Goal: Information Seeking & Learning: Learn about a topic

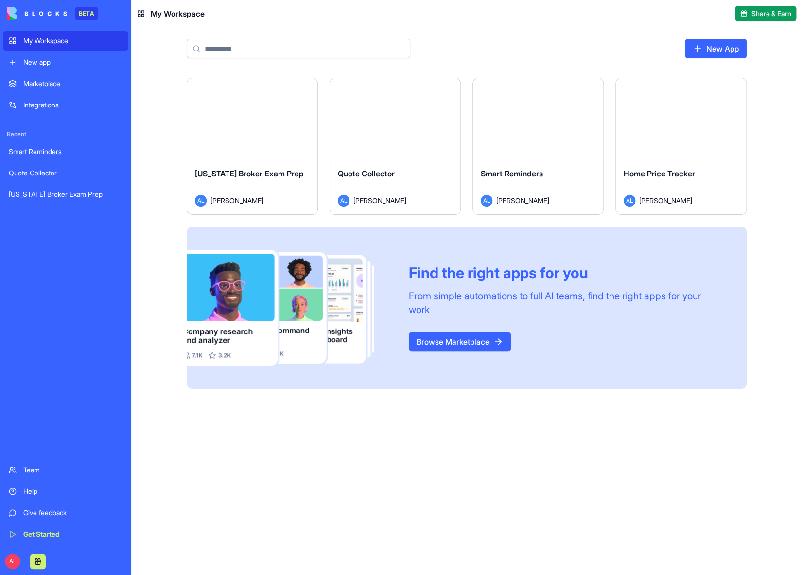
click at [736, 89] on html "BETA My Workspace New app Marketplace Integrations Recent Smart Reminders Quote…" at bounding box center [401, 287] width 802 height 575
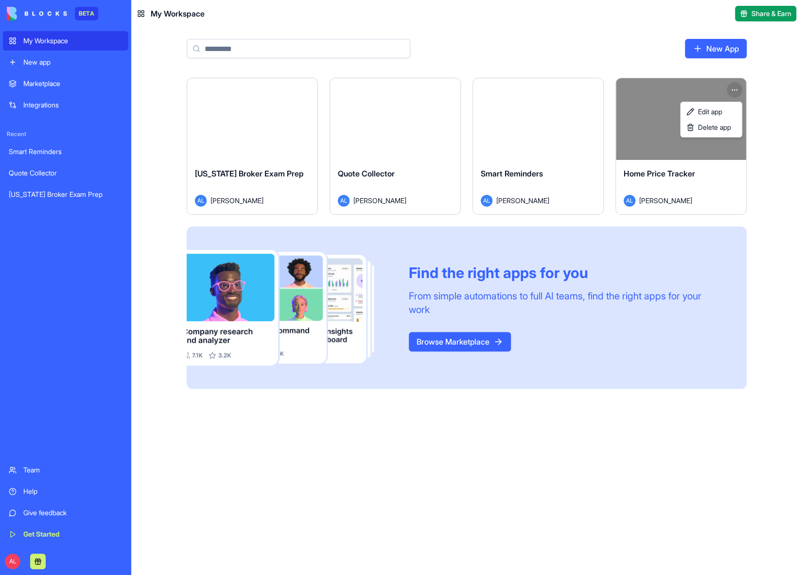
scroll to position [67, 0]
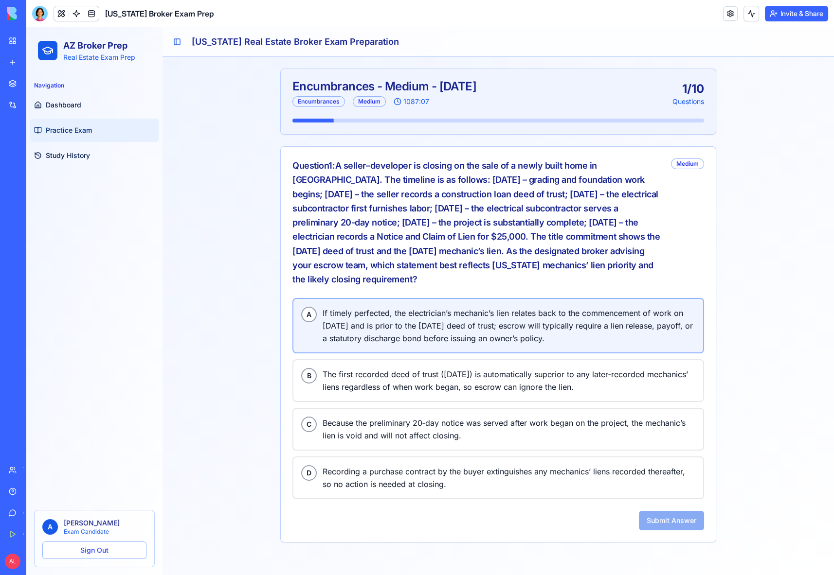
click at [417, 309] on span "If timely perfected, the electrician’s mechanic’s lien relates back to the comm…" at bounding box center [508, 326] width 373 height 38
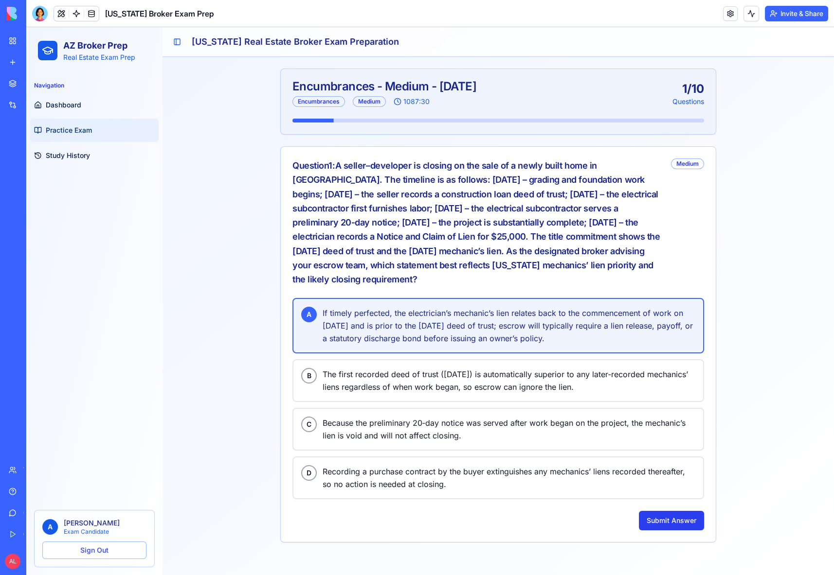
click at [665, 511] on button "Submit Answer" at bounding box center [671, 520] width 65 height 19
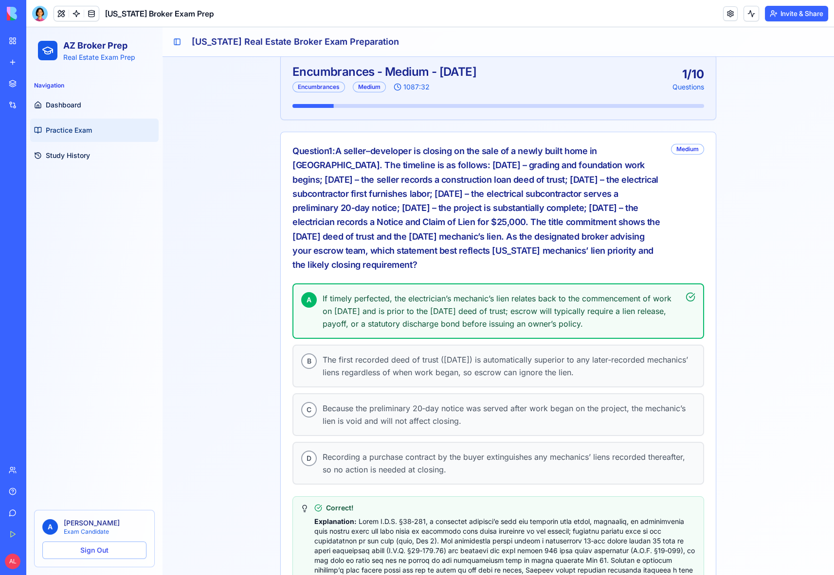
scroll to position [87, 0]
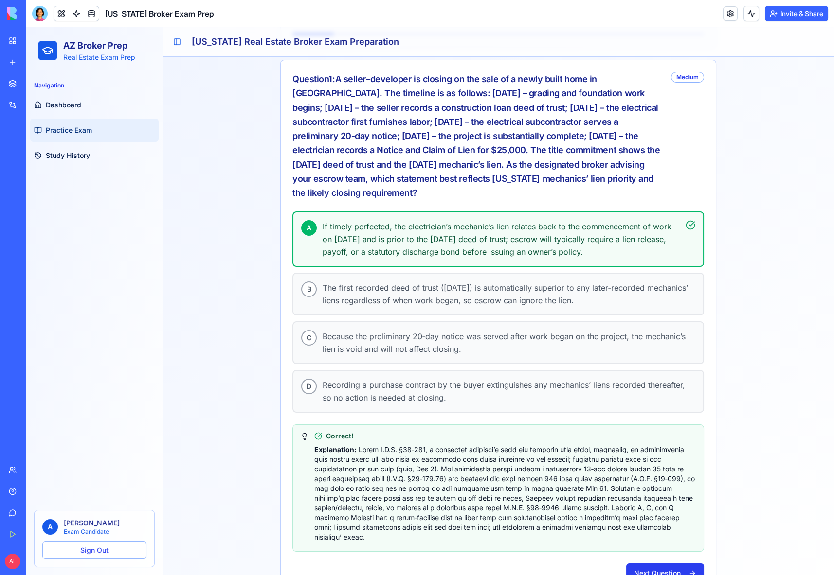
click at [651, 564] on button "Next Question" at bounding box center [665, 573] width 78 height 19
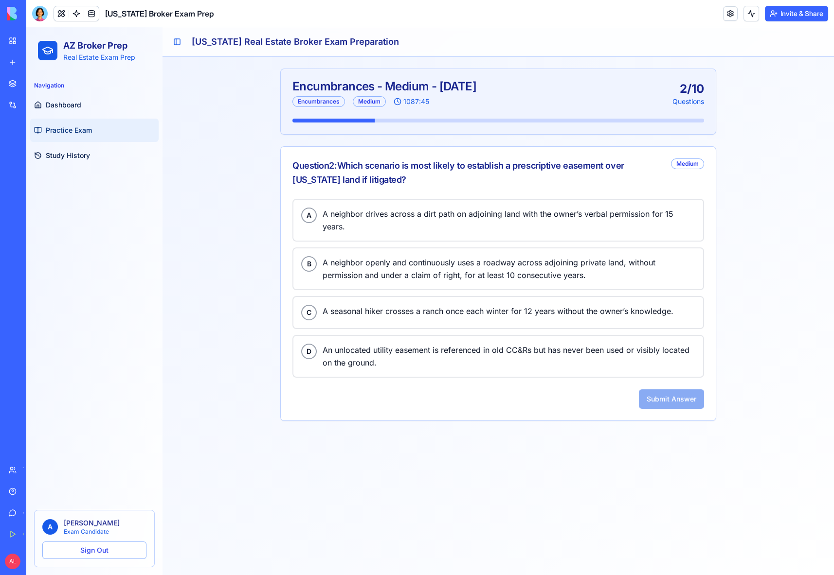
drag, startPoint x: 345, startPoint y: 164, endPoint x: 374, endPoint y: 178, distance: 32.6
click at [374, 178] on div "Question 2 : Which scenario is most likely to establish a prescriptive easement…" at bounding box center [477, 173] width 371 height 29
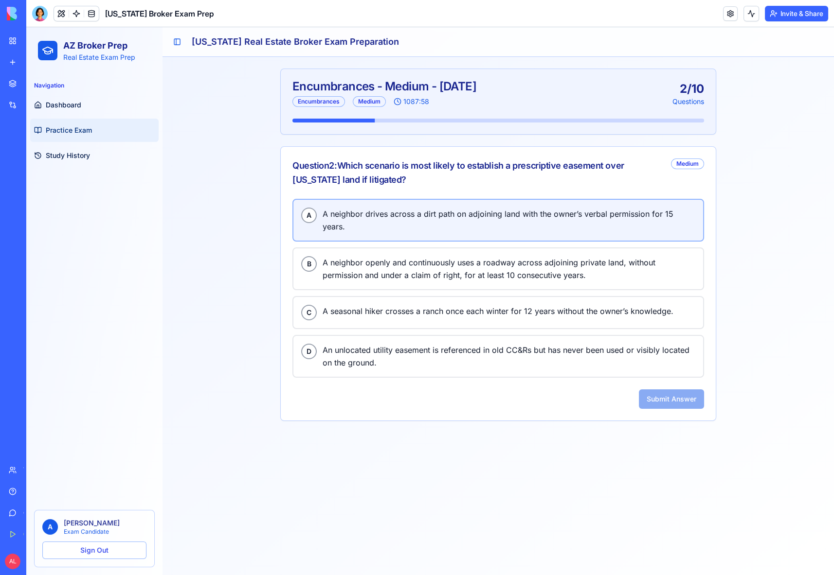
click at [388, 219] on span "A neighbor drives across a dirt path on adjoining land with the owner’s verbal …" at bounding box center [508, 220] width 373 height 25
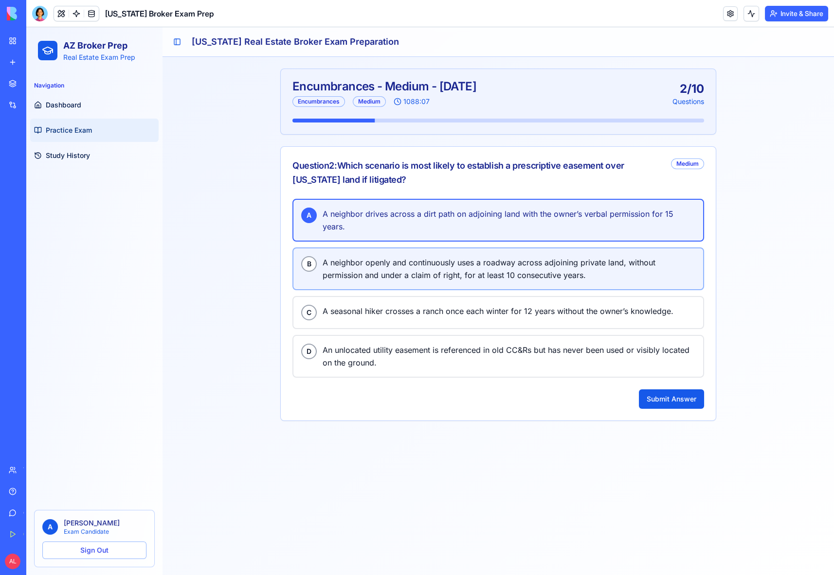
click at [535, 268] on span "A neighbor openly and continuously uses a roadway across adjoining private land…" at bounding box center [508, 268] width 373 height 25
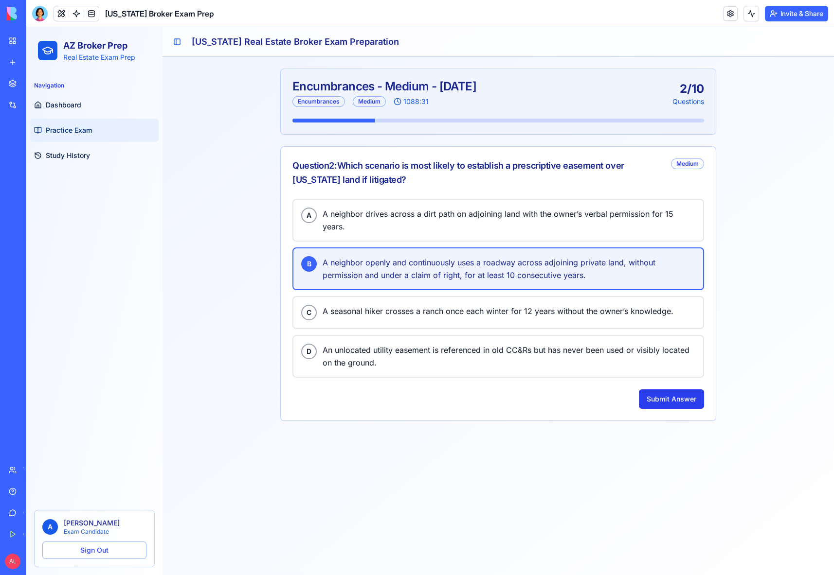
click at [675, 390] on button "Submit Answer" at bounding box center [671, 399] width 65 height 19
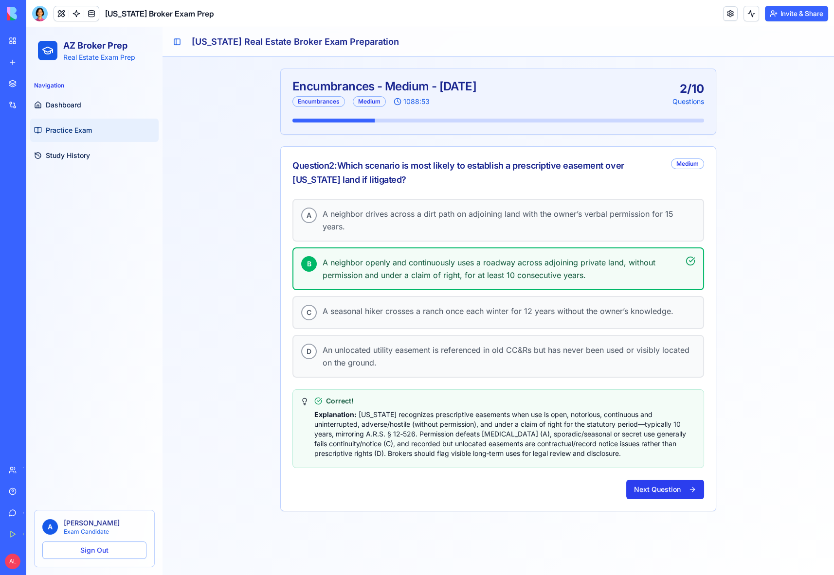
click at [662, 490] on button "Next Question" at bounding box center [665, 489] width 78 height 19
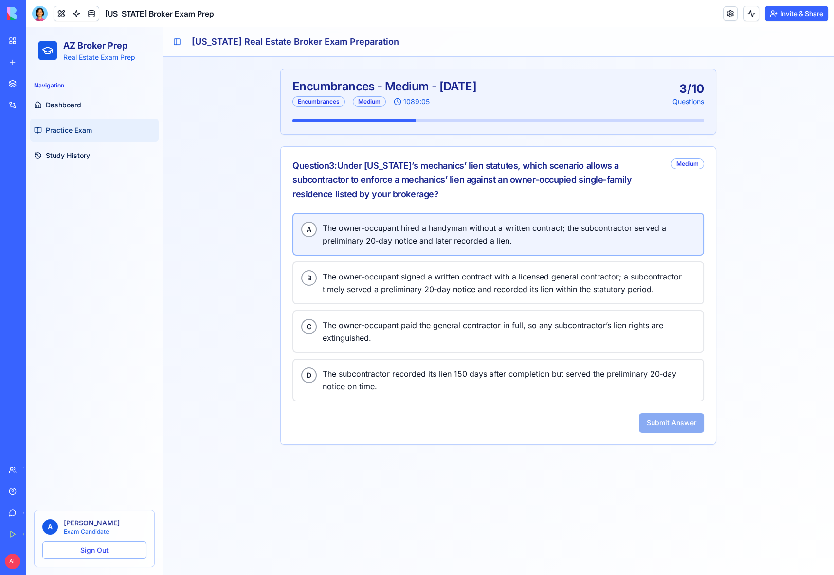
click at [419, 230] on span "The owner‑occupant hired a handyman without a written contract; the subcontract…" at bounding box center [508, 234] width 373 height 25
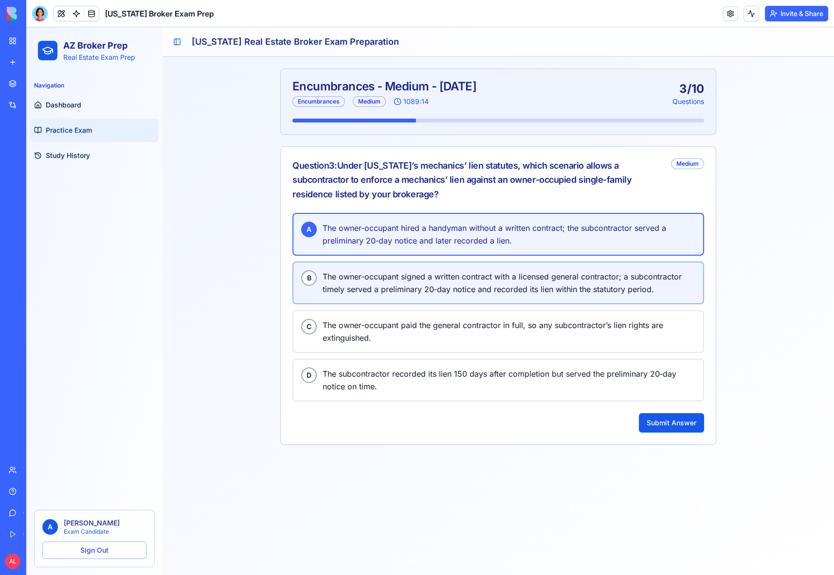
click at [533, 290] on span "The owner‑occupant signed a written contract with a licensed general contractor…" at bounding box center [508, 282] width 373 height 25
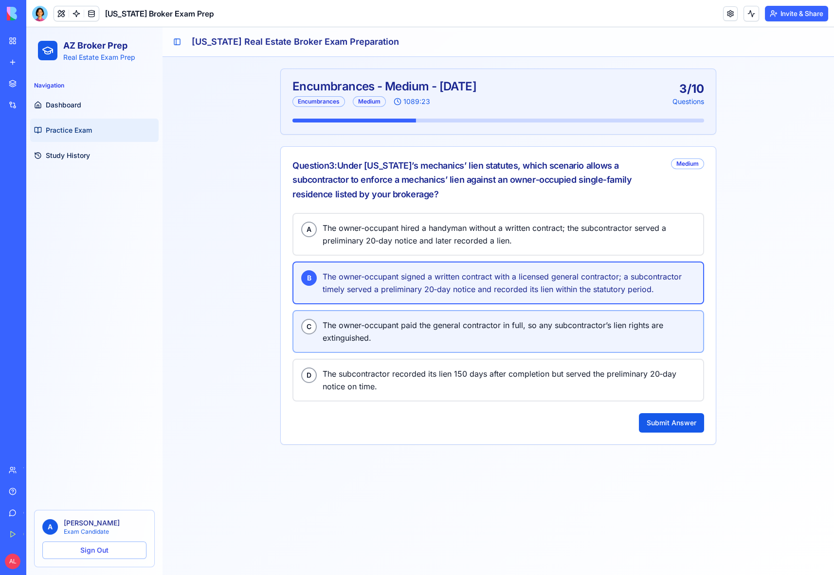
click at [505, 332] on span "The owner‑occupant paid the general contractor in full, so any subcontractor’s …" at bounding box center [508, 331] width 373 height 25
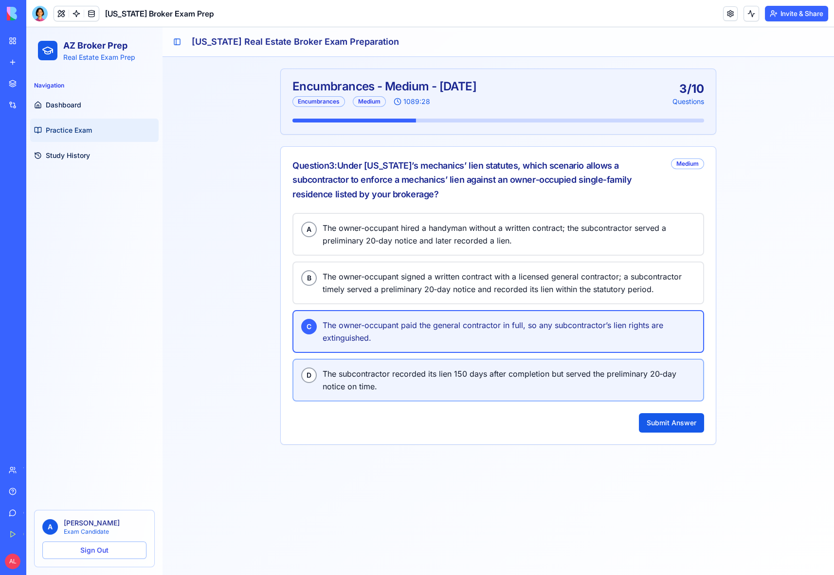
click at [504, 376] on span "The subcontractor recorded its lien 150 days after completion but served the pr…" at bounding box center [508, 380] width 373 height 25
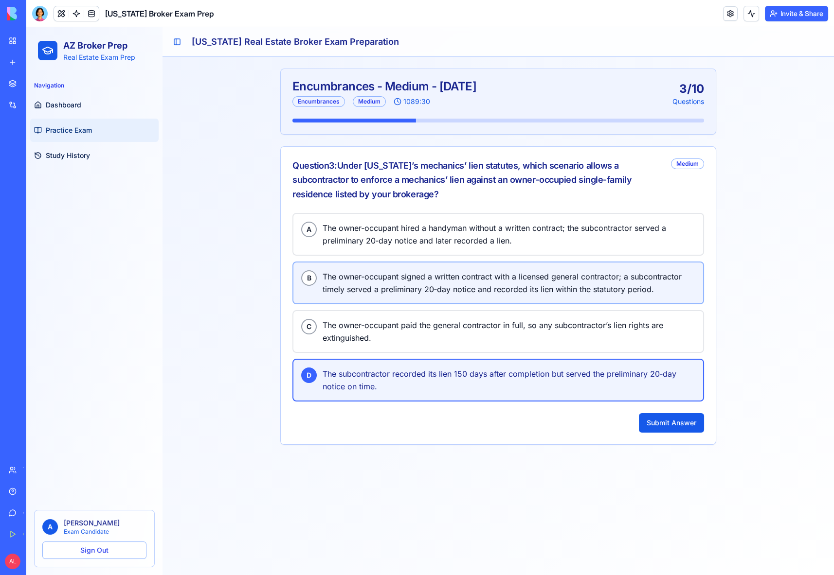
click at [488, 270] on span "The owner‑occupant signed a written contract with a licensed general contractor…" at bounding box center [508, 282] width 373 height 25
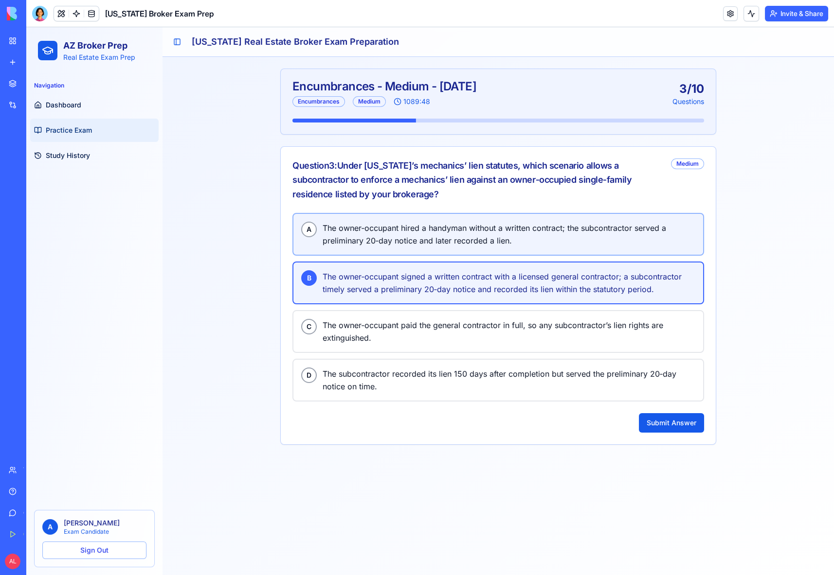
click at [564, 237] on span "The owner‑occupant hired a handyman without a written contract; the subcontract…" at bounding box center [508, 234] width 373 height 25
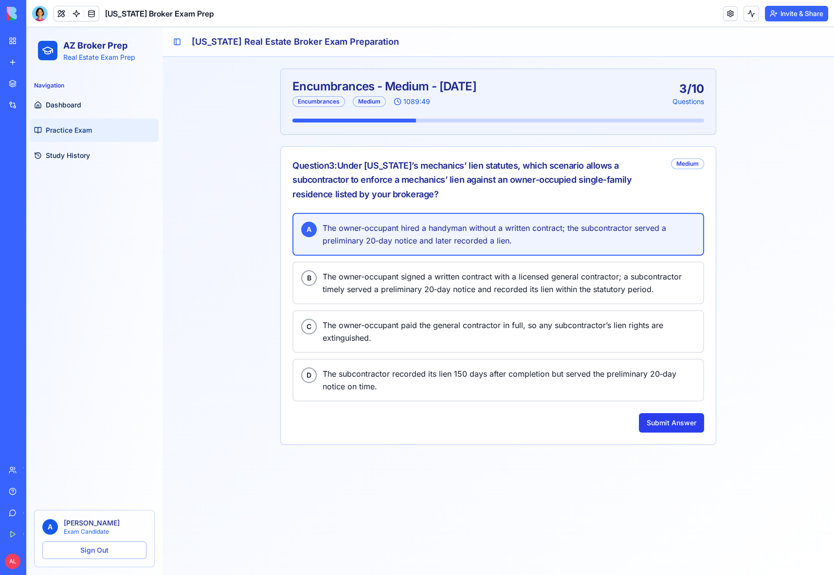
click at [669, 416] on button "Submit Answer" at bounding box center [671, 422] width 65 height 19
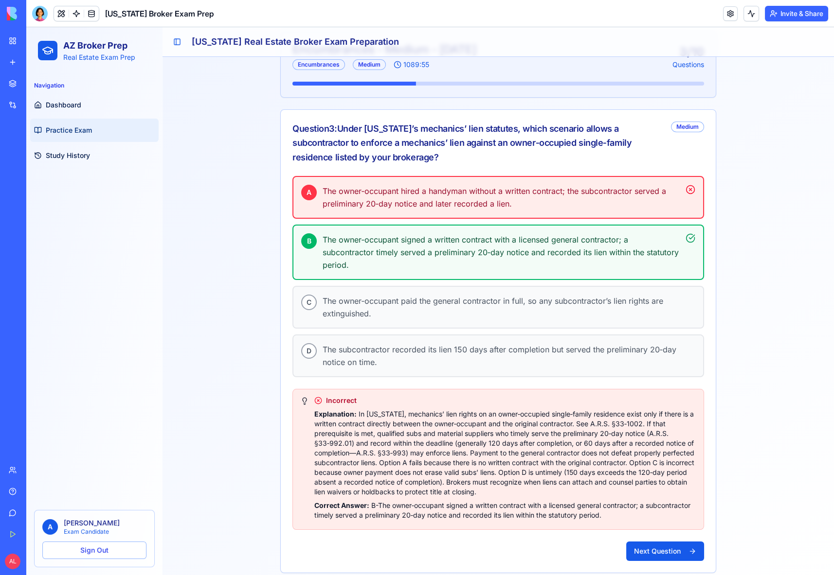
scroll to position [40, 0]
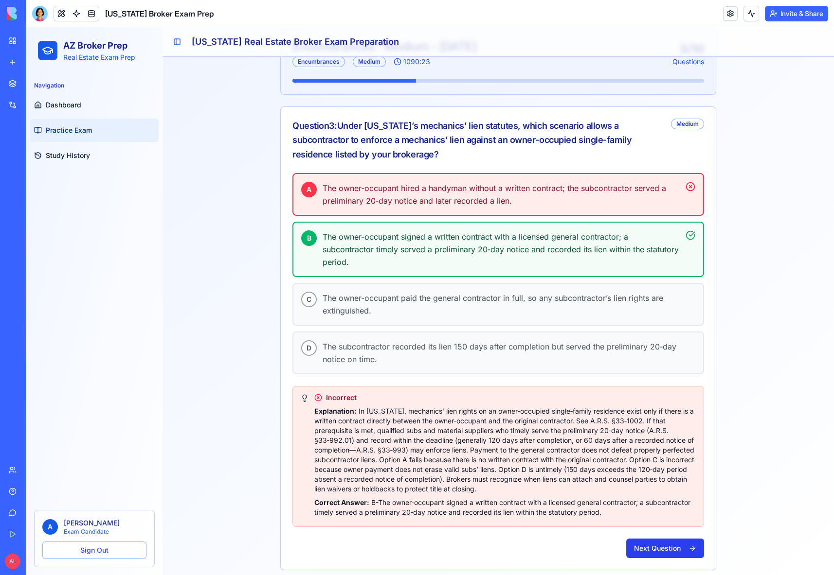
click at [654, 539] on button "Next Question" at bounding box center [665, 548] width 78 height 19
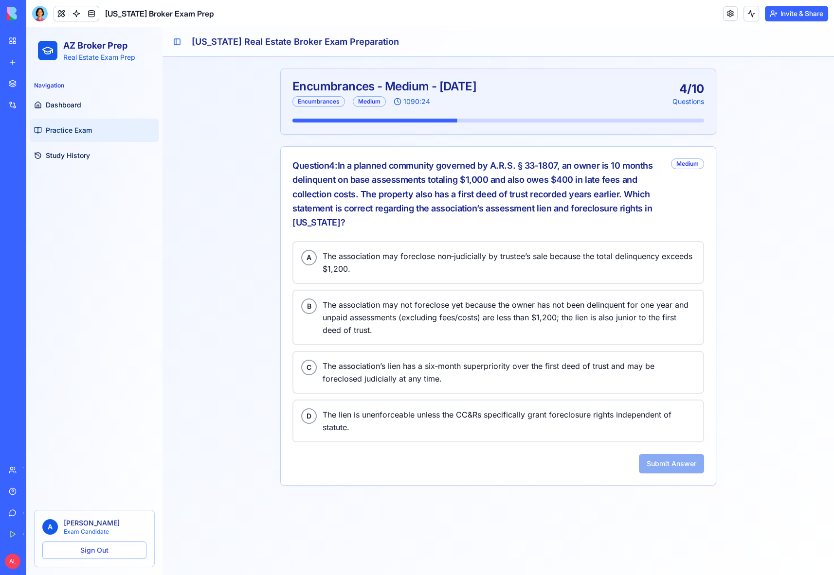
scroll to position [0, 0]
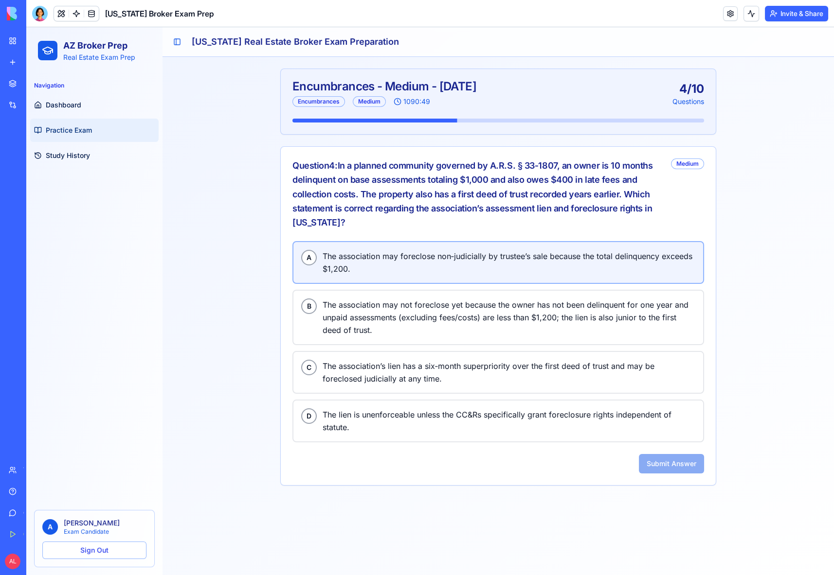
click at [415, 272] on span "The association may foreclose non‑judicially by trustee’s sale because the tota…" at bounding box center [508, 262] width 373 height 25
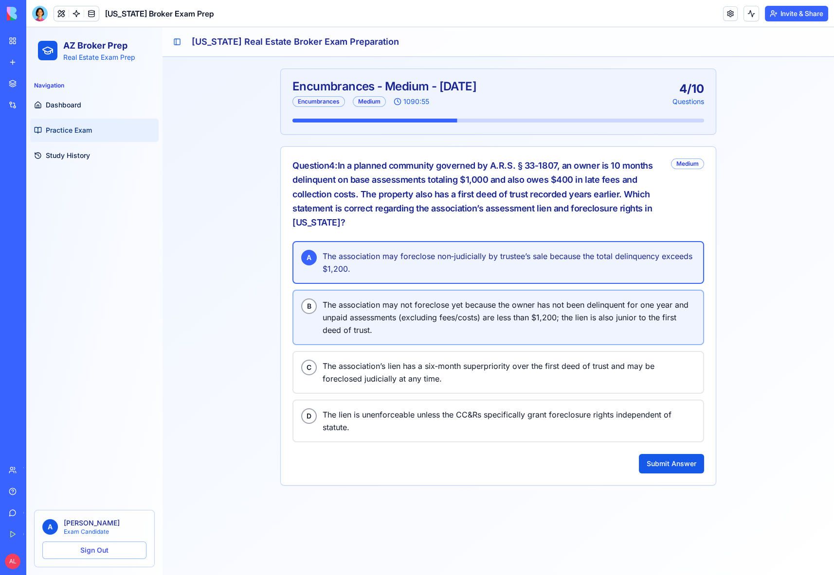
click at [415, 302] on span "The association may not foreclose yet because the owner has not been delinquent…" at bounding box center [508, 318] width 373 height 38
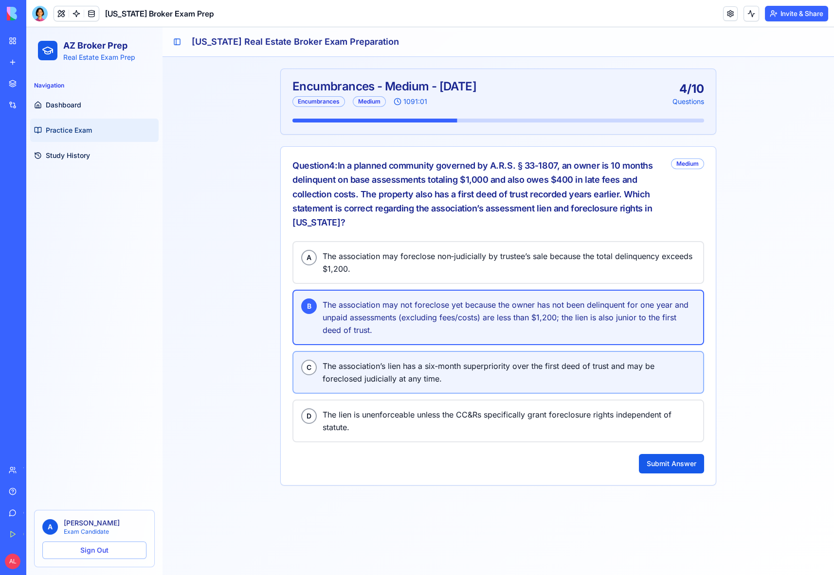
click at [454, 363] on span "The association’s lien has a six‑month superpriority over the first deed of tru…" at bounding box center [508, 372] width 373 height 25
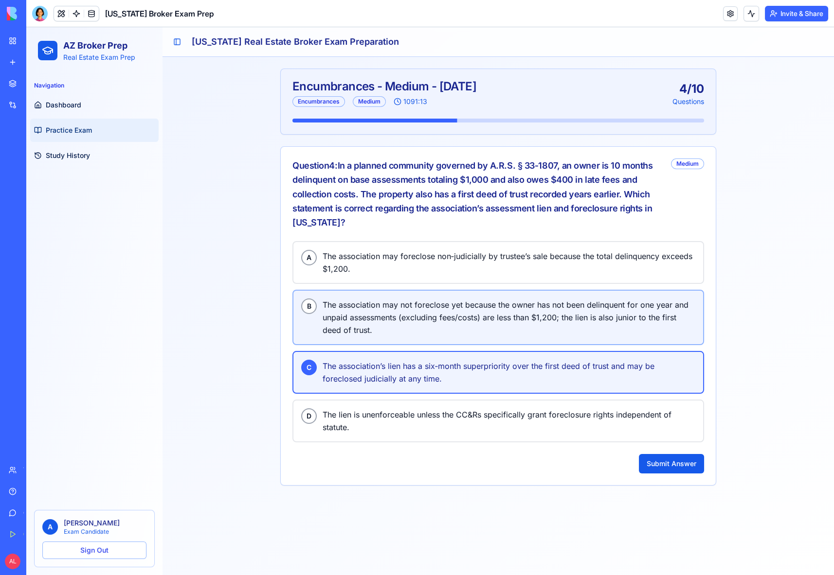
click at [471, 324] on span "The association may not foreclose yet because the owner has not been delinquent…" at bounding box center [508, 318] width 373 height 38
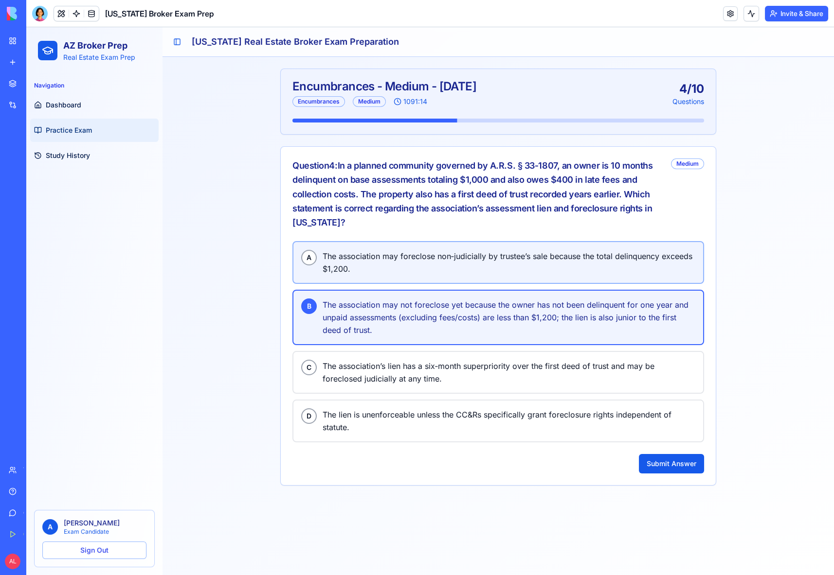
click at [461, 275] on button "A The association may foreclose non‑judicially by trustee’s sale because the to…" at bounding box center [497, 262] width 411 height 43
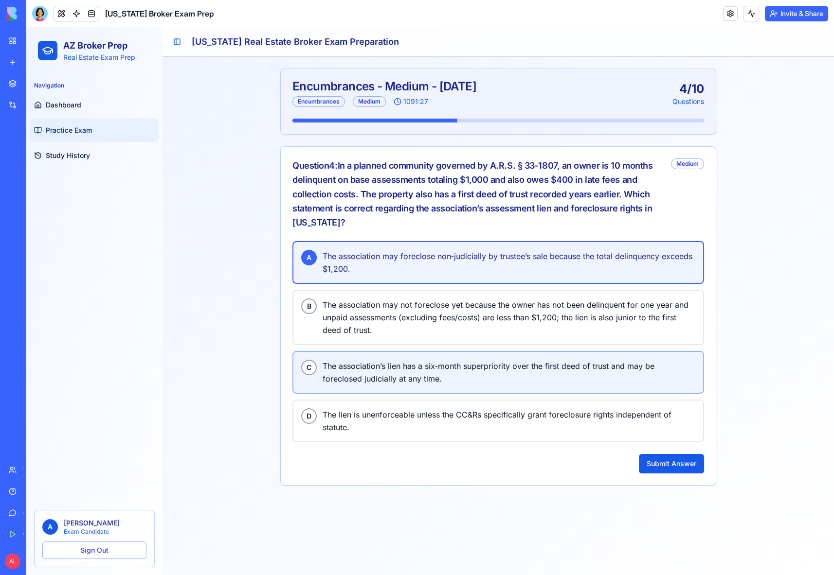
click at [471, 362] on span "The association’s lien has a six‑month superpriority over the first deed of tru…" at bounding box center [508, 372] width 373 height 25
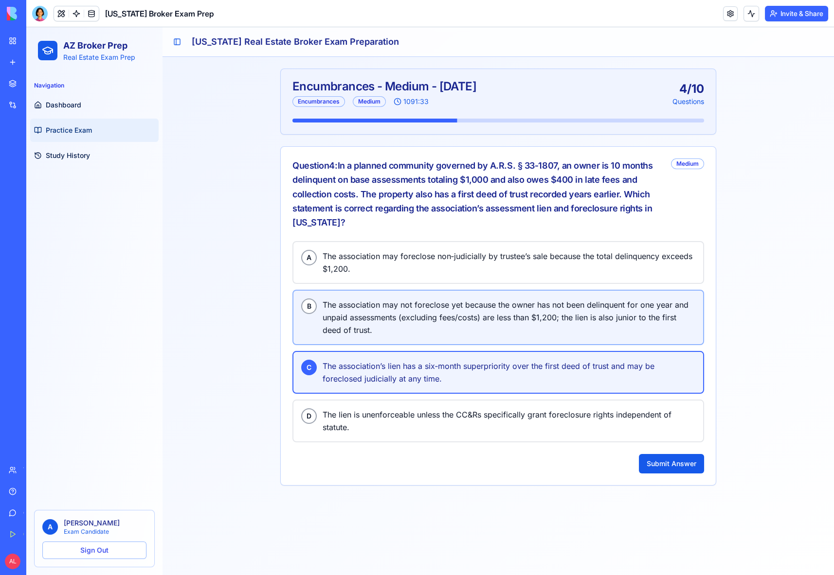
click at [464, 319] on span "The association may not foreclose yet because the owner has not been delinquent…" at bounding box center [508, 318] width 373 height 38
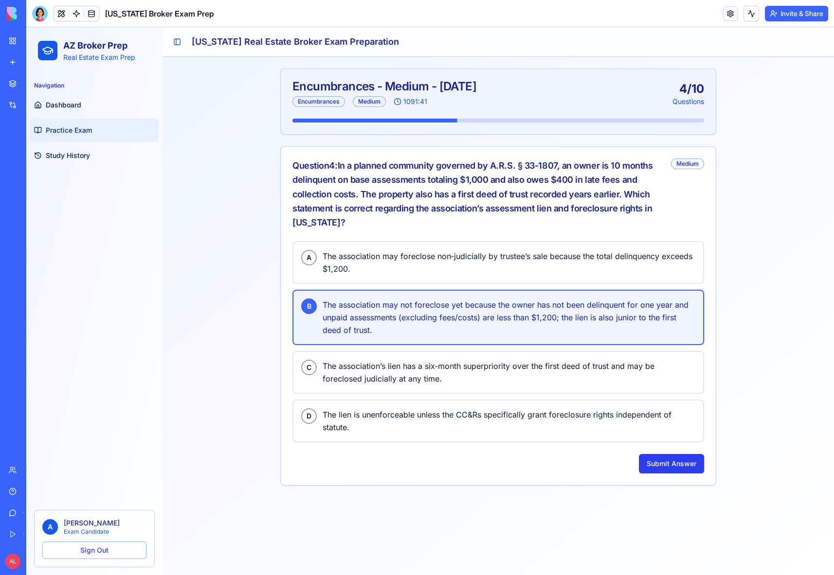
click at [659, 461] on button "Submit Answer" at bounding box center [671, 463] width 65 height 19
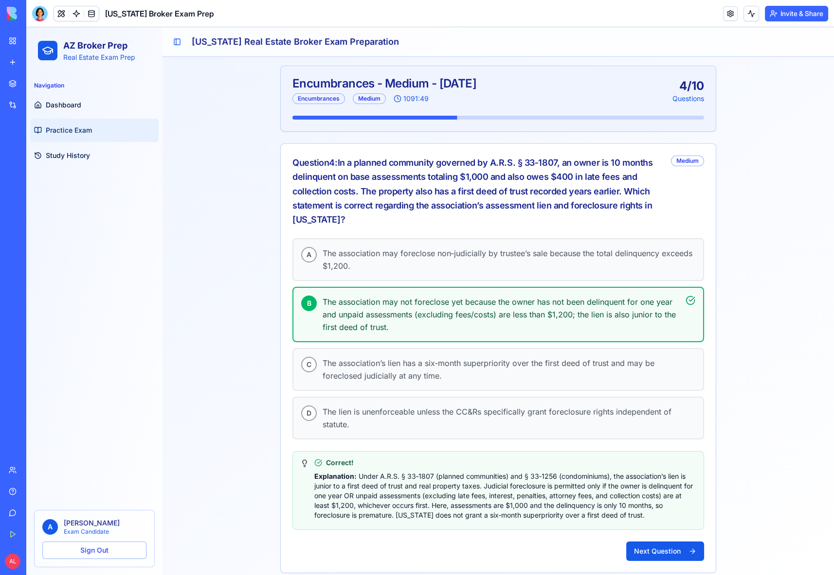
scroll to position [5, 0]
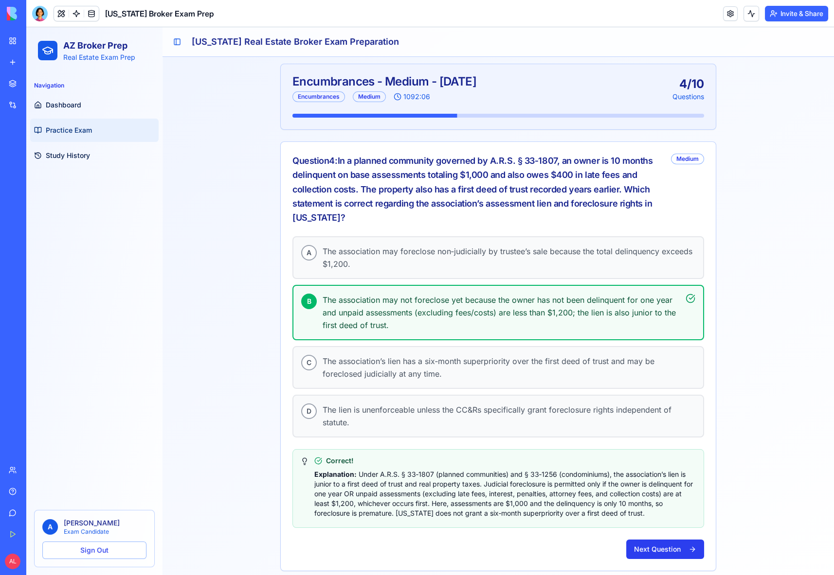
click at [672, 549] on button "Next Question" at bounding box center [665, 549] width 78 height 19
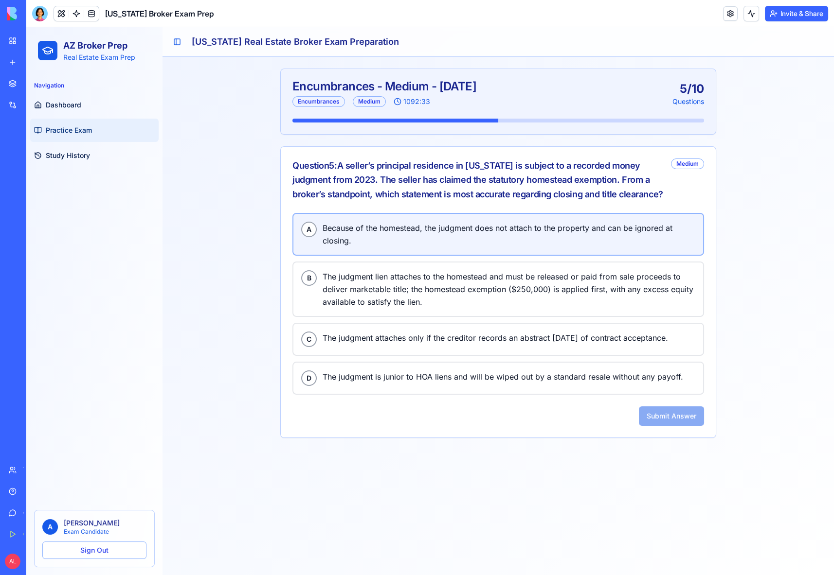
click at [432, 239] on span "Because of the homestead, the judgment does not attach to the property and can …" at bounding box center [508, 234] width 373 height 25
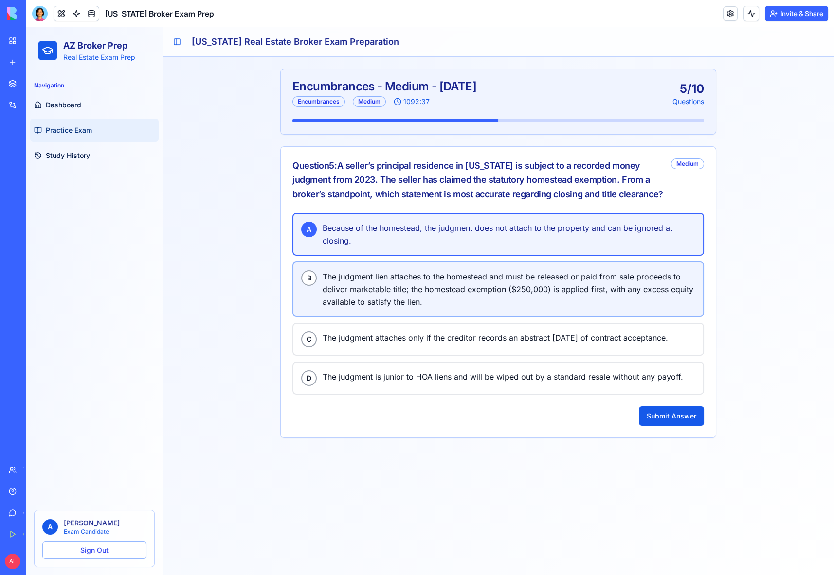
click at [425, 284] on span "The judgment lien attaches to the homestead and must be released or paid from s…" at bounding box center [508, 289] width 373 height 38
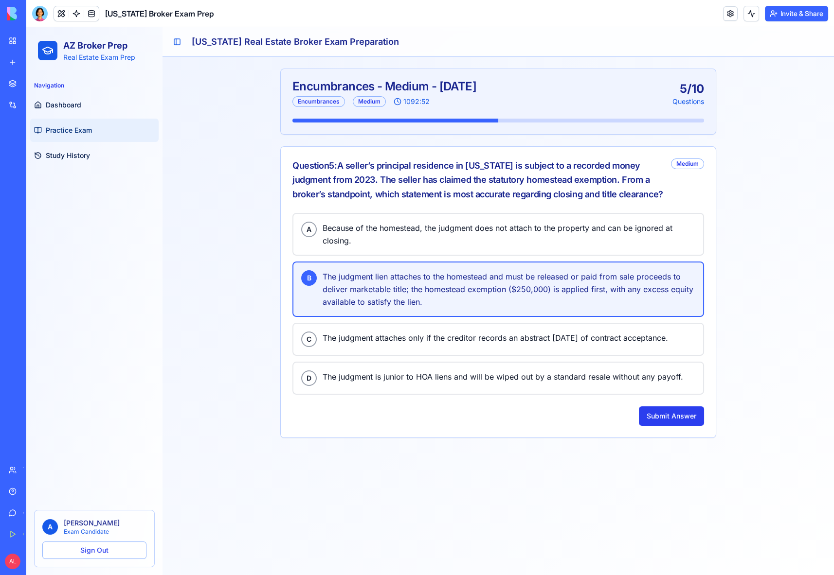
click at [661, 413] on button "Submit Answer" at bounding box center [671, 416] width 65 height 19
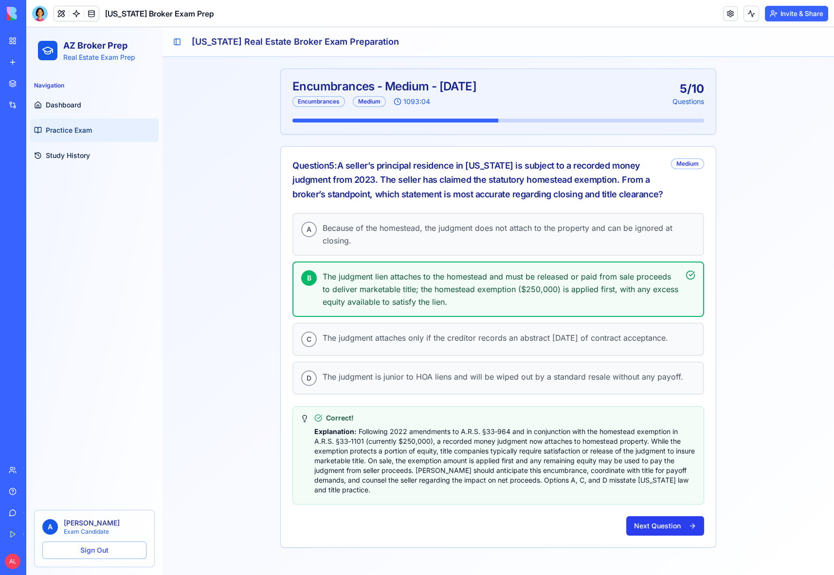
click at [681, 526] on button "Next Question" at bounding box center [665, 525] width 78 height 19
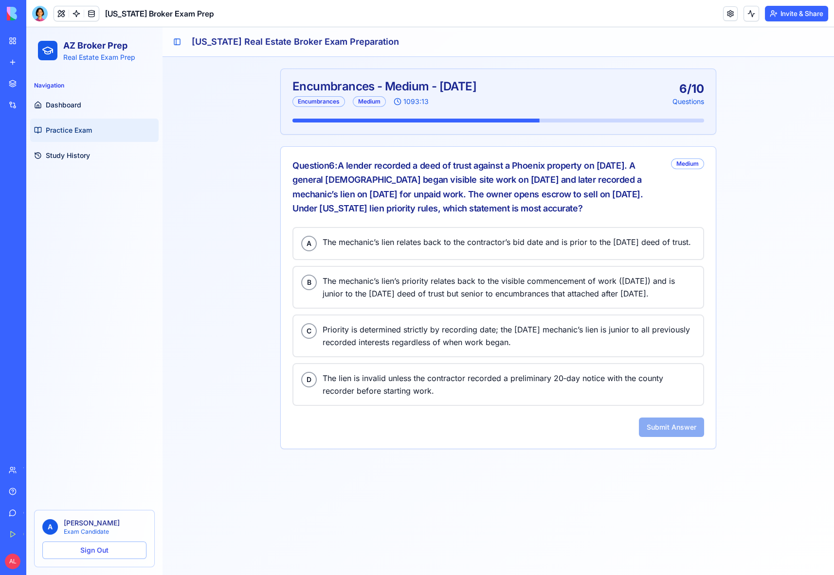
drag, startPoint x: 339, startPoint y: 163, endPoint x: 518, endPoint y: 206, distance: 183.5
click at [518, 206] on div "Question 6 : A lender recorded a deed of trust against a Phoenix property on [D…" at bounding box center [477, 187] width 371 height 57
click at [516, 206] on div "Question 6 : A lender recorded a deed of trust against a Phoenix property on [D…" at bounding box center [477, 187] width 371 height 57
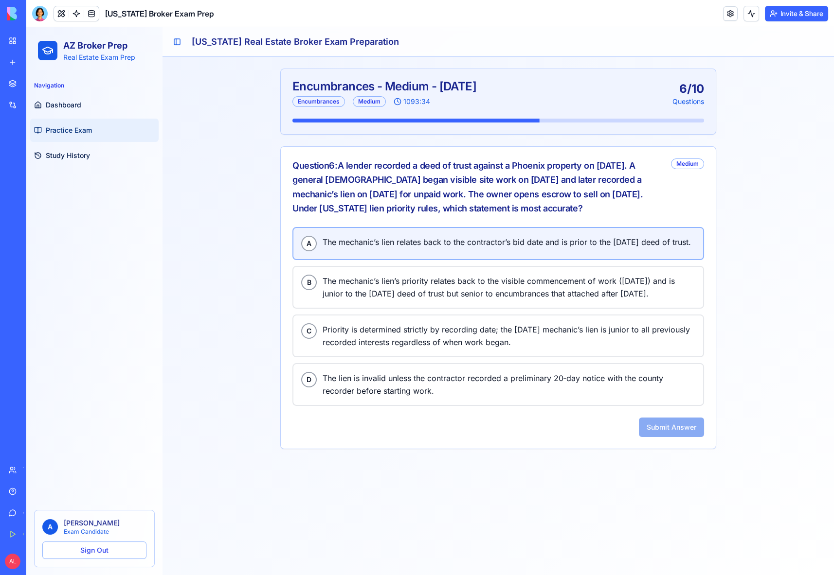
click at [490, 242] on span "The mechanic’s lien relates back to the contractor’s bid date and is prior to t…" at bounding box center [508, 242] width 373 height 13
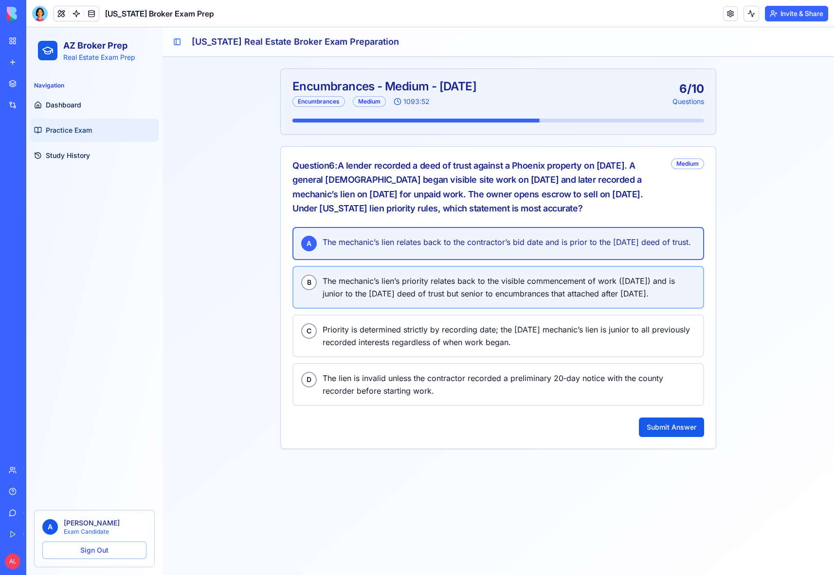
click at [492, 296] on span "The mechanic’s lien’s priority relates back to the visible commencement of work…" at bounding box center [508, 287] width 373 height 25
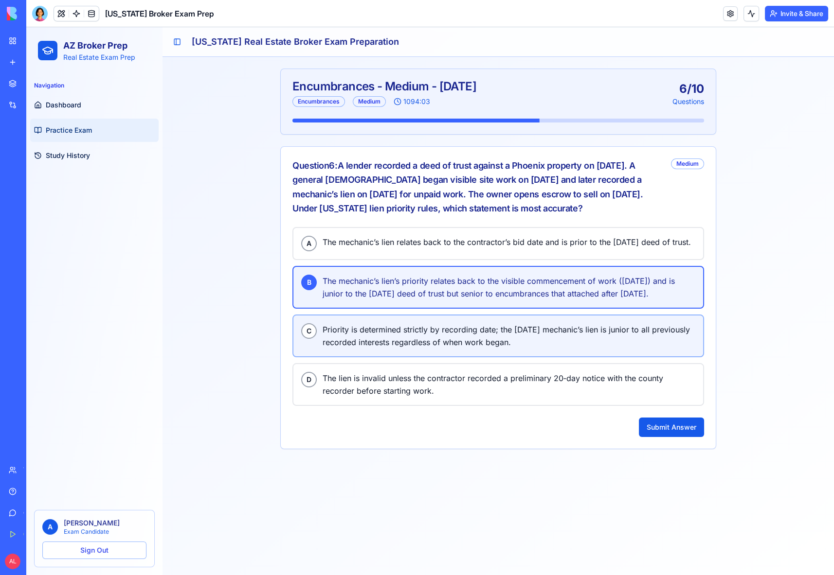
click at [490, 338] on span "Priority is determined strictly by recording date; the [DATE] mechanic’s lien i…" at bounding box center [508, 335] width 373 height 25
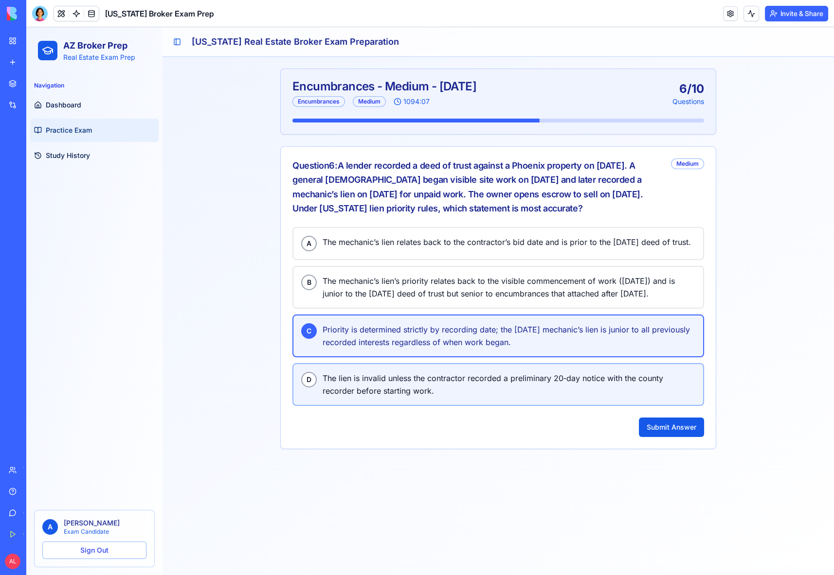
click at [509, 386] on span "The lien is invalid unless the contractor recorded a preliminary 20‑day notice …" at bounding box center [508, 384] width 373 height 25
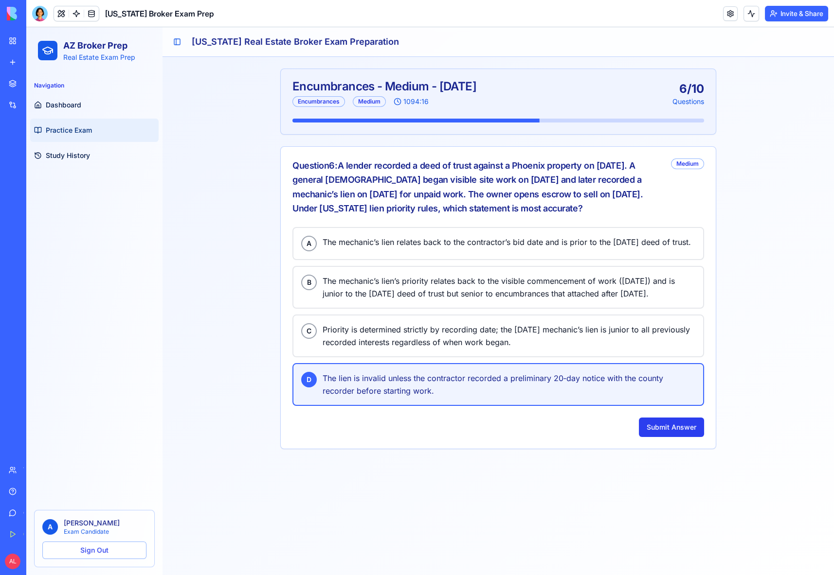
click at [643, 437] on button "Submit Answer" at bounding box center [671, 427] width 65 height 19
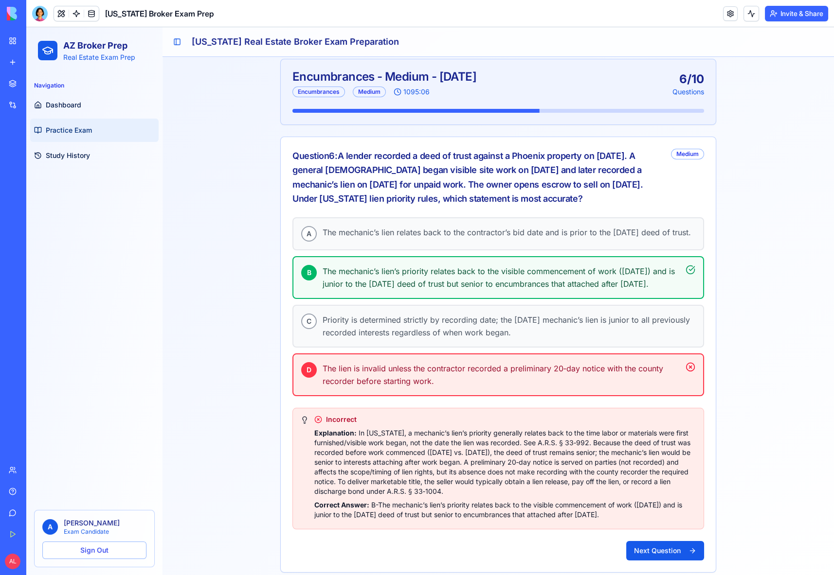
scroll to position [18, 0]
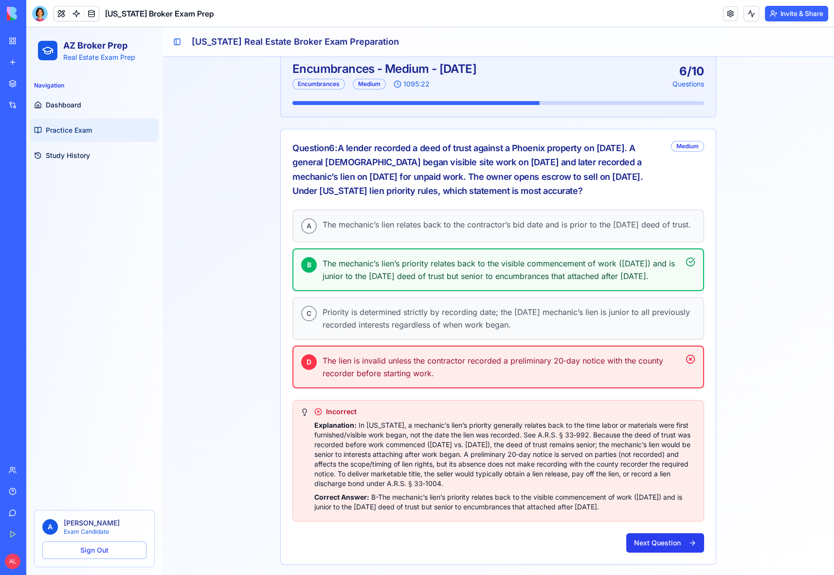
click at [646, 551] on button "Next Question" at bounding box center [665, 542] width 78 height 19
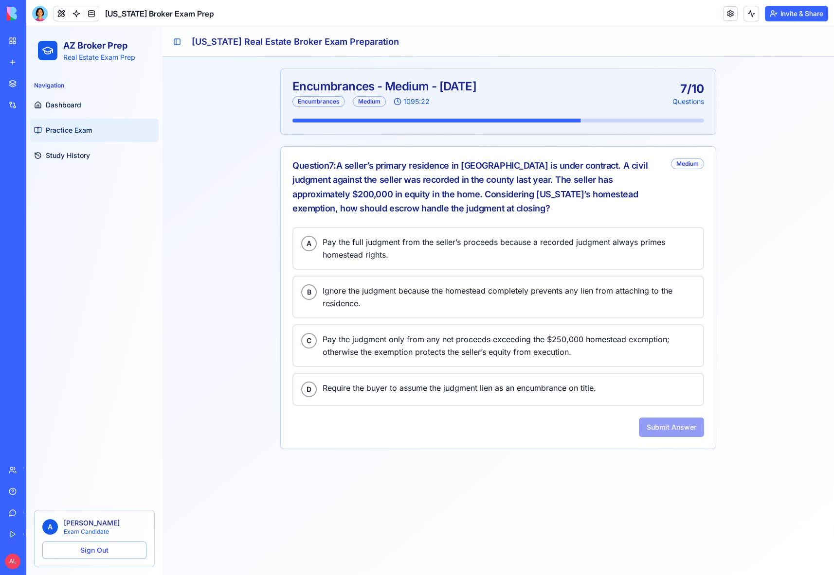
scroll to position [0, 0]
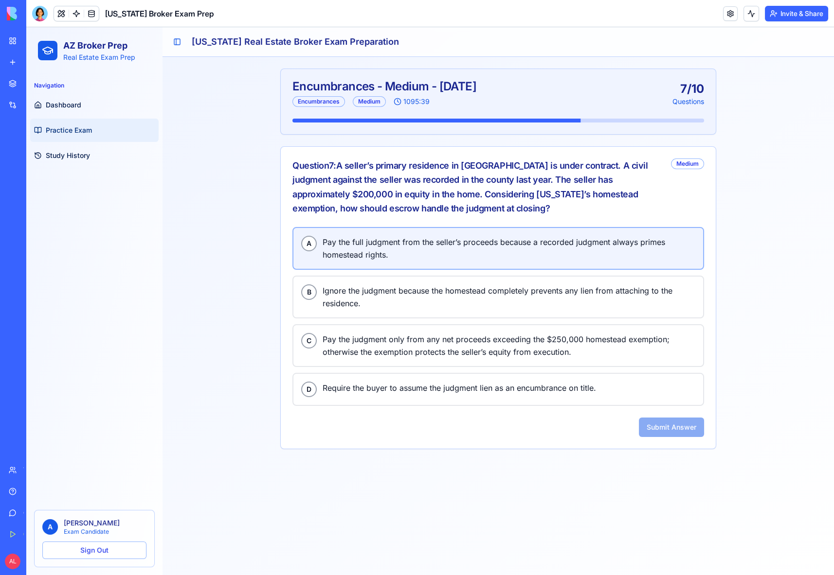
click at [441, 238] on span "Pay the full judgment from the seller’s proceeds because a recorded judgment al…" at bounding box center [508, 248] width 373 height 25
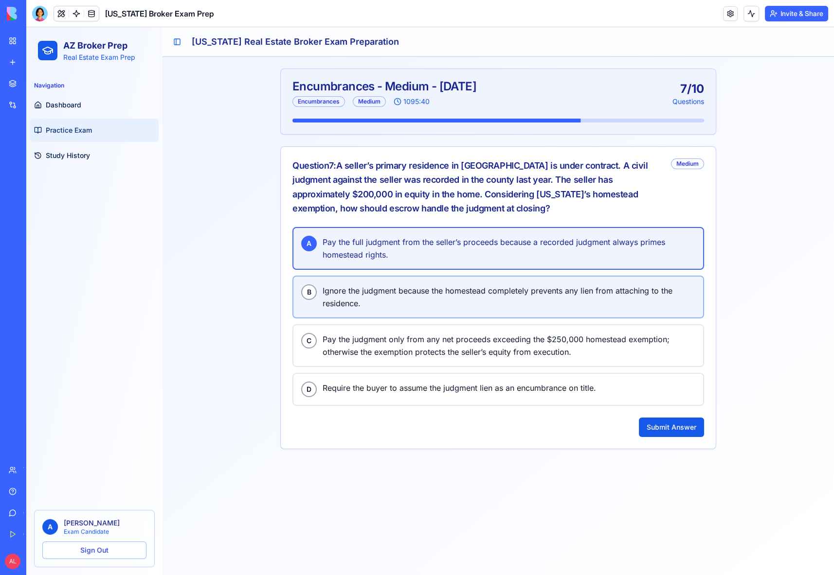
click at [457, 286] on span "Ignore the judgment because the homestead completely prevents any lien from att…" at bounding box center [508, 296] width 373 height 25
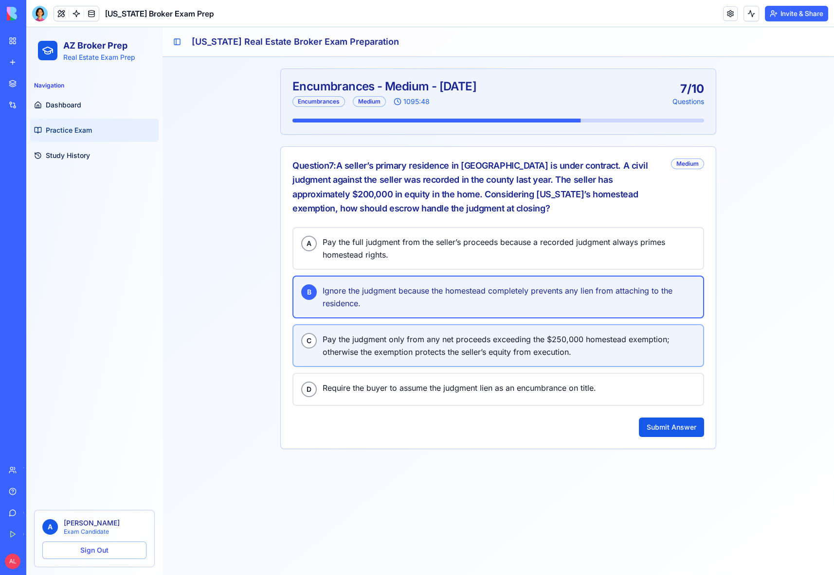
click at [537, 338] on span "Pay the judgment only from any net proceeds exceeding the $250,000 homestead ex…" at bounding box center [508, 345] width 373 height 25
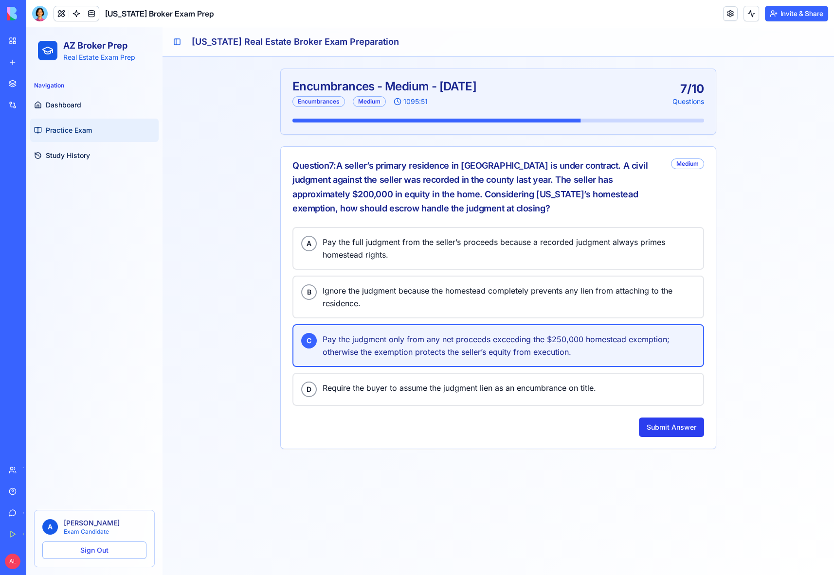
click at [668, 426] on button "Submit Answer" at bounding box center [671, 427] width 65 height 19
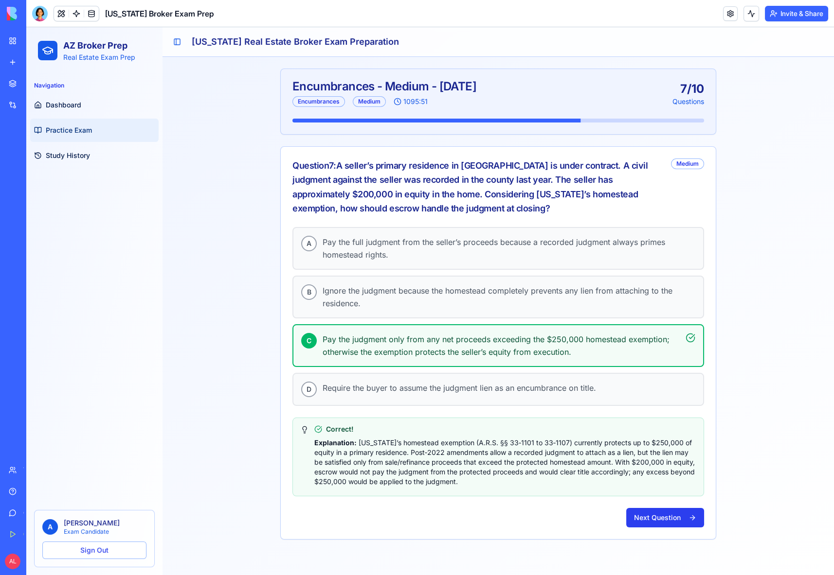
click at [656, 512] on button "Next Question" at bounding box center [665, 517] width 78 height 19
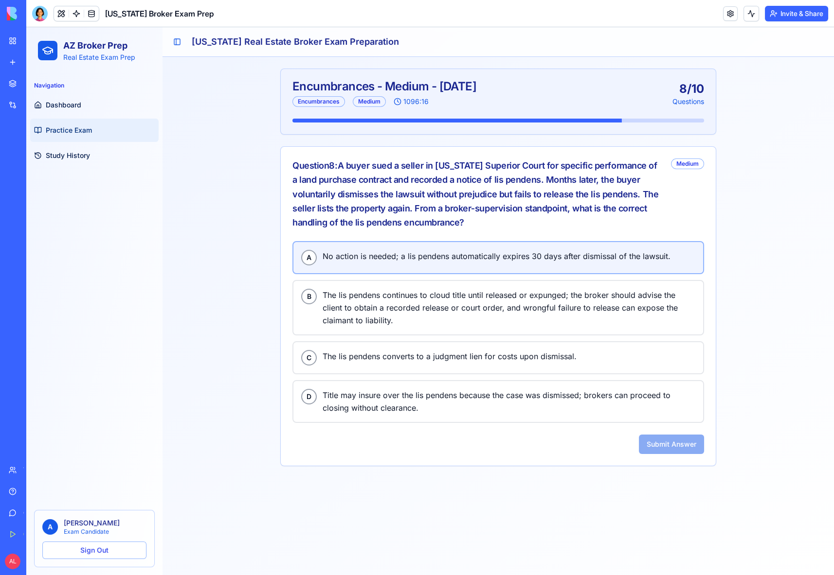
click at [387, 259] on span "No action is needed; a lis pendens automatically expires 30 days after dismissa…" at bounding box center [508, 256] width 373 height 13
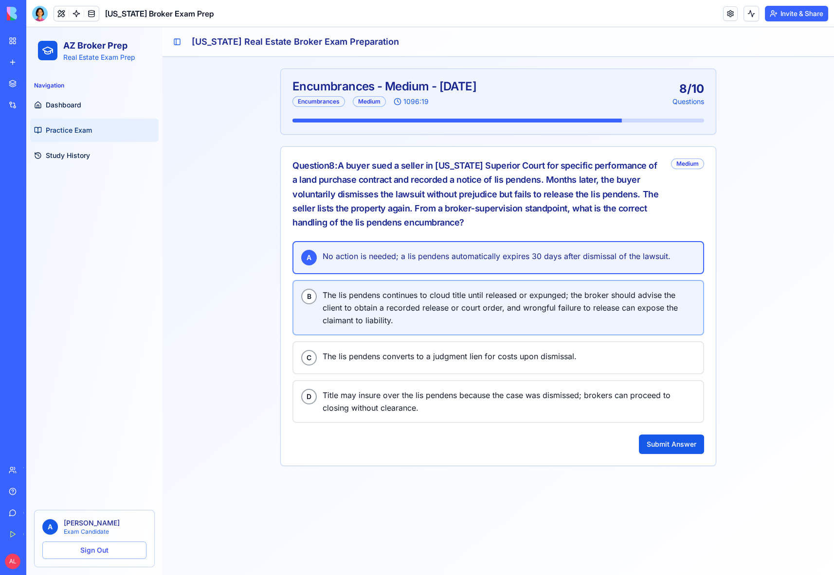
click at [385, 300] on span "The lis pendens continues to cloud title until released or expunged; the broker…" at bounding box center [508, 308] width 373 height 38
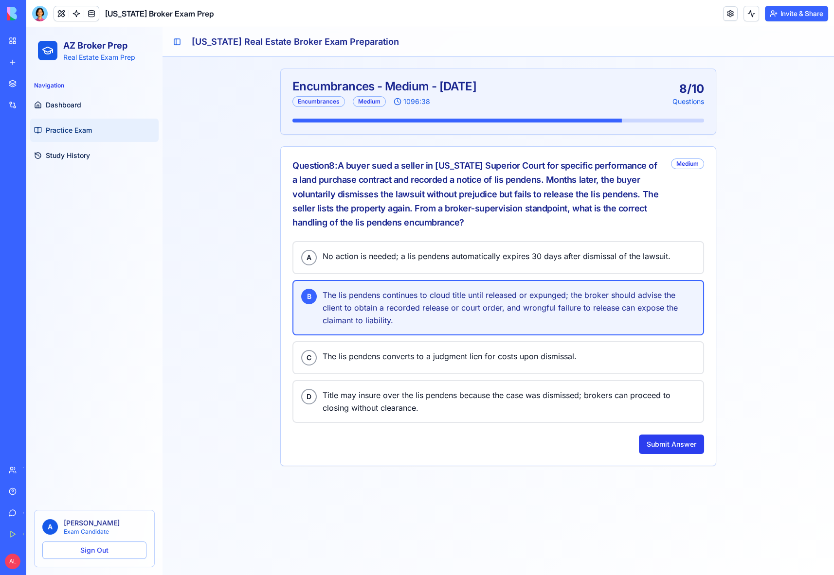
click at [664, 443] on button "Submit Answer" at bounding box center [671, 444] width 65 height 19
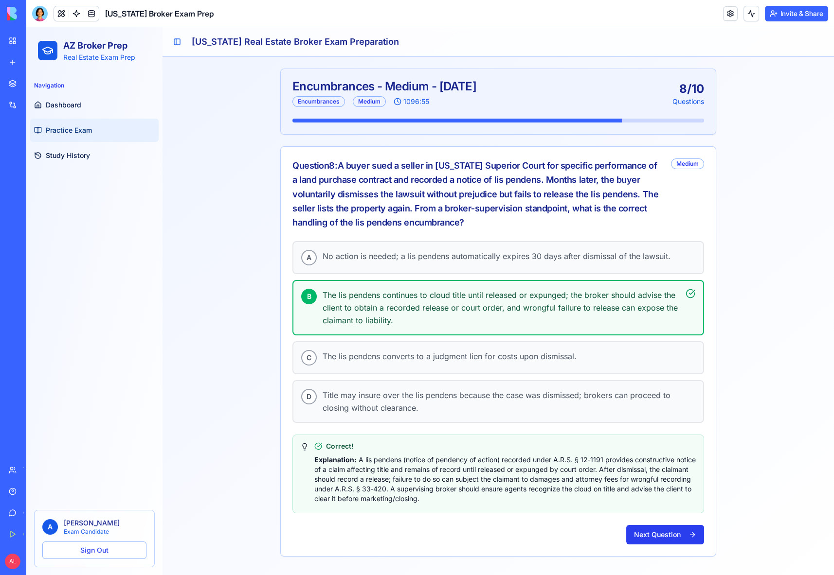
click at [671, 525] on button "Next Question" at bounding box center [665, 534] width 78 height 19
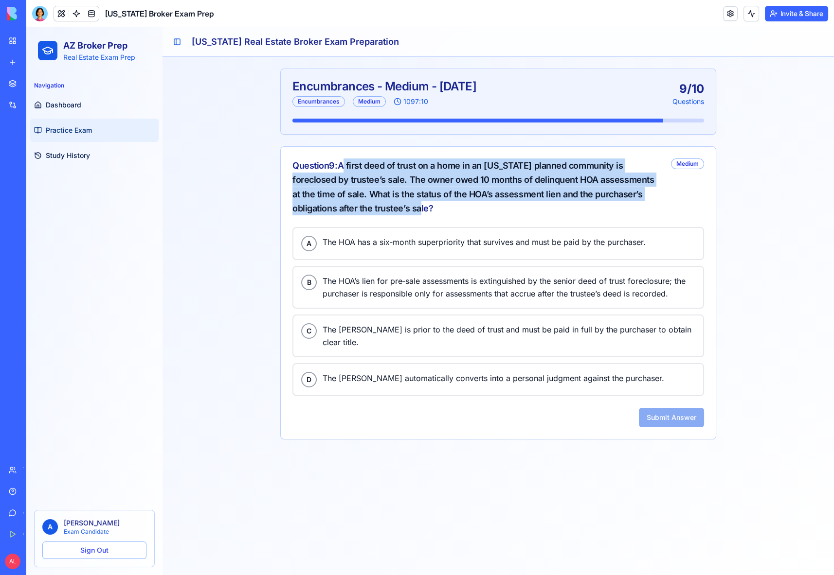
drag, startPoint x: 344, startPoint y: 164, endPoint x: 391, endPoint y: 210, distance: 65.7
click at [391, 210] on div "Question 9 : A first deed of trust on a home in an [US_STATE] planned community…" at bounding box center [477, 187] width 371 height 57
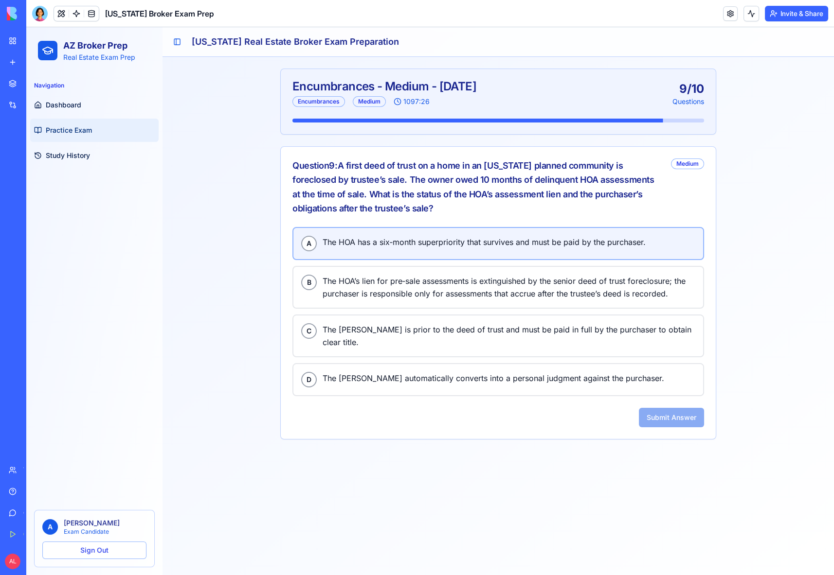
click at [386, 241] on span "The HOA has a six‑month superpriority that survives and must be paid by the pur…" at bounding box center [508, 242] width 373 height 13
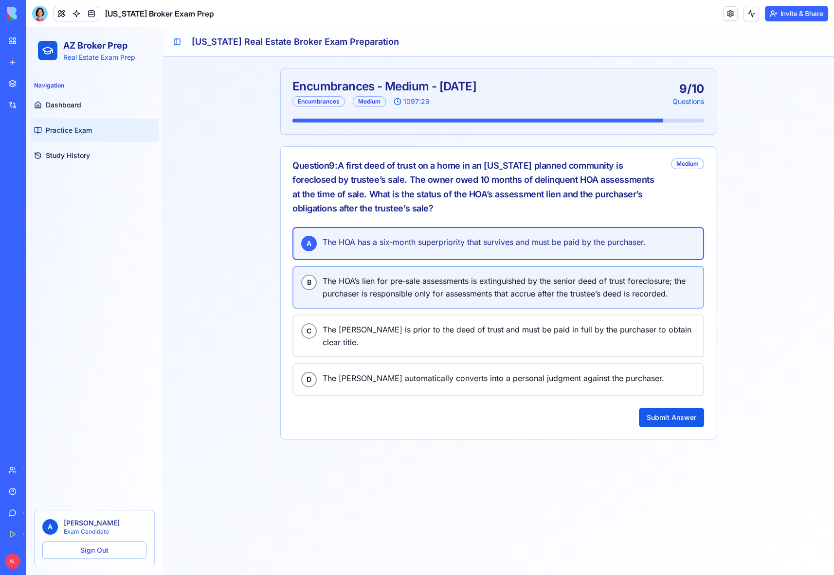
click at [402, 288] on span "The HOA’s lien for pre‑sale assessments is extinguished by the senior deed of t…" at bounding box center [508, 287] width 373 height 25
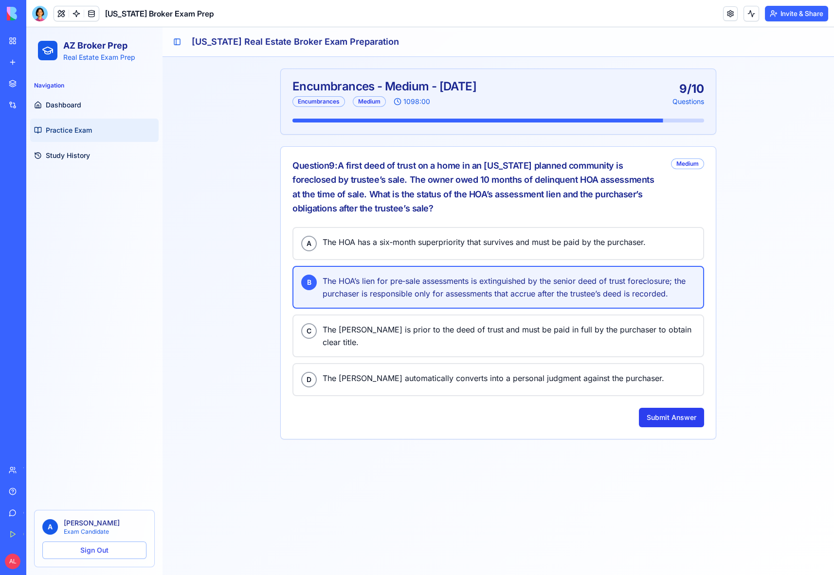
click at [661, 408] on button "Submit Answer" at bounding box center [671, 417] width 65 height 19
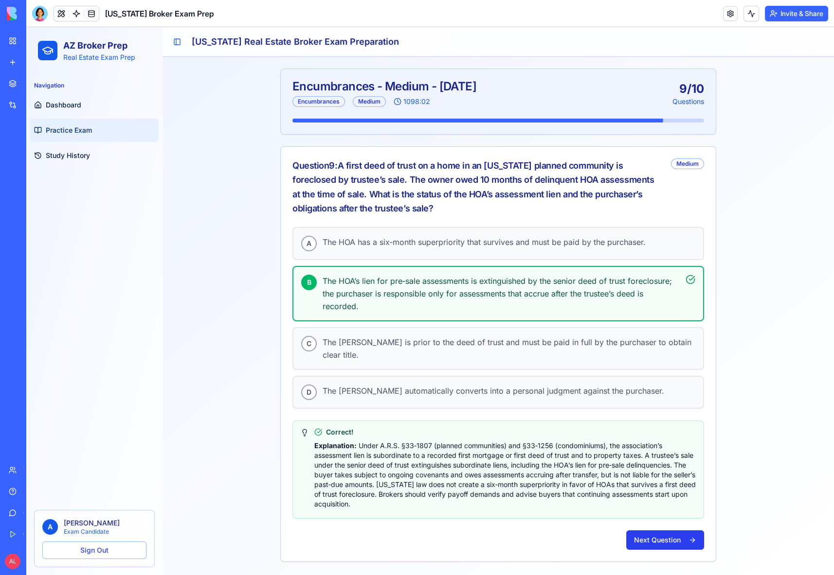
click at [656, 536] on button "Next Question" at bounding box center [665, 540] width 78 height 19
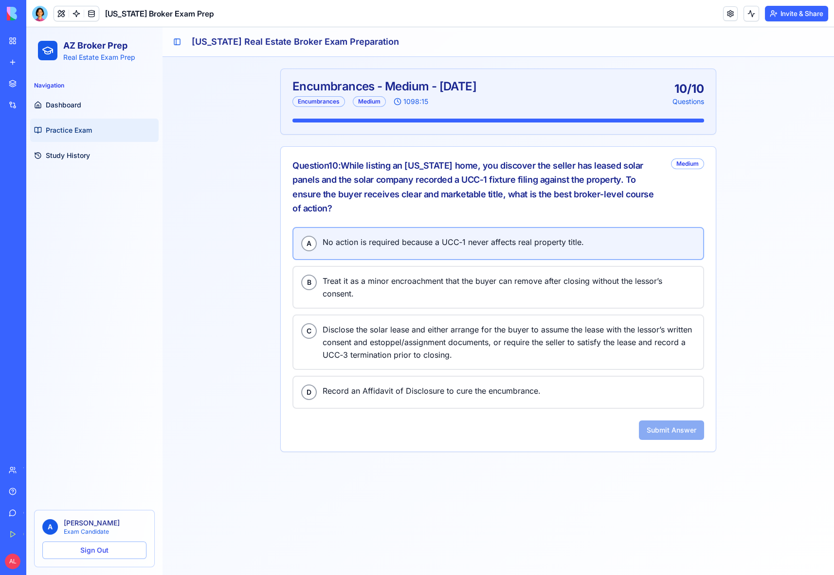
click at [443, 236] on span "No action is required because a UCC‑1 never affects real property title." at bounding box center [508, 242] width 373 height 13
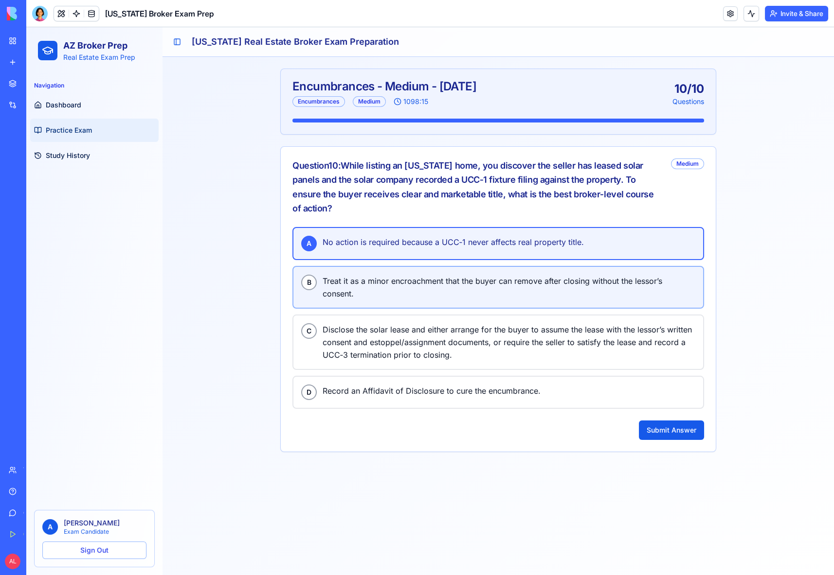
click at [432, 275] on span "Treat it as a minor encroachment that the buyer can remove after closing withou…" at bounding box center [508, 287] width 373 height 25
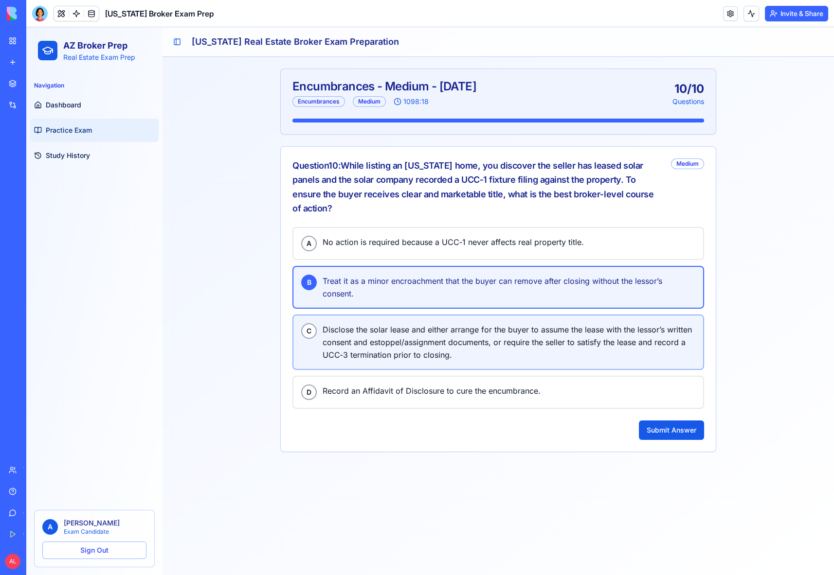
click at [432, 323] on span "Disclose the solar lease and either arrange for the buyer to assume the lease w…" at bounding box center [508, 342] width 373 height 38
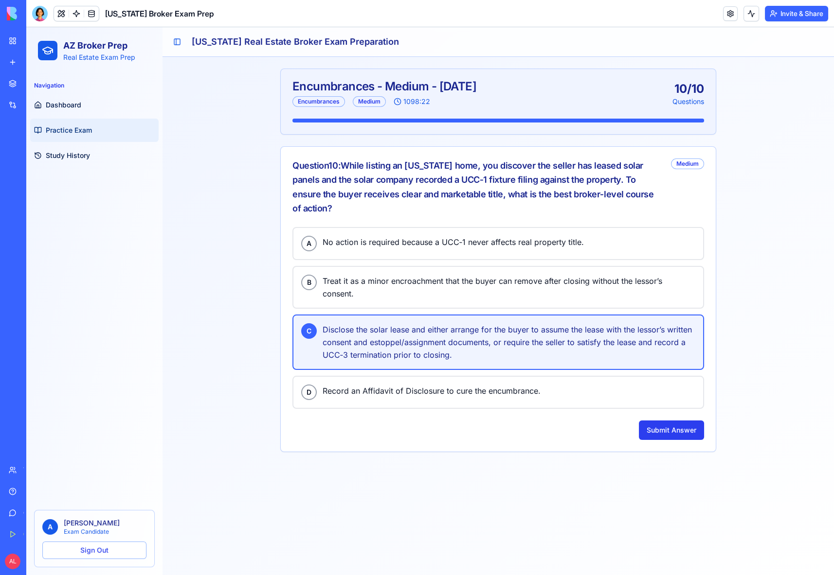
click at [651, 421] on button "Submit Answer" at bounding box center [671, 430] width 65 height 19
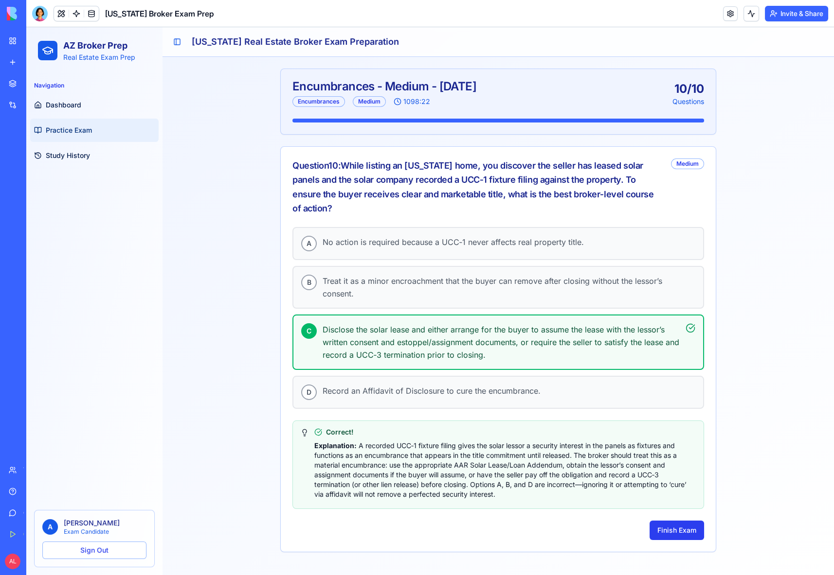
click at [686, 521] on button "Finish Exam" at bounding box center [676, 530] width 54 height 19
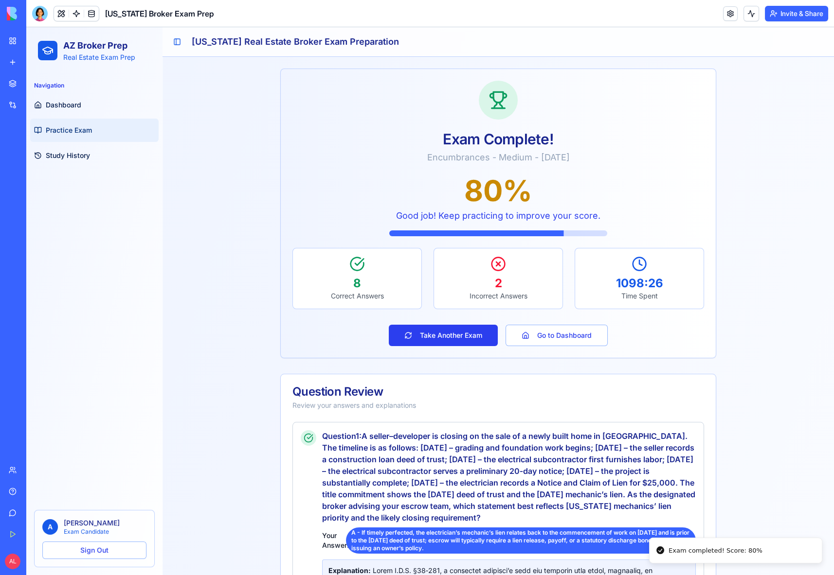
click at [449, 329] on button "Take Another Exam" at bounding box center [443, 335] width 109 height 21
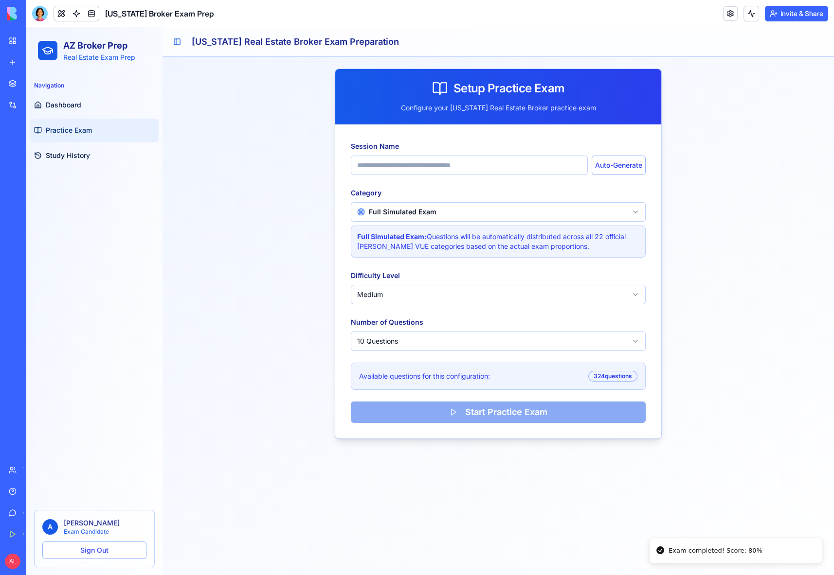
click at [444, 211] on html "AZ Broker Prep Real Estate Exam Prep Navigation Dashboard Practice Exam Study H…" at bounding box center [429, 301] width 807 height 548
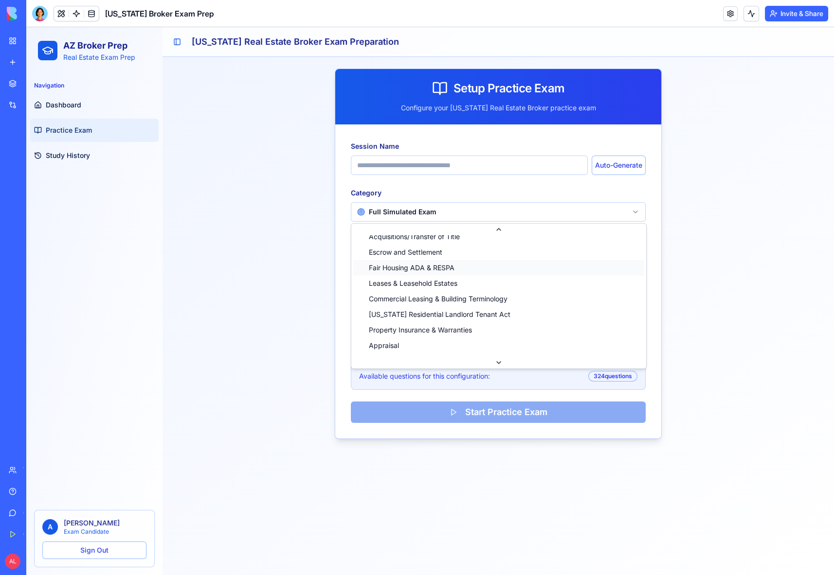
scroll to position [199, 0]
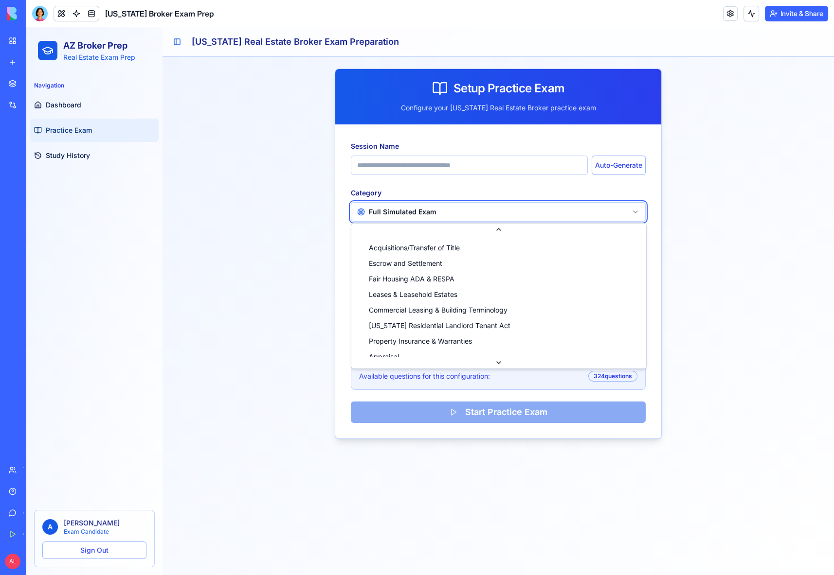
click at [697, 183] on html "AZ Broker Prep Real Estate Exam Prep Navigation Dashboard Practice Exam Study H…" at bounding box center [429, 301] width 807 height 548
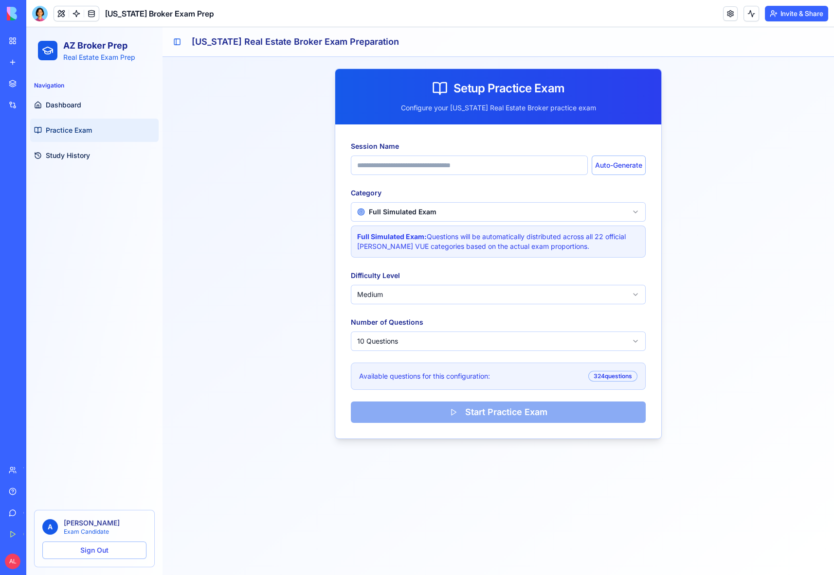
click at [438, 287] on html "AZ Broker Prep Real Estate Exam Prep Navigation Dashboard Practice Exam Study H…" at bounding box center [429, 301] width 807 height 548
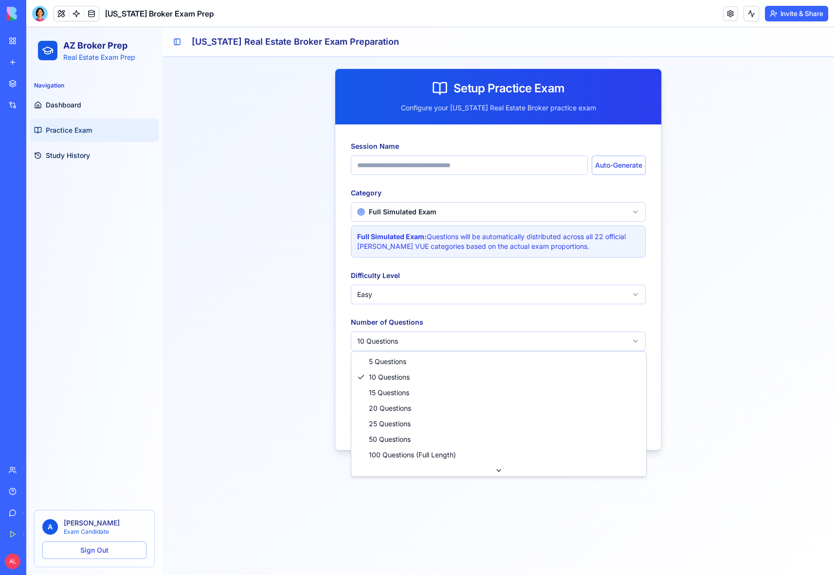
click at [435, 339] on html "AZ Broker Prep Real Estate Exam Prep Navigation Dashboard Practice Exam Study H…" at bounding box center [429, 301] width 807 height 548
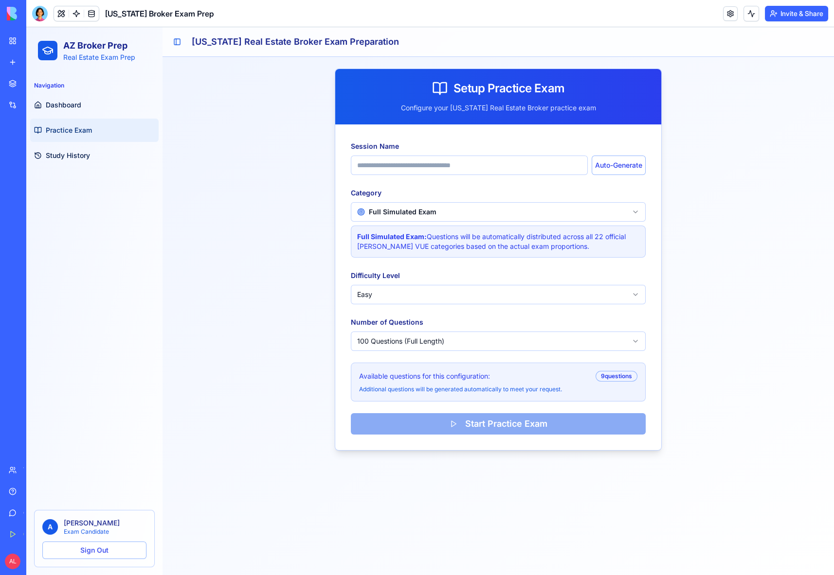
click at [528, 346] on html "AZ Broker Prep Real Estate Exam Prep Navigation Dashboard Practice Exam Study H…" at bounding box center [429, 301] width 807 height 548
click at [634, 166] on button "Auto-Generate" at bounding box center [618, 165] width 54 height 19
type input "**********"
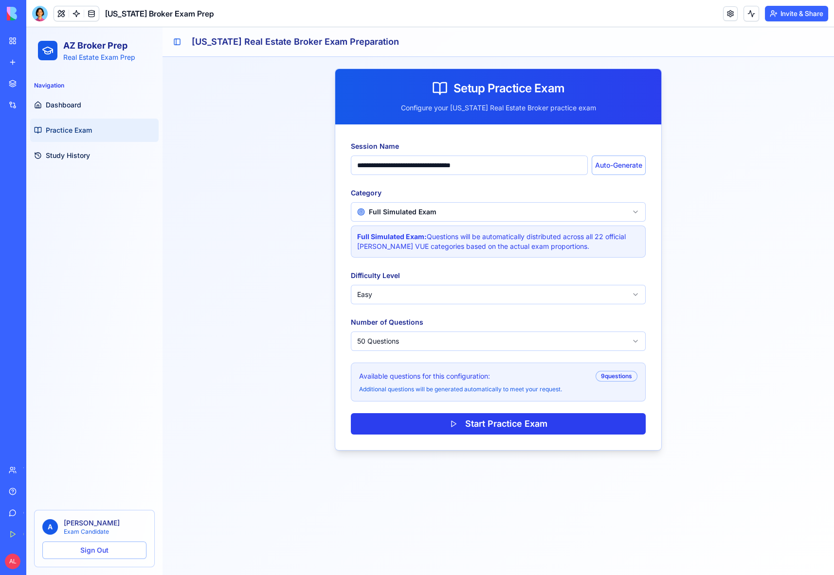
click at [493, 427] on button "Start Practice Exam" at bounding box center [498, 423] width 295 height 21
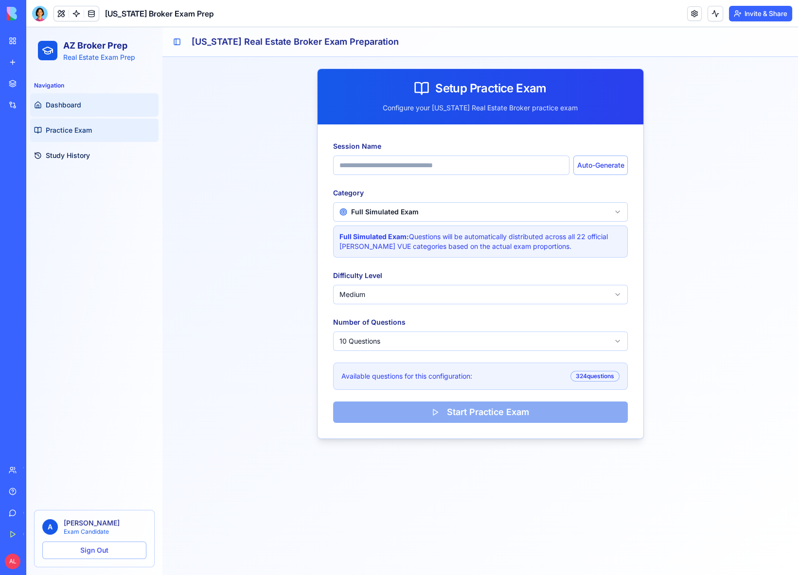
click at [95, 102] on link "Dashboard" at bounding box center [94, 104] width 128 height 23
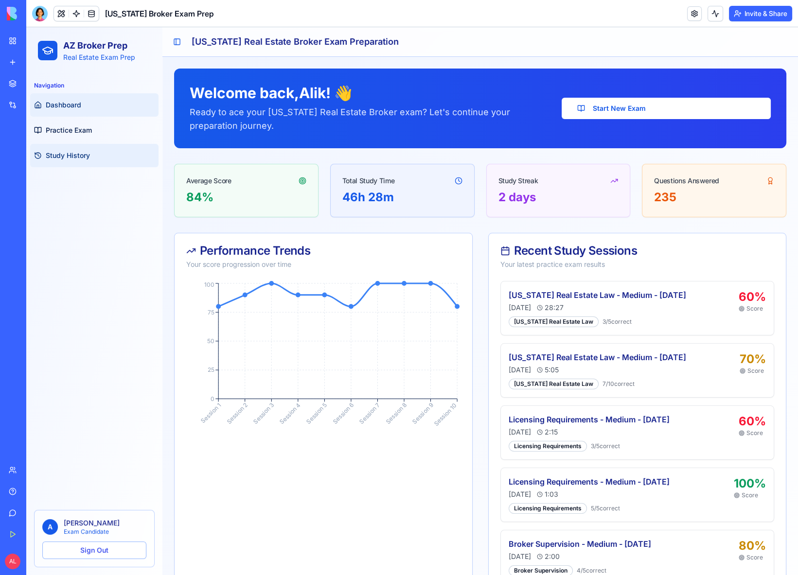
click at [68, 156] on span "Study History" at bounding box center [68, 156] width 44 height 10
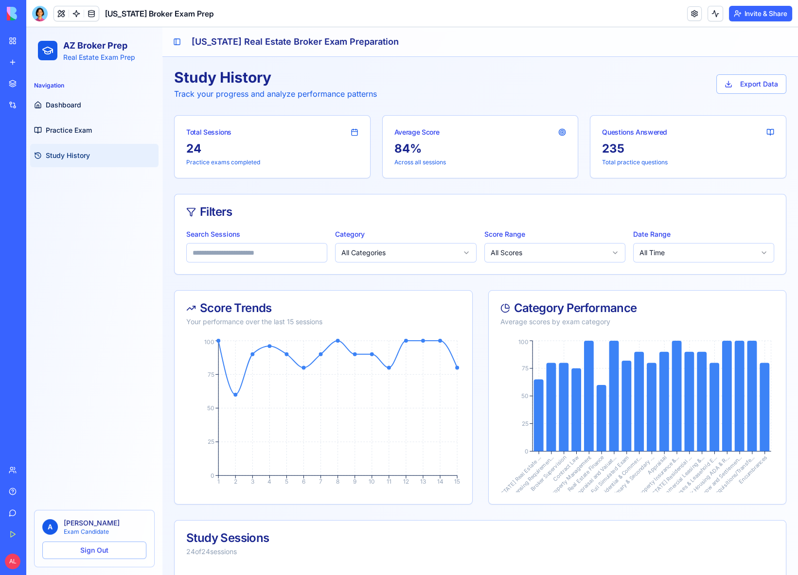
click at [244, 160] on p "Practice exams completed" at bounding box center [272, 163] width 172 height 8
click at [58, 98] on link "Dashboard" at bounding box center [94, 104] width 128 height 23
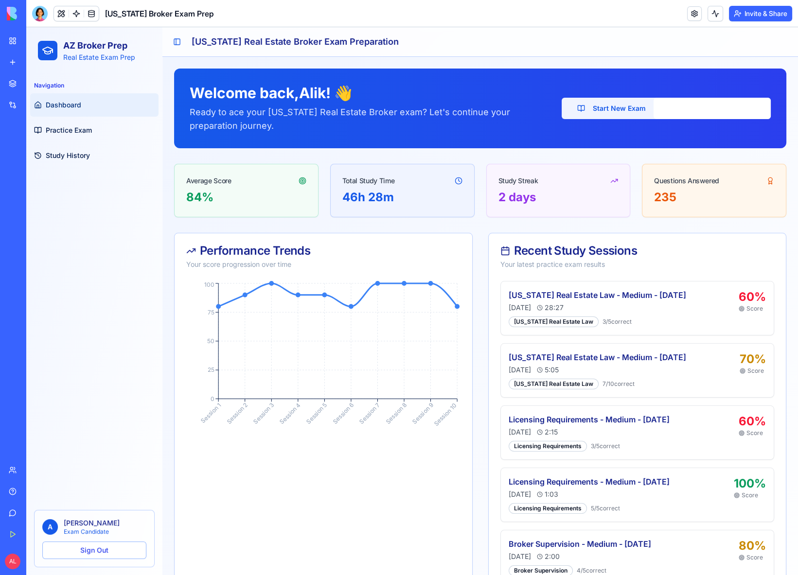
click at [604, 115] on button "Start New Exam" at bounding box center [612, 108] width 100 height 21
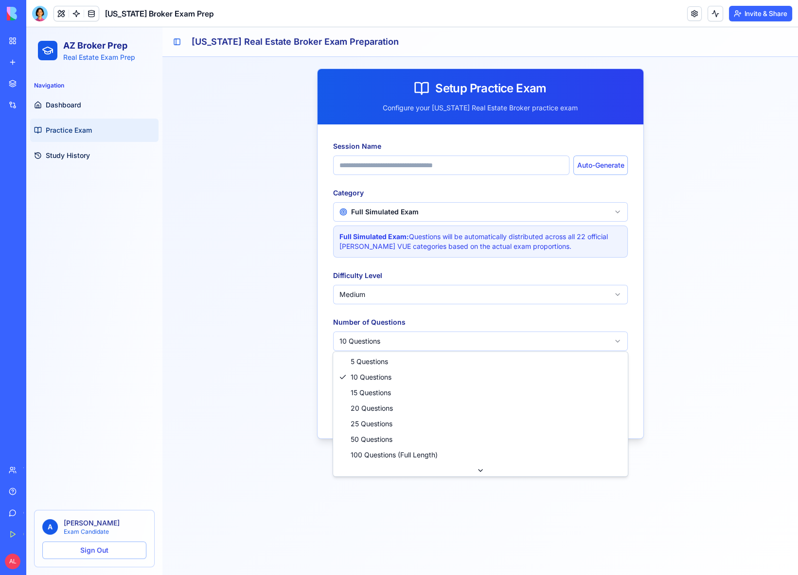
click at [412, 338] on html "AZ Broker Prep Real Estate Exam Prep Navigation Dashboard Practice Exam Study H…" at bounding box center [412, 301] width 772 height 548
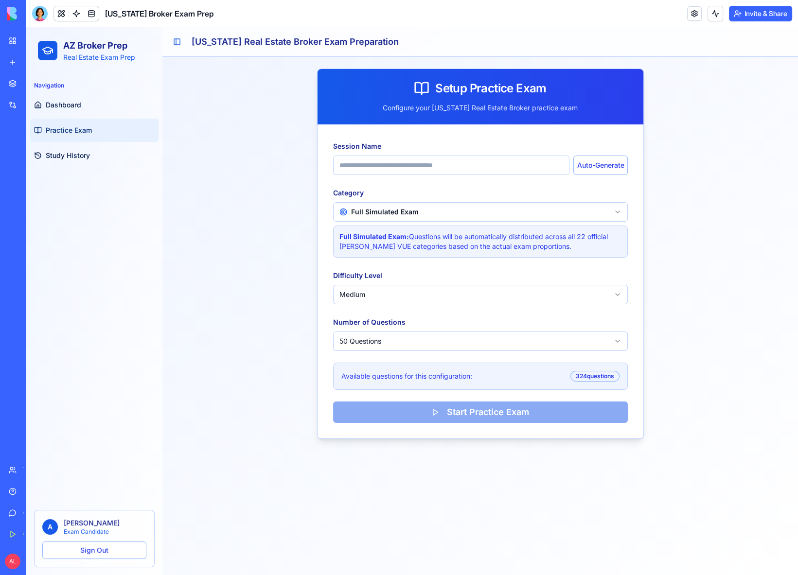
click at [394, 290] on html "AZ Broker Prep Real Estate Exam Prep Navigation Dashboard Practice Exam Study H…" at bounding box center [412, 301] width 772 height 548
click at [593, 166] on button "Auto-Generate" at bounding box center [600, 165] width 54 height 19
type input "**********"
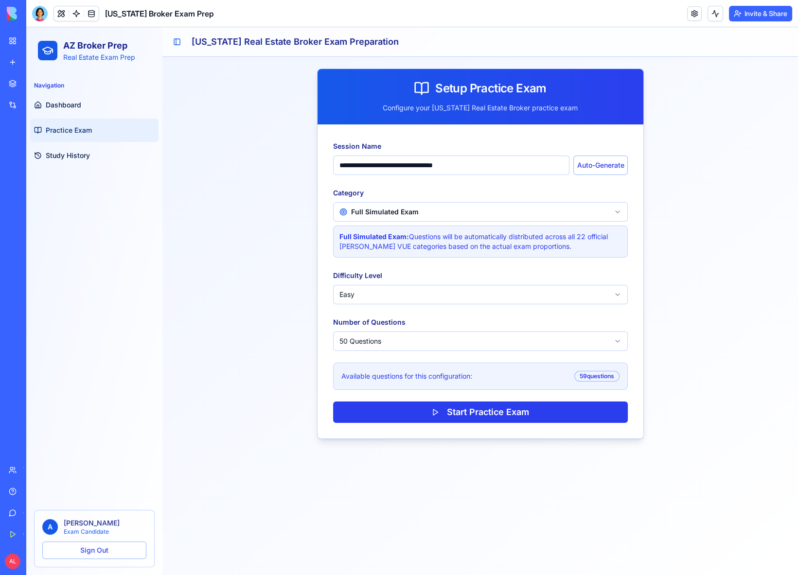
click at [449, 412] on button "Start Practice Exam" at bounding box center [480, 412] width 295 height 21
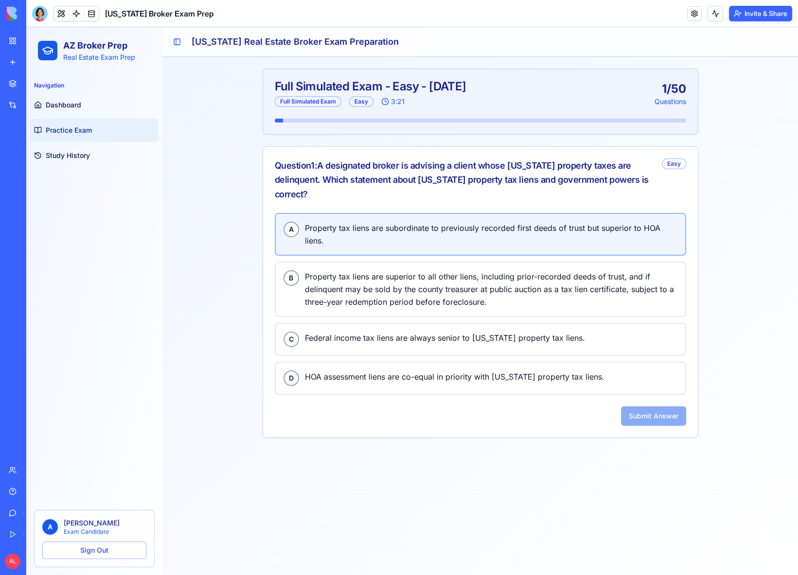
click at [416, 232] on span "Property tax liens are subordinate to previously recorded first deeds of trust …" at bounding box center [491, 234] width 373 height 25
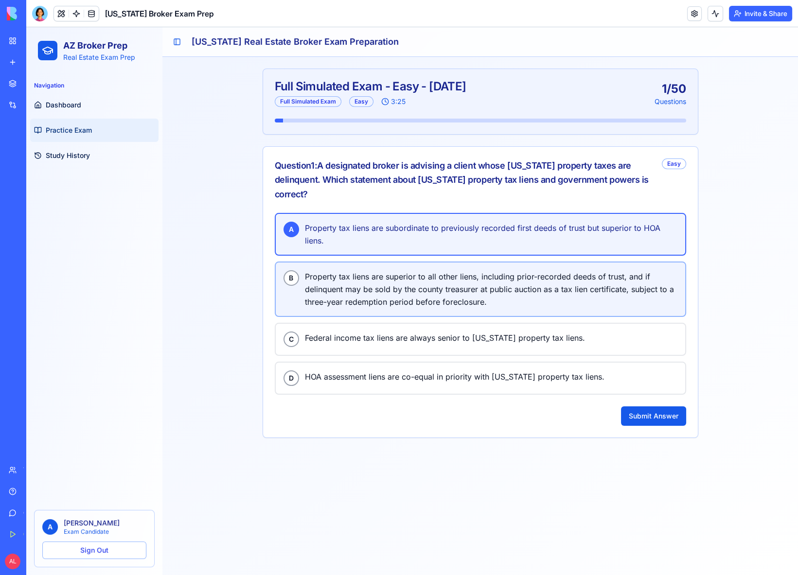
click at [405, 288] on span "Property tax liens are superior to all other liens, including prior-recorded de…" at bounding box center [491, 289] width 373 height 38
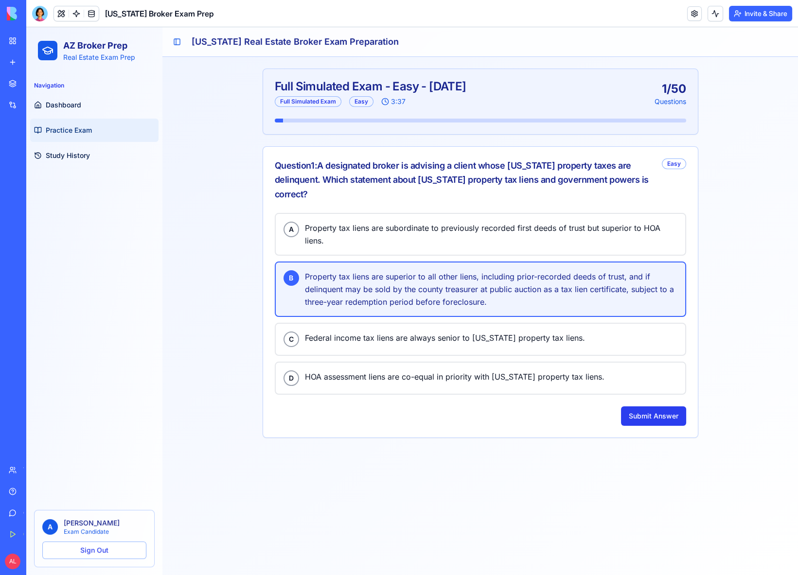
click at [645, 414] on button "Submit Answer" at bounding box center [653, 416] width 65 height 19
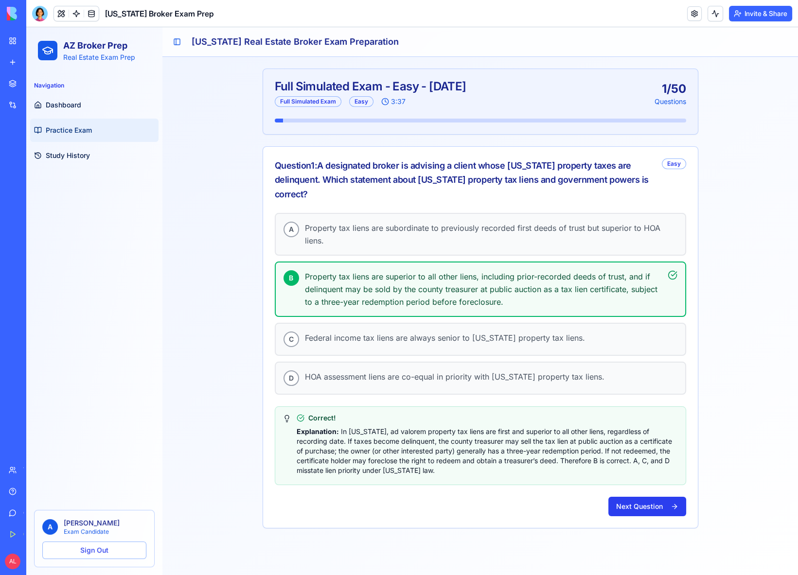
click at [622, 505] on button "Next Question" at bounding box center [647, 506] width 78 height 19
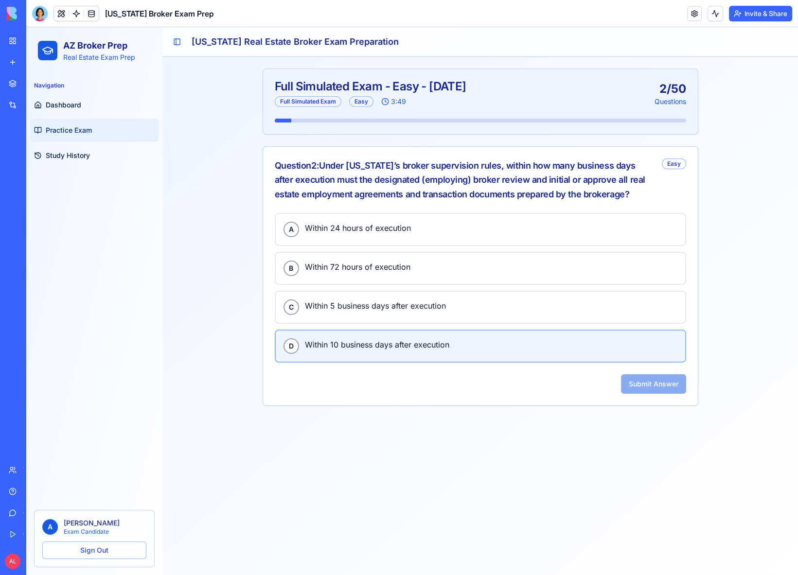
click at [367, 338] on span "Within 10 business days after execution" at bounding box center [491, 344] width 373 height 13
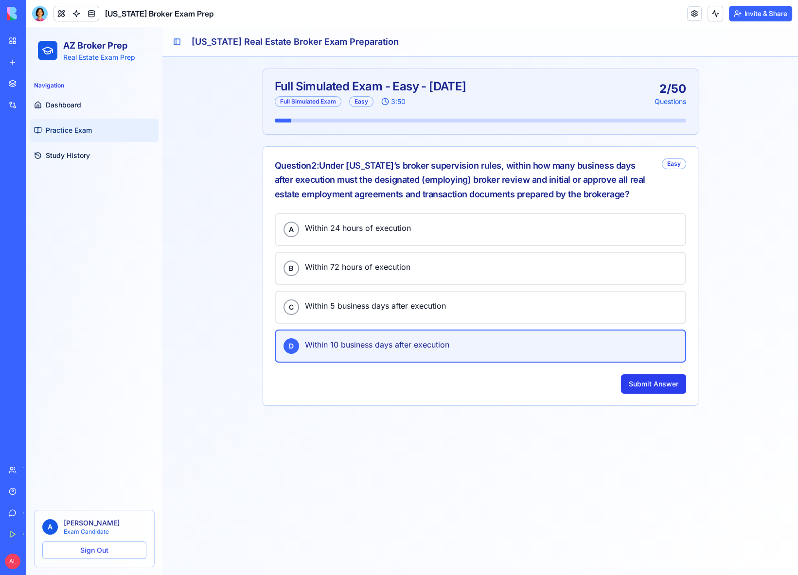
click at [629, 379] on button "Submit Answer" at bounding box center [653, 383] width 65 height 19
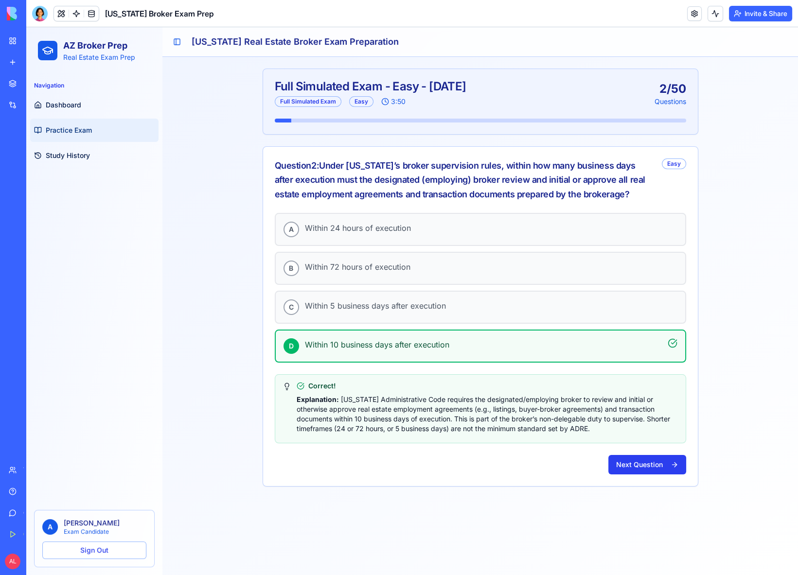
click at [620, 460] on button "Next Question" at bounding box center [647, 464] width 78 height 19
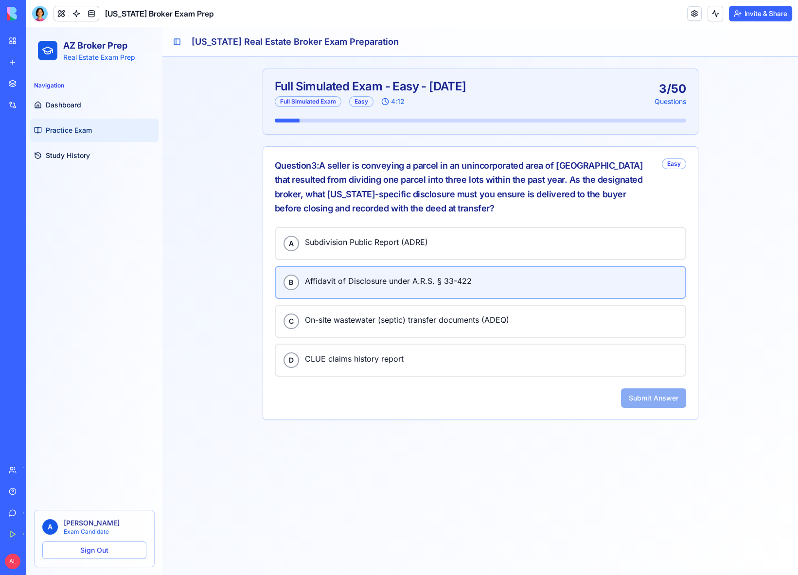
click at [368, 275] on span "Affidavit of Disclosure under A.R.S. § 33-422" at bounding box center [491, 281] width 373 height 13
click at [665, 398] on button "Submit Answer" at bounding box center [653, 398] width 65 height 19
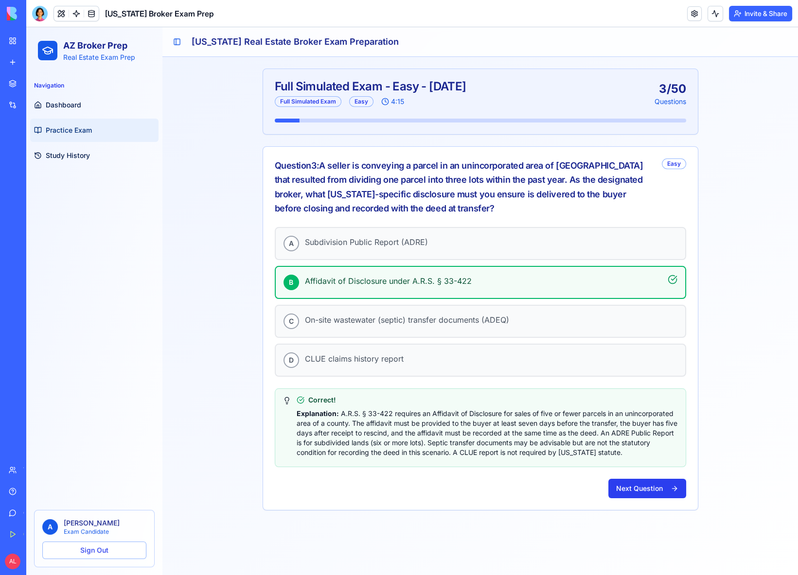
click at [633, 482] on button "Next Question" at bounding box center [647, 488] width 78 height 19
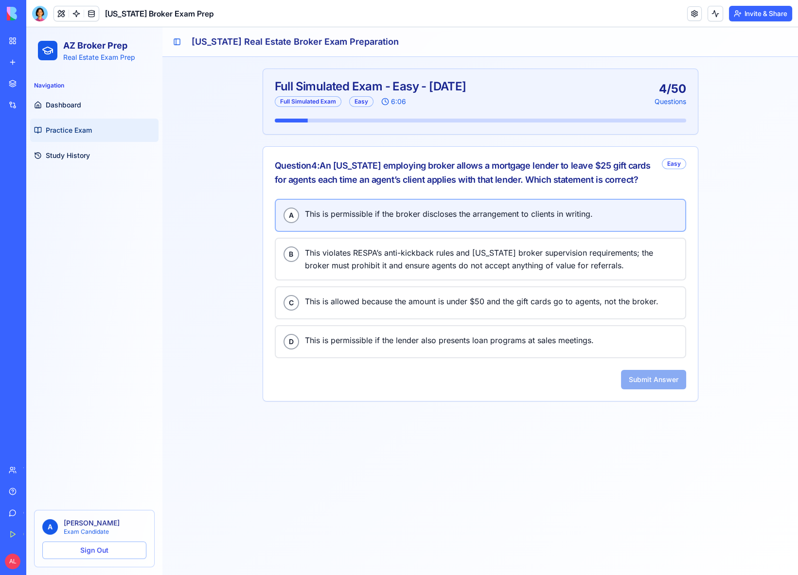
click at [429, 210] on span "This is permissible if the broker discloses the arrangement to clients in writi…" at bounding box center [491, 214] width 373 height 13
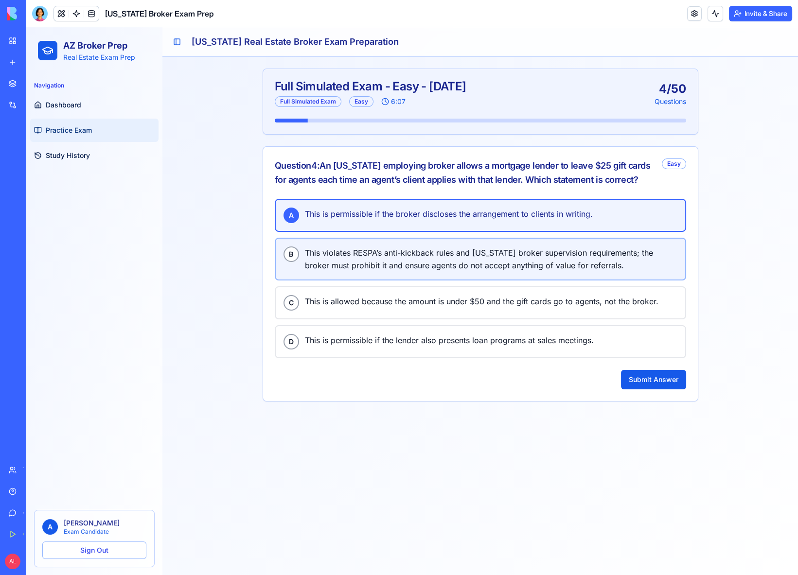
click at [426, 251] on span "This violates RESPA’s anti-kickback rules and Arizona broker supervision requir…" at bounding box center [491, 259] width 373 height 25
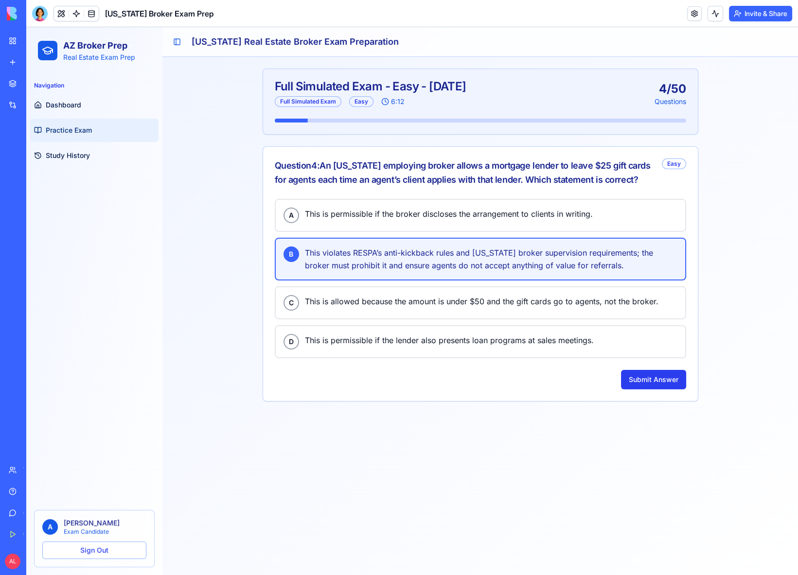
click at [651, 379] on button "Submit Answer" at bounding box center [653, 379] width 65 height 19
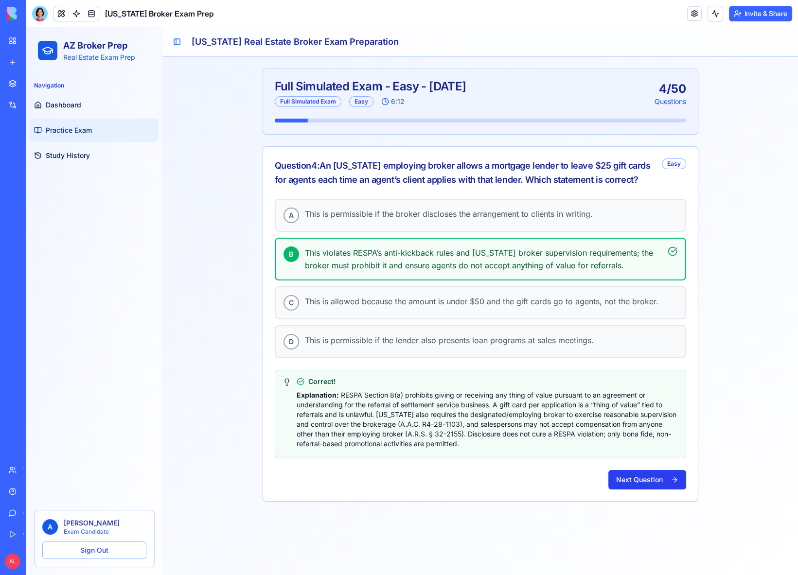
click at [626, 472] on button "Next Question" at bounding box center [647, 479] width 78 height 19
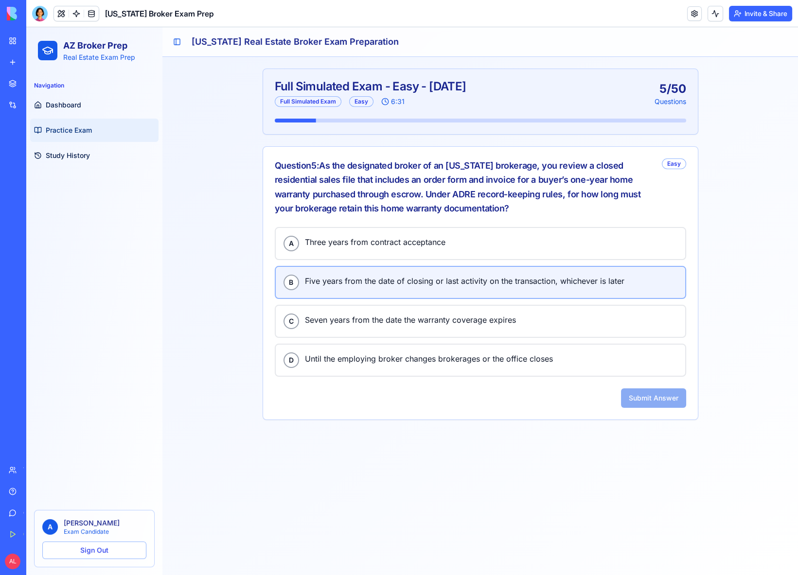
click at [357, 284] on span "Five years from the date of closing or last activity on the transaction, whiche…" at bounding box center [491, 281] width 373 height 13
click at [638, 407] on div "A Three years from contract acceptance B Five years from the date of closing or…" at bounding box center [480, 323] width 435 height 193
click at [643, 397] on button "Submit Answer" at bounding box center [653, 398] width 65 height 19
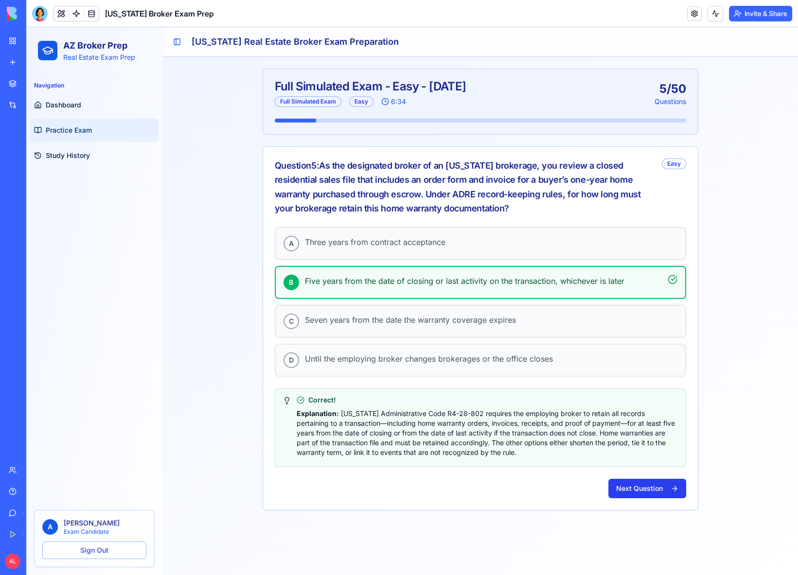
click at [632, 491] on button "Next Question" at bounding box center [647, 488] width 78 height 19
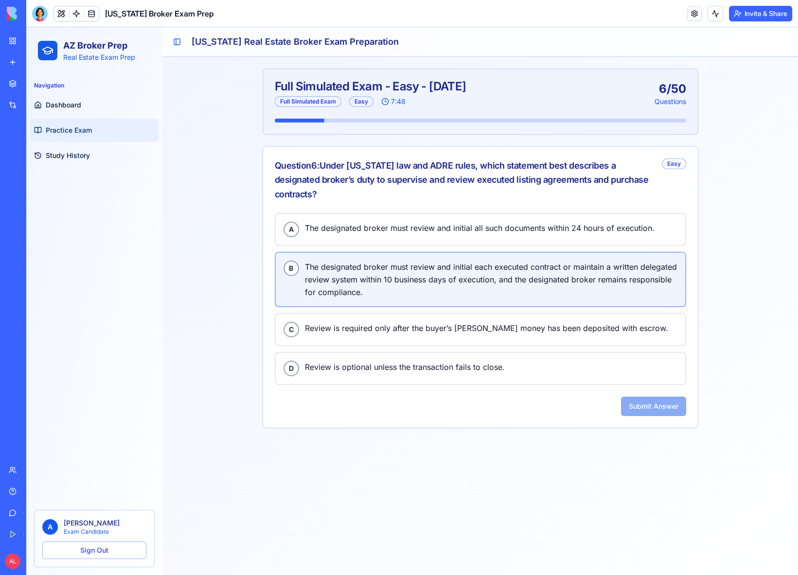
click at [420, 261] on span "The designated broker must review and initial each executed contract or maintai…" at bounding box center [491, 280] width 373 height 38
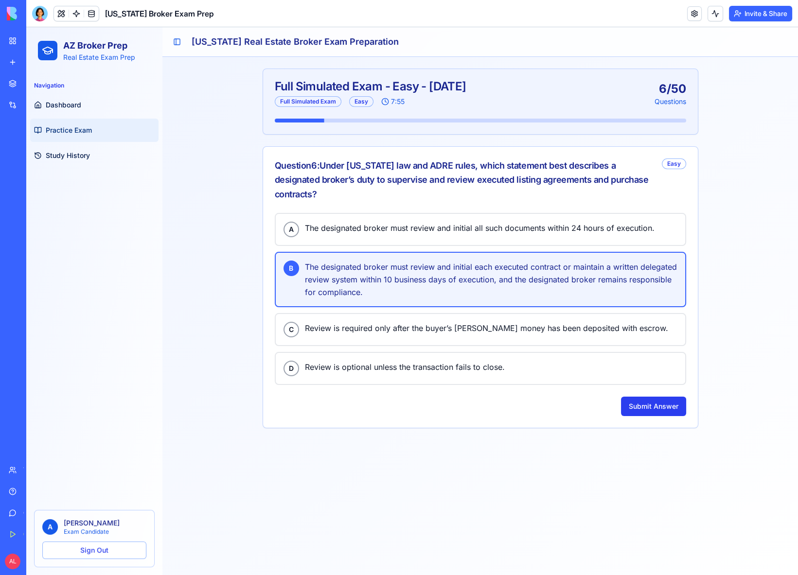
click at [649, 397] on button "Submit Answer" at bounding box center [653, 406] width 65 height 19
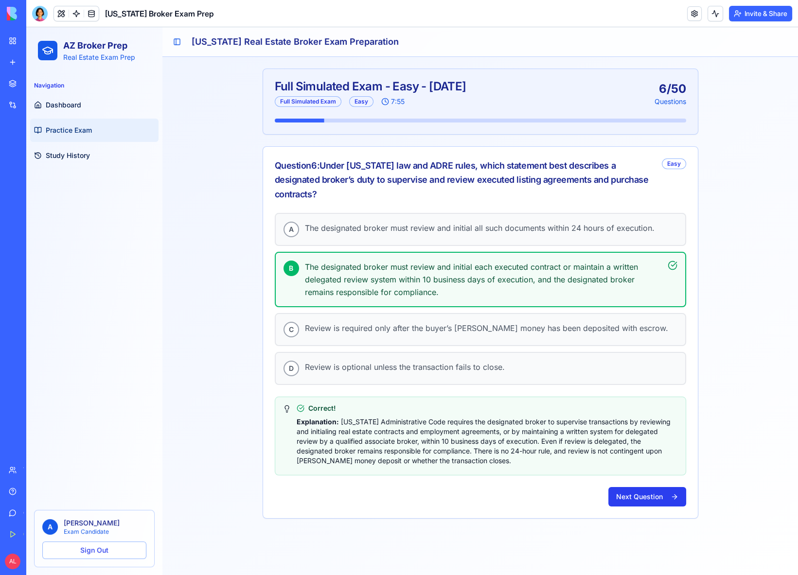
click at [649, 487] on button "Next Question" at bounding box center [647, 496] width 78 height 19
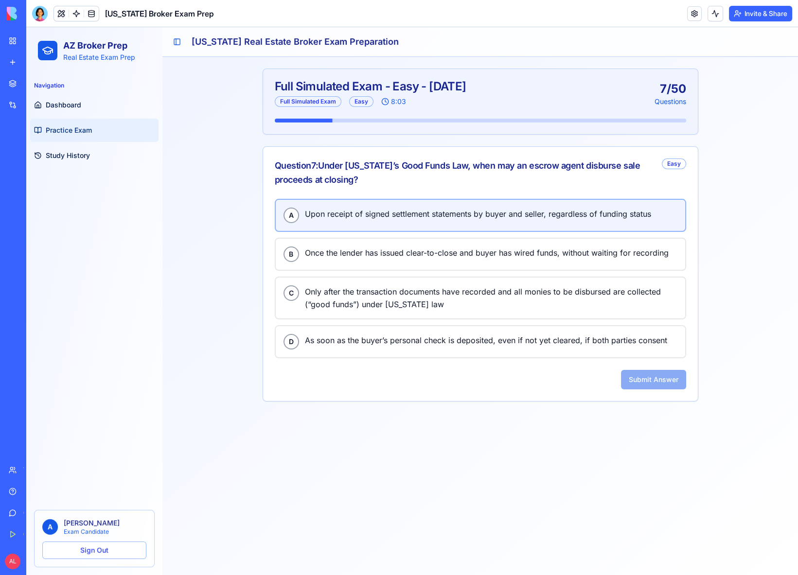
click at [339, 213] on span "Upon receipt of signed settlement statements by buyer and seller, regardless of…" at bounding box center [491, 214] width 373 height 13
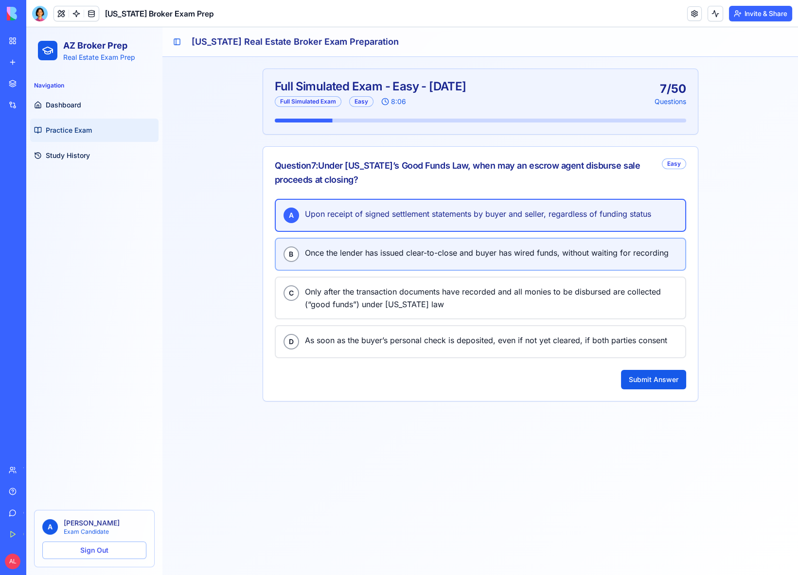
click at [366, 262] on button "B Once the lender has issued clear-to-close and buyer has wired funds, without …" at bounding box center [480, 254] width 411 height 33
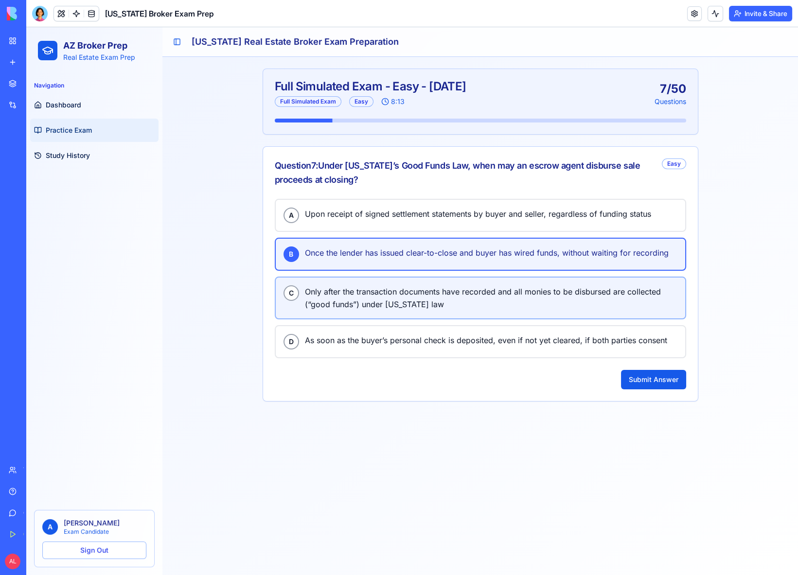
click at [366, 292] on span "Only after the transaction documents have recorded and all monies to be disburs…" at bounding box center [491, 297] width 373 height 25
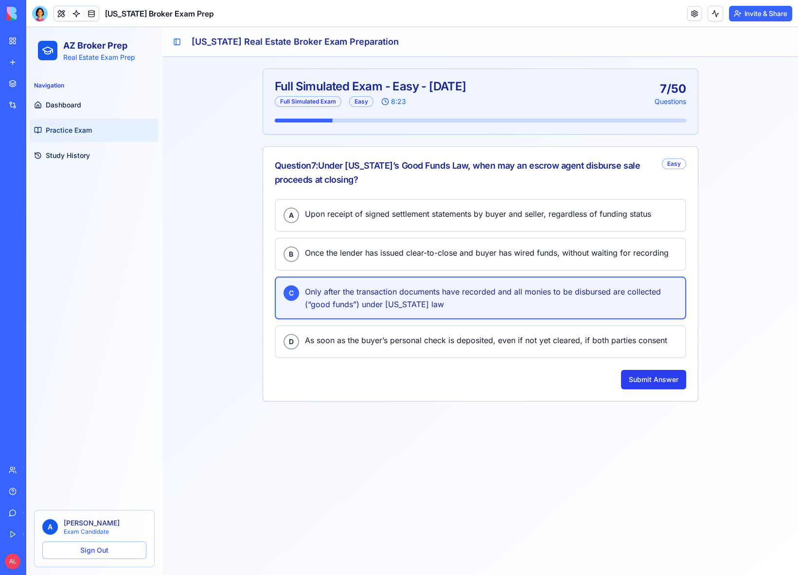
click at [671, 378] on button "Submit Answer" at bounding box center [653, 379] width 65 height 19
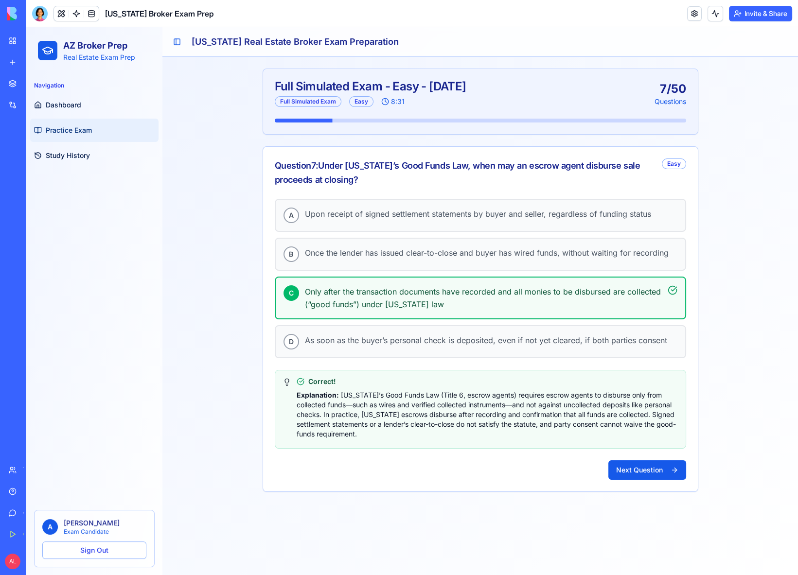
click at [654, 466] on button "Next Question" at bounding box center [647, 470] width 78 height 19
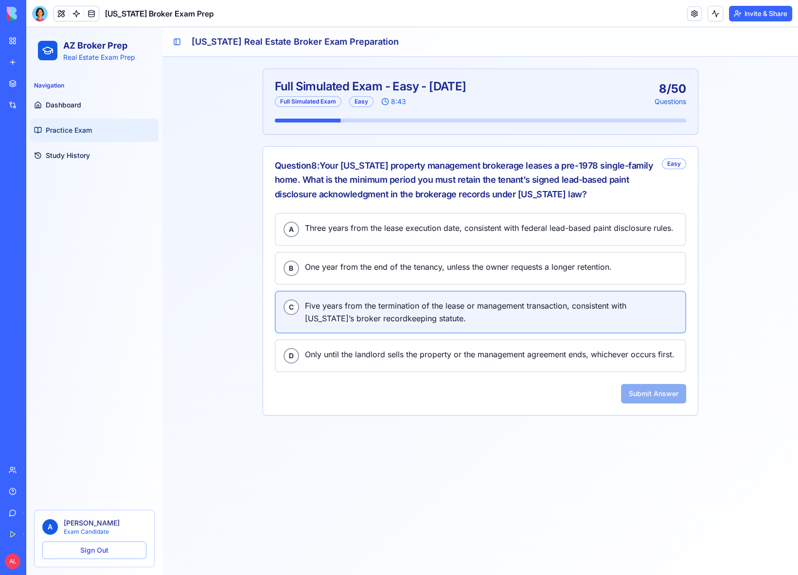
click at [371, 314] on span "Five years from the termination of the lease or management transaction, consist…" at bounding box center [491, 312] width 373 height 25
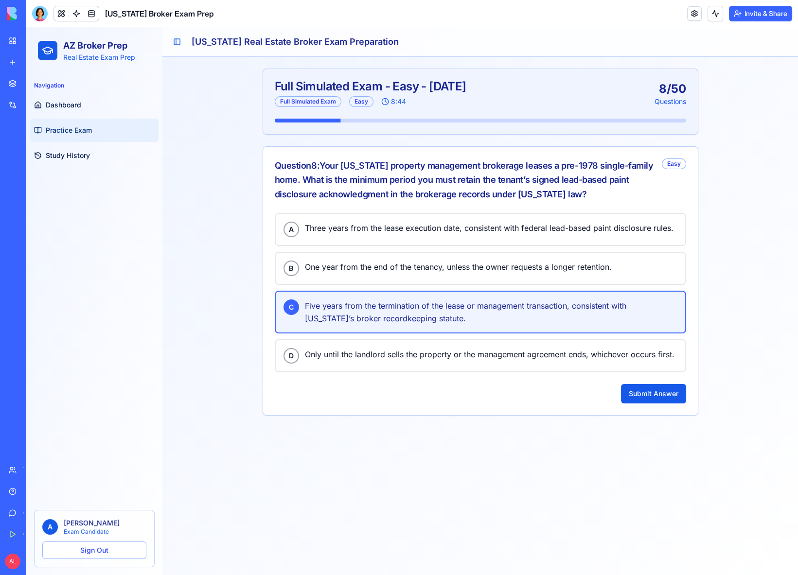
click at [661, 400] on div "A Three years from the lease execution date, consistent with federal lead-based…" at bounding box center [480, 314] width 435 height 202
click at [646, 402] on div "A Three years from the lease execution date, consistent with federal lead-based…" at bounding box center [480, 314] width 435 height 202
click at [647, 392] on button "Submit Answer" at bounding box center [653, 393] width 65 height 19
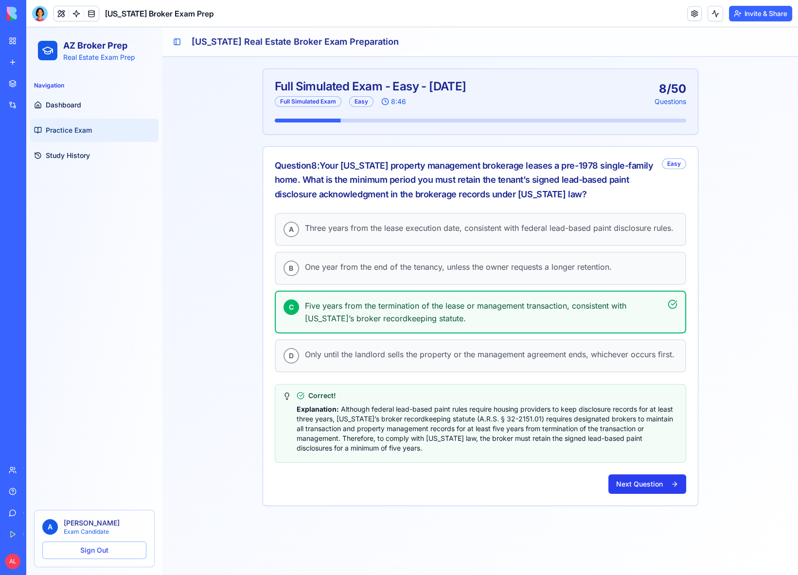
click at [634, 479] on button "Next Question" at bounding box center [647, 484] width 78 height 19
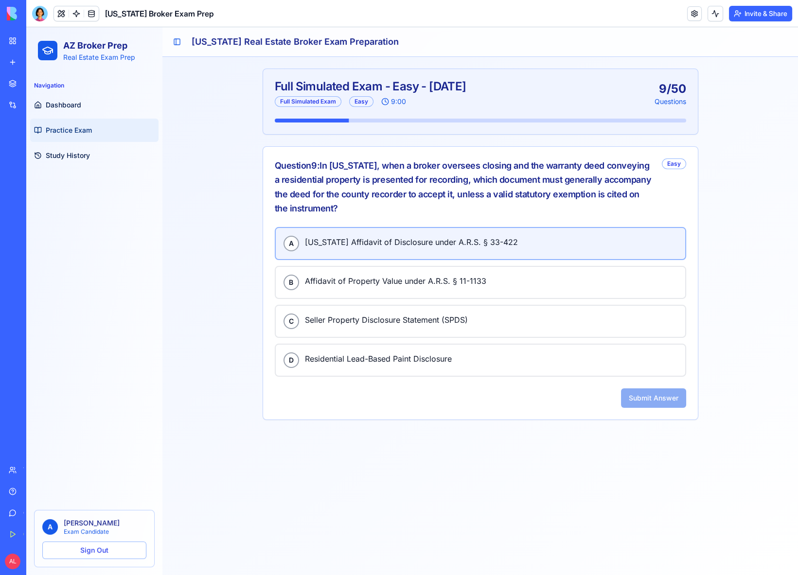
click at [374, 233] on button "A Arizona Affidavit of Disclosure under A.R.S. § 33-422" at bounding box center [480, 243] width 411 height 33
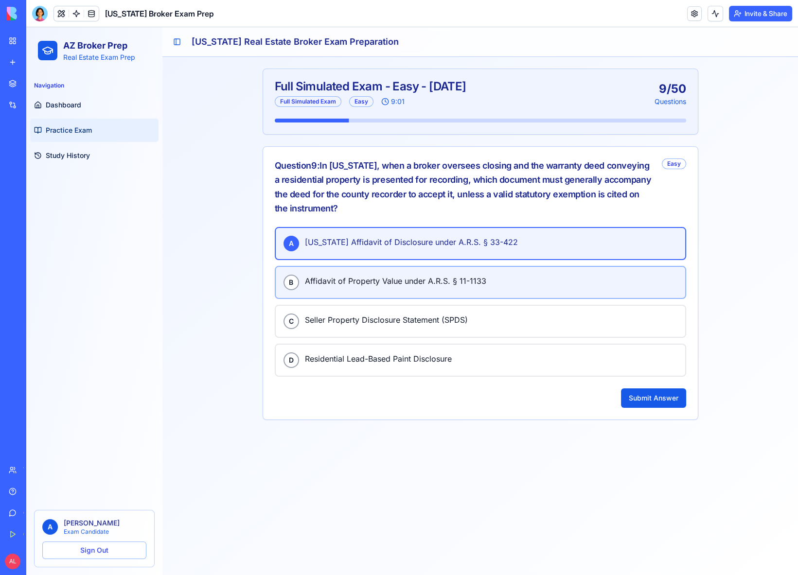
click at [450, 278] on span "Affidavit of Property Value under A.R.S. § 11-1133" at bounding box center [491, 281] width 373 height 13
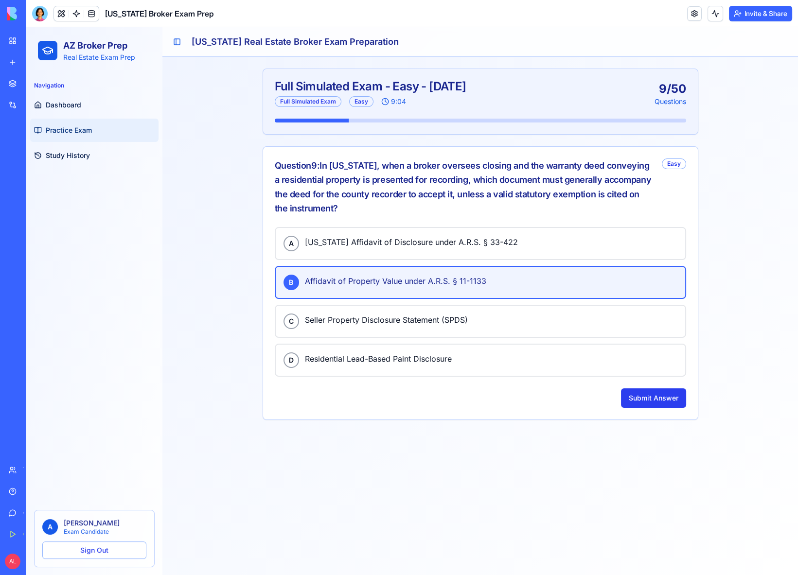
click at [668, 395] on button "Submit Answer" at bounding box center [653, 398] width 65 height 19
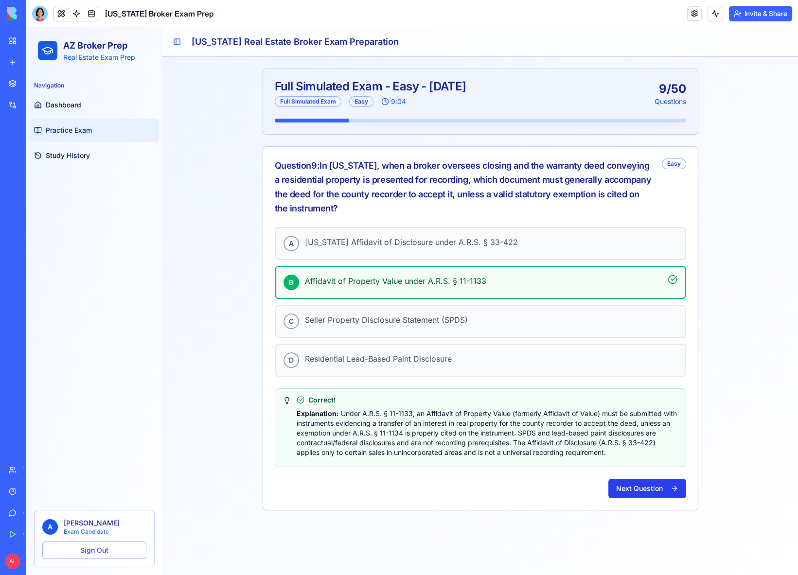
click at [641, 481] on button "Next Question" at bounding box center [647, 488] width 78 height 19
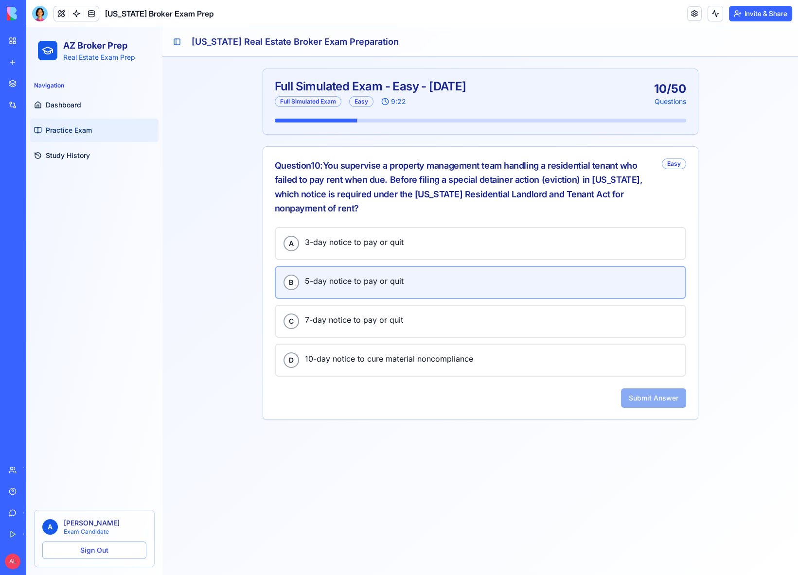
click at [396, 284] on span "5-day notice to pay or quit" at bounding box center [491, 281] width 373 height 13
click at [642, 392] on button "Submit Answer" at bounding box center [653, 398] width 65 height 19
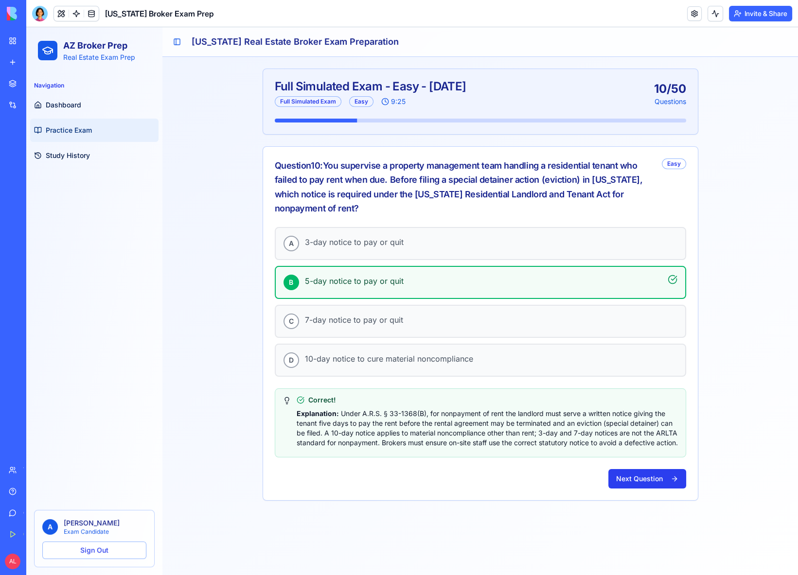
click at [646, 483] on button "Next Question" at bounding box center [647, 478] width 78 height 19
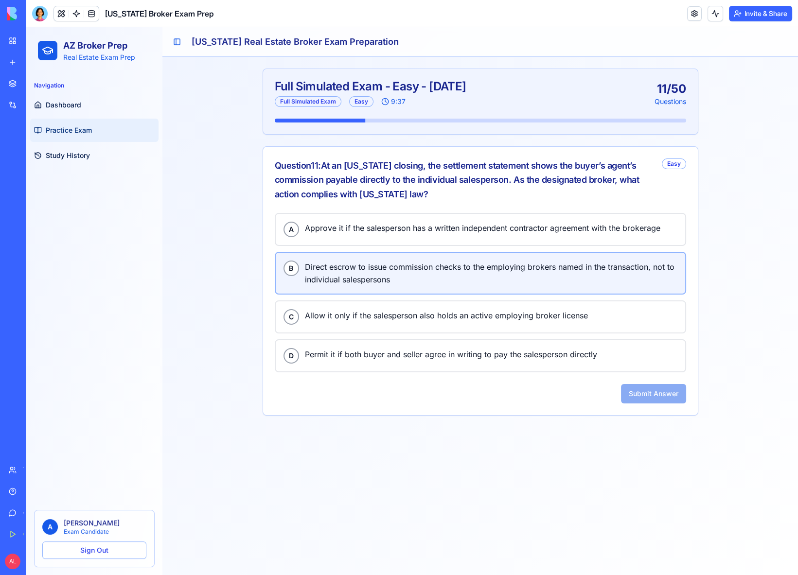
click at [425, 269] on span "Direct escrow to issue commission checks to the employing brokers named in the …" at bounding box center [491, 273] width 373 height 25
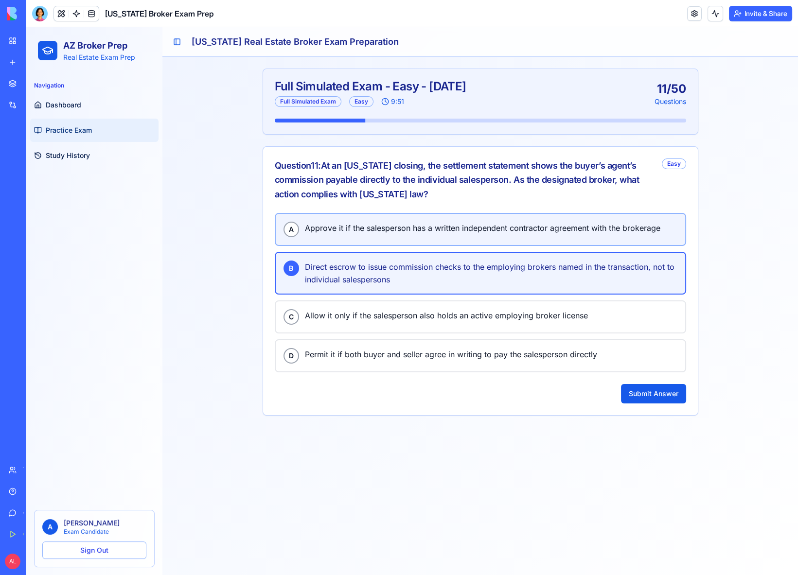
click at [437, 232] on div "A Approve it if the salesperson has a written independent contractor agreement …" at bounding box center [481, 230] width 394 height 16
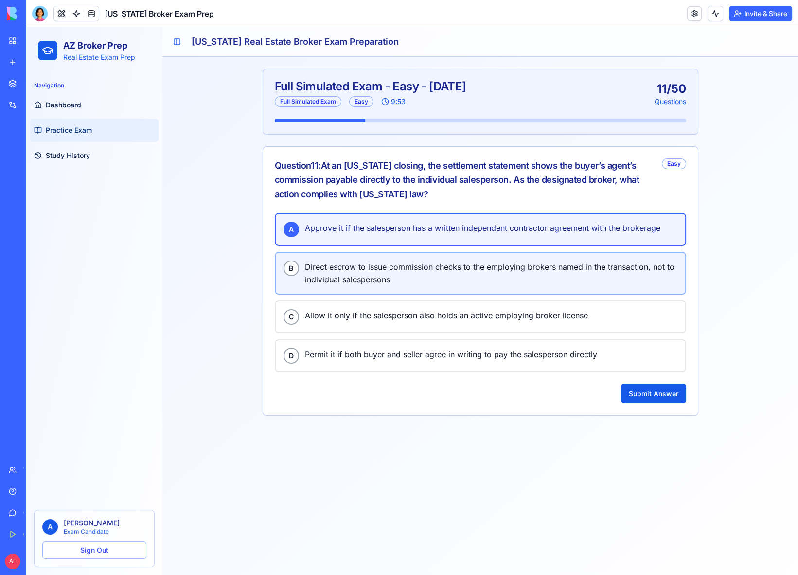
click at [437, 266] on span "Direct escrow to issue commission checks to the employing brokers named in the …" at bounding box center [491, 273] width 373 height 25
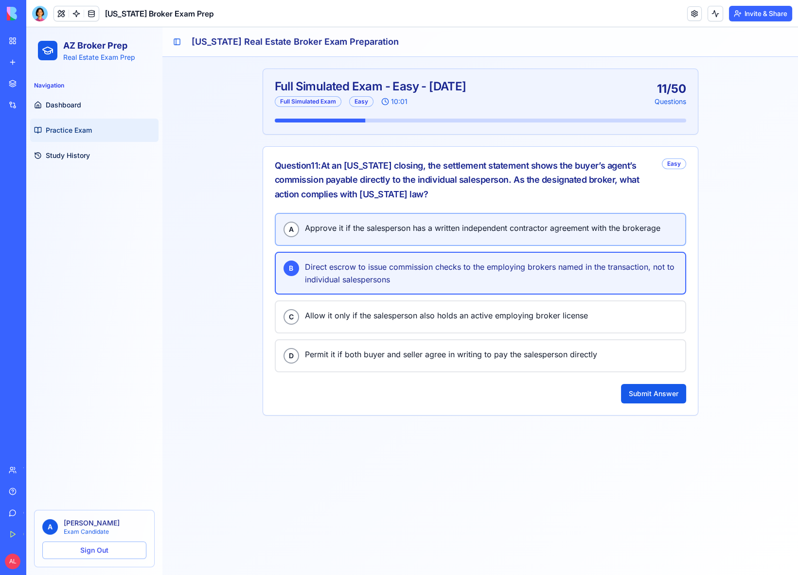
click at [407, 231] on span "Approve it if the salesperson has a written independent contractor agreement wi…" at bounding box center [491, 228] width 373 height 13
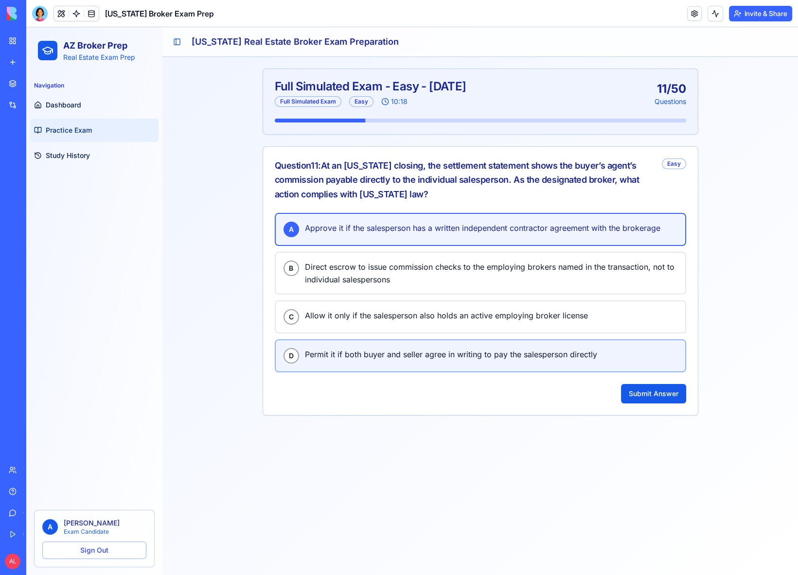
click at [392, 356] on span "Permit it if both buyer and seller agree in writing to pay the salesperson dire…" at bounding box center [491, 354] width 373 height 13
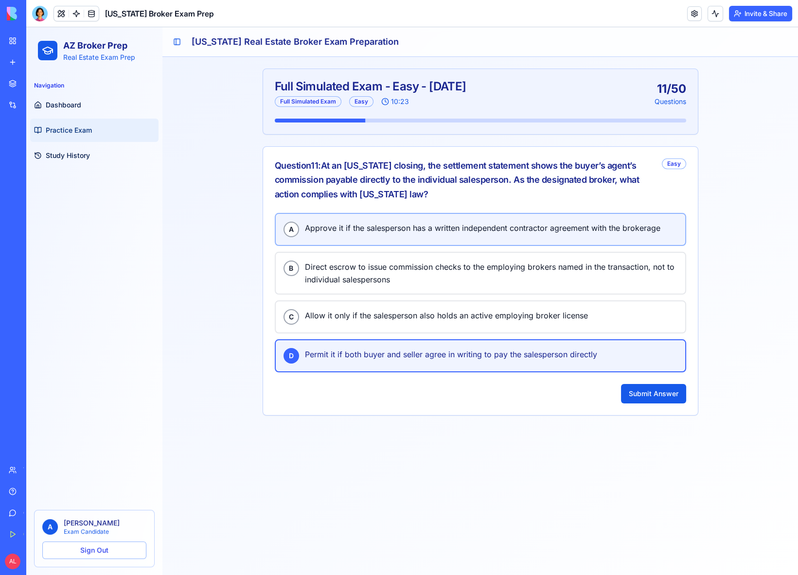
click at [384, 231] on span "Approve it if the salesperson has a written independent contractor agreement wi…" at bounding box center [491, 228] width 373 height 13
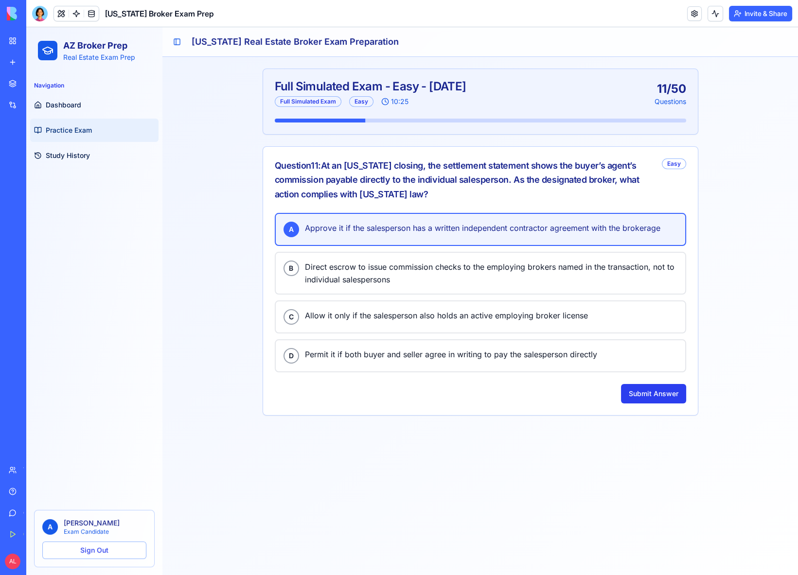
click at [645, 388] on button "Submit Answer" at bounding box center [653, 393] width 65 height 19
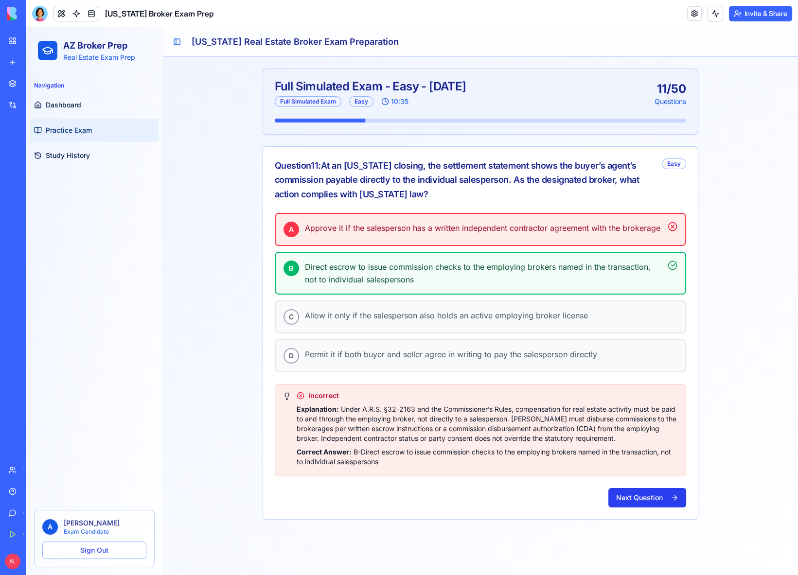
click at [638, 493] on button "Next Question" at bounding box center [647, 497] width 78 height 19
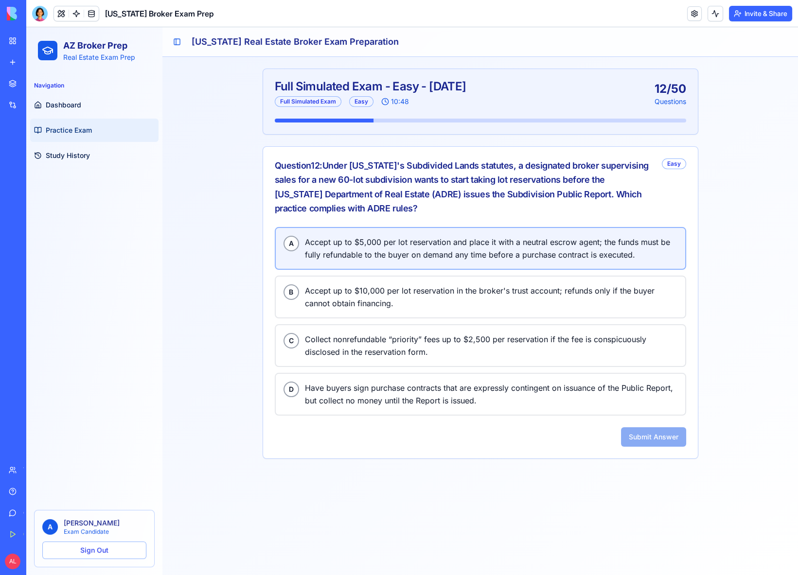
click at [387, 248] on span "Accept up to $5,000 per lot reservation and place it with a neutral escrow agen…" at bounding box center [491, 248] width 373 height 25
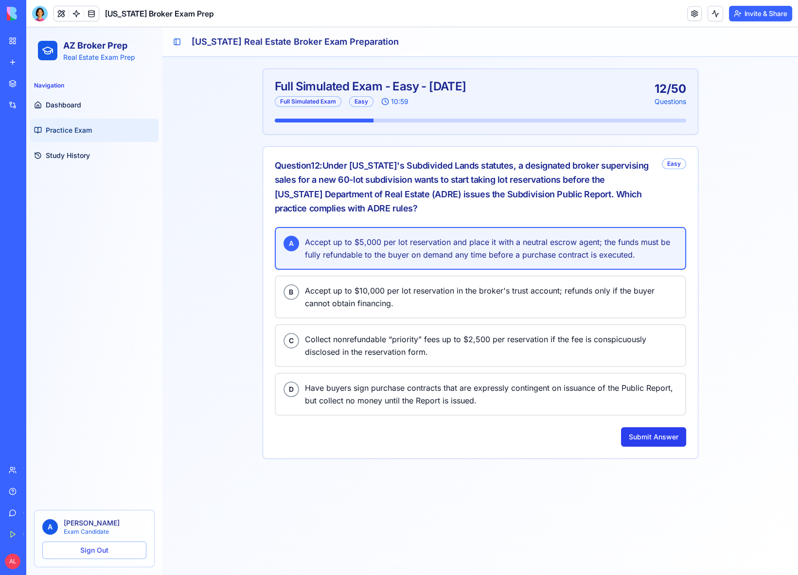
click at [646, 434] on button "Submit Answer" at bounding box center [653, 436] width 65 height 19
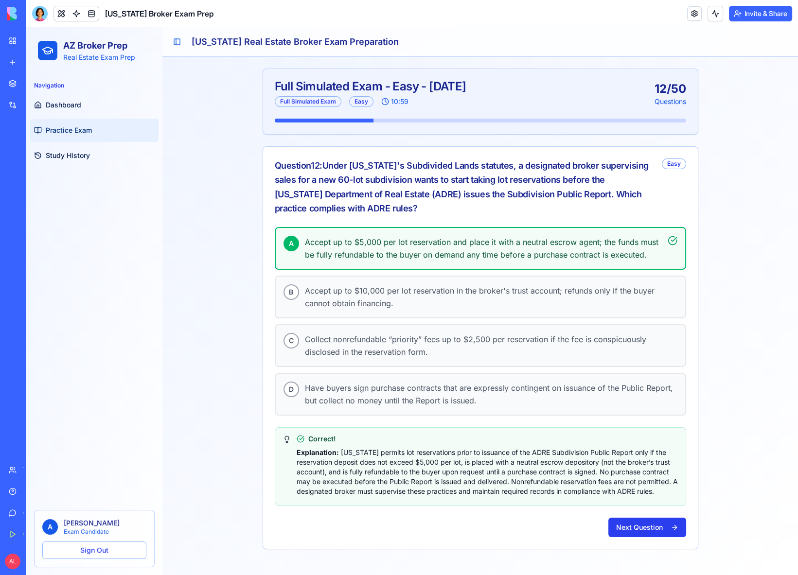
click at [647, 521] on button "Next Question" at bounding box center [647, 527] width 78 height 19
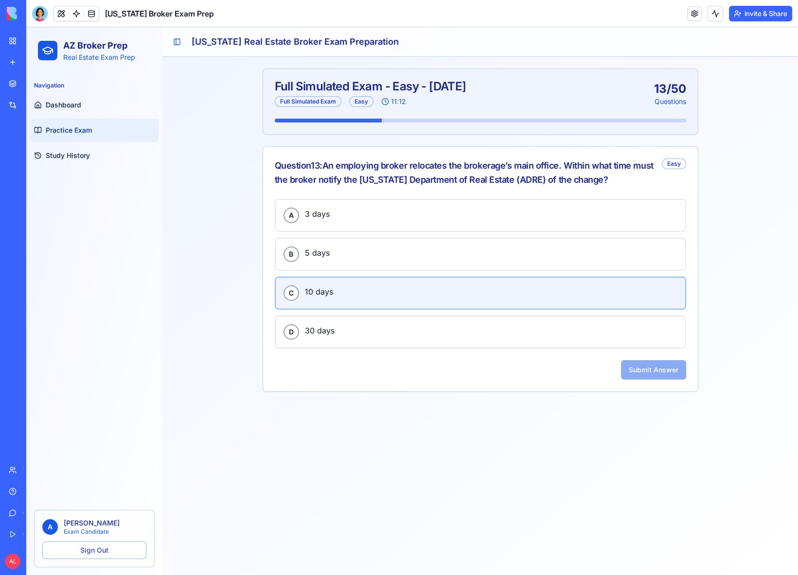
click at [355, 290] on span "10 days" at bounding box center [491, 291] width 373 height 13
click at [650, 362] on button "Submit Answer" at bounding box center [653, 369] width 65 height 19
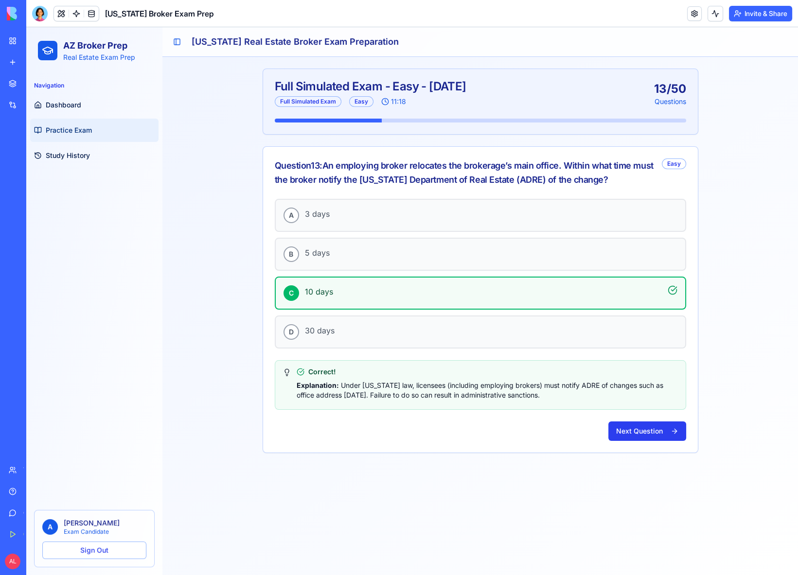
click at [634, 432] on button "Next Question" at bounding box center [647, 431] width 78 height 19
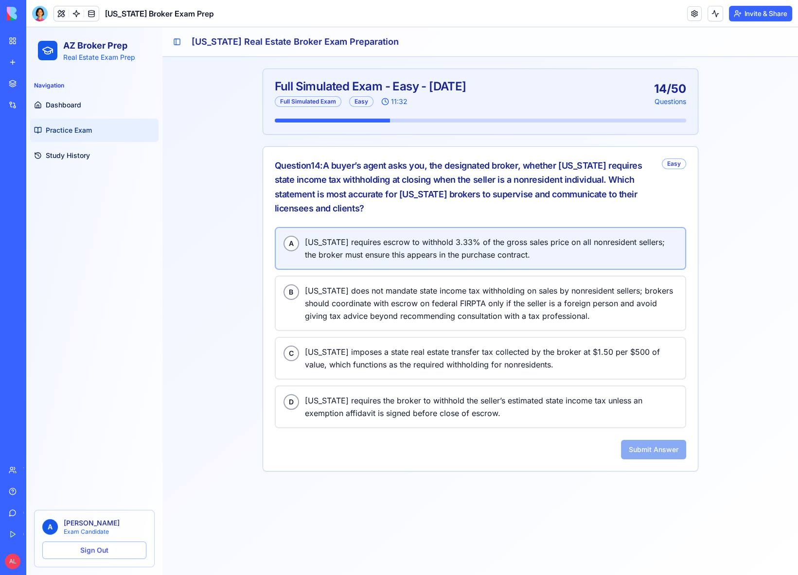
click at [396, 247] on span "Arizona requires escrow to withhold 3.33% of the gross sales price on all nonre…" at bounding box center [491, 248] width 373 height 25
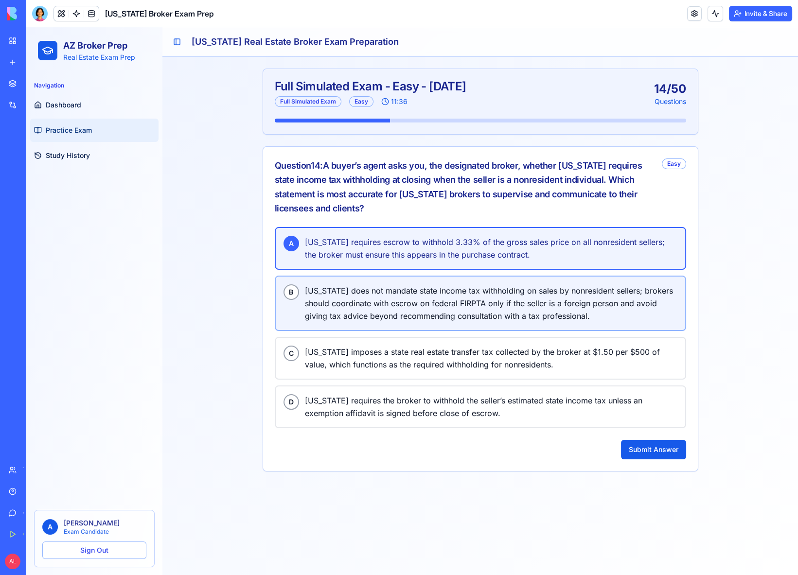
click at [457, 293] on span "Arizona does not mandate state income tax withholding on sales by nonresident s…" at bounding box center [491, 303] width 373 height 38
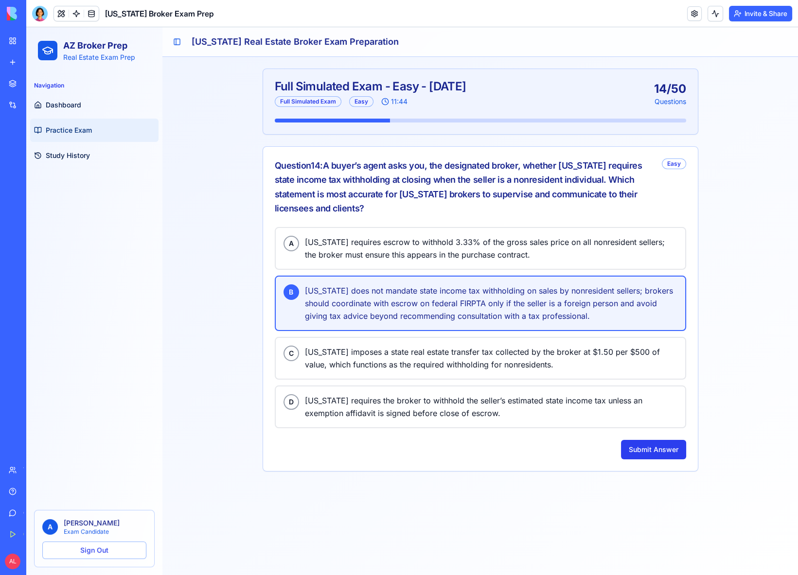
click at [649, 448] on button "Submit Answer" at bounding box center [653, 449] width 65 height 19
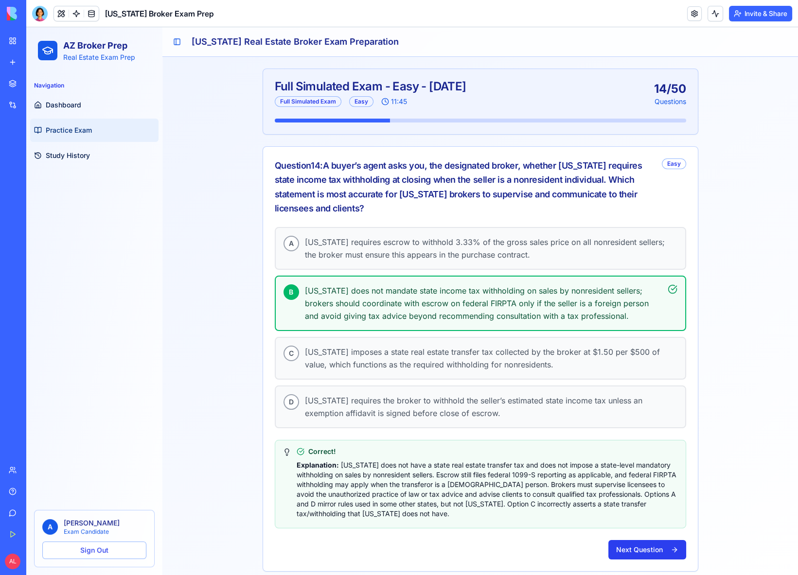
click at [639, 548] on button "Next Question" at bounding box center [647, 549] width 78 height 19
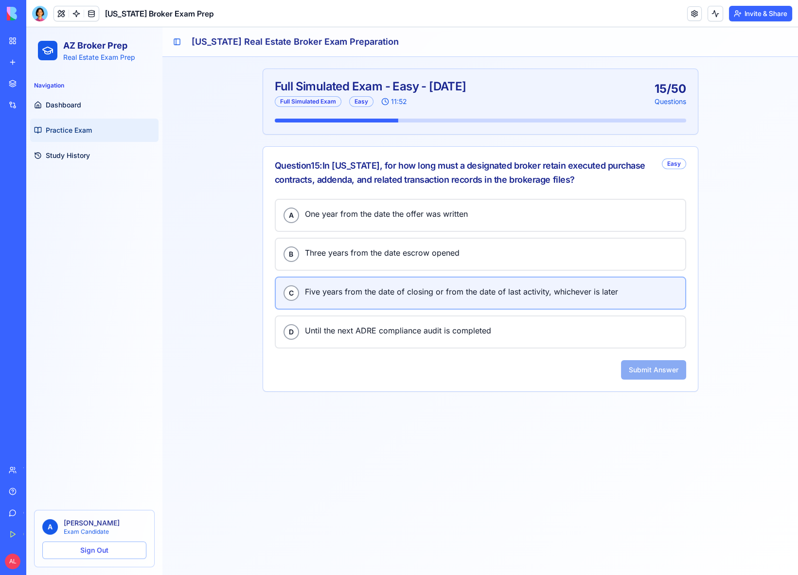
click at [338, 291] on span "Five years from the date of closing or from the date of last activity, whicheve…" at bounding box center [491, 291] width 373 height 13
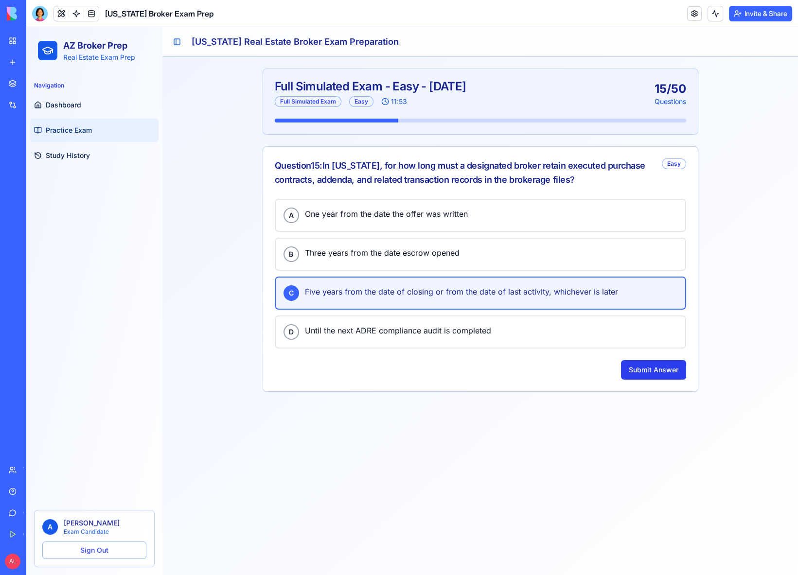
click at [634, 373] on button "Submit Answer" at bounding box center [653, 369] width 65 height 19
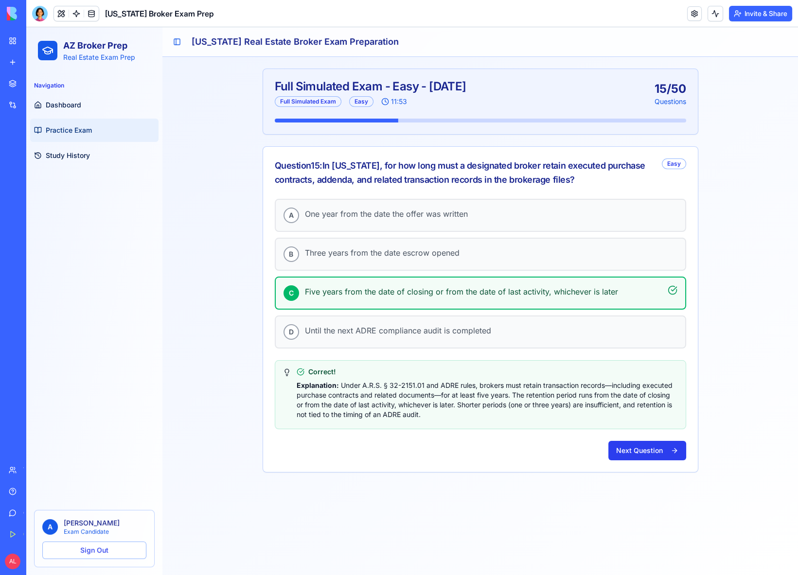
click at [641, 444] on button "Next Question" at bounding box center [647, 450] width 78 height 19
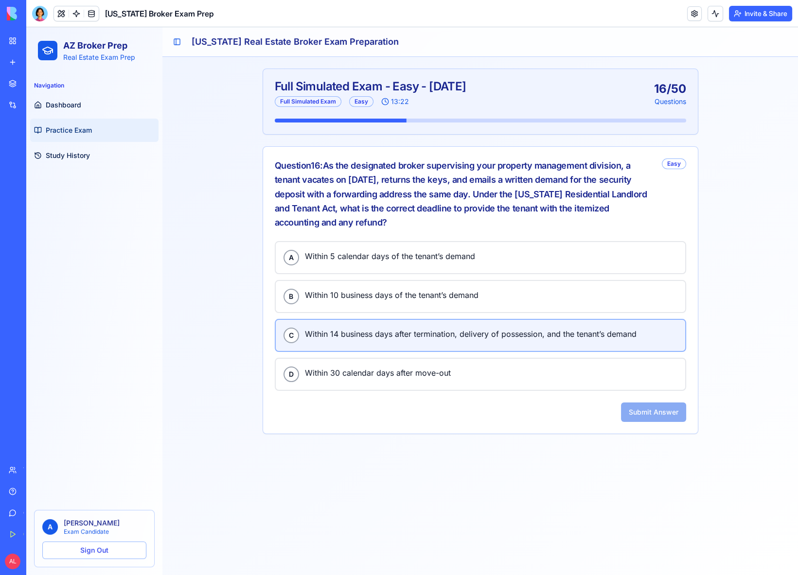
click at [370, 328] on span "Within 14 business days after termination, delivery of possession, and the tena…" at bounding box center [491, 334] width 373 height 13
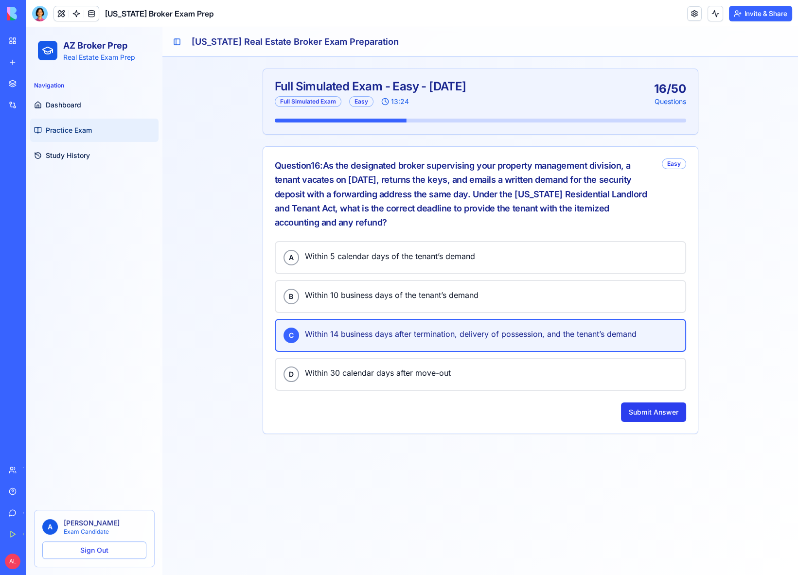
click at [645, 405] on button "Submit Answer" at bounding box center [653, 412] width 65 height 19
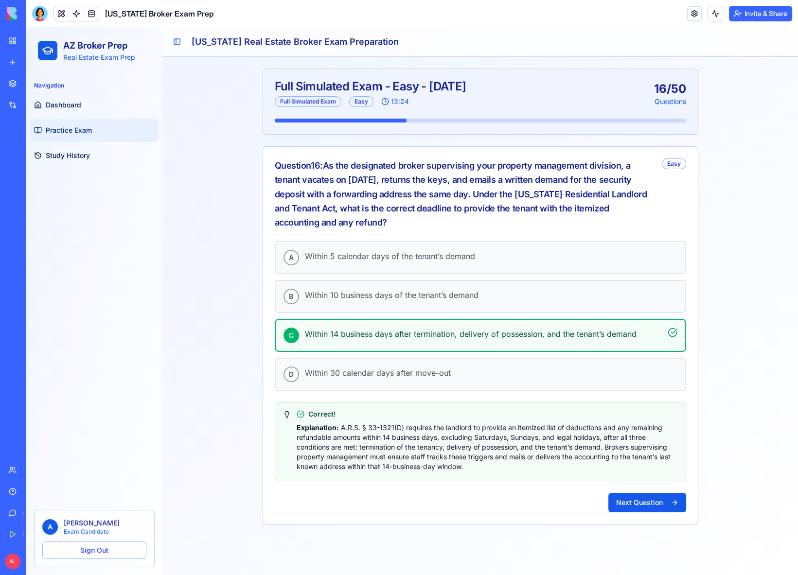
click at [622, 487] on div "A Within 5 calendar days of the tenant’s demand B Within 10 business days of th…" at bounding box center [480, 382] width 435 height 283
click at [625, 500] on button "Next Question" at bounding box center [647, 502] width 78 height 19
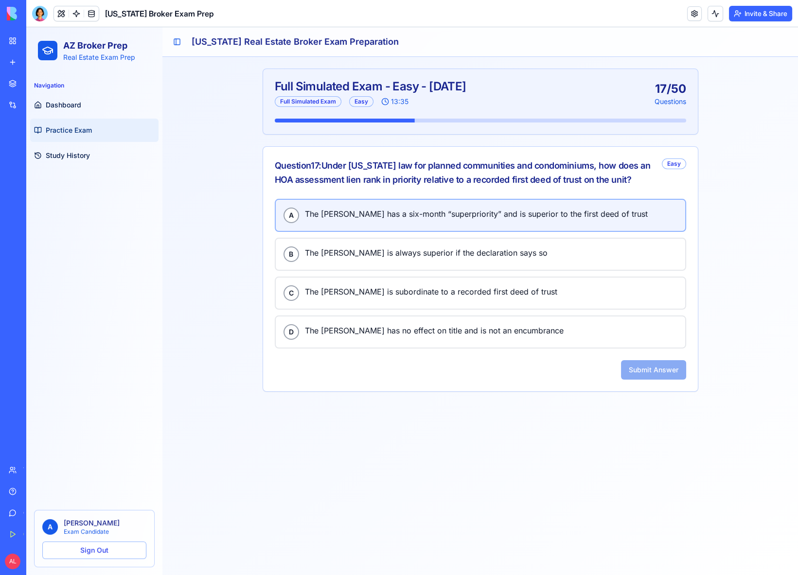
click at [435, 215] on span "The HOA lien has a six-month “superpriority” and is superior to the first deed …" at bounding box center [491, 214] width 373 height 13
click at [663, 375] on button "Submit Answer" at bounding box center [653, 369] width 65 height 19
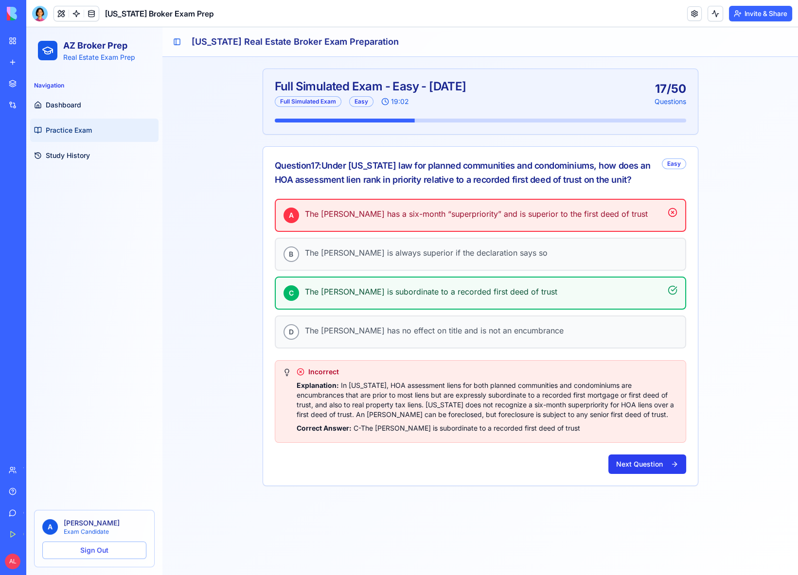
click at [622, 458] on button "Next Question" at bounding box center [647, 464] width 78 height 19
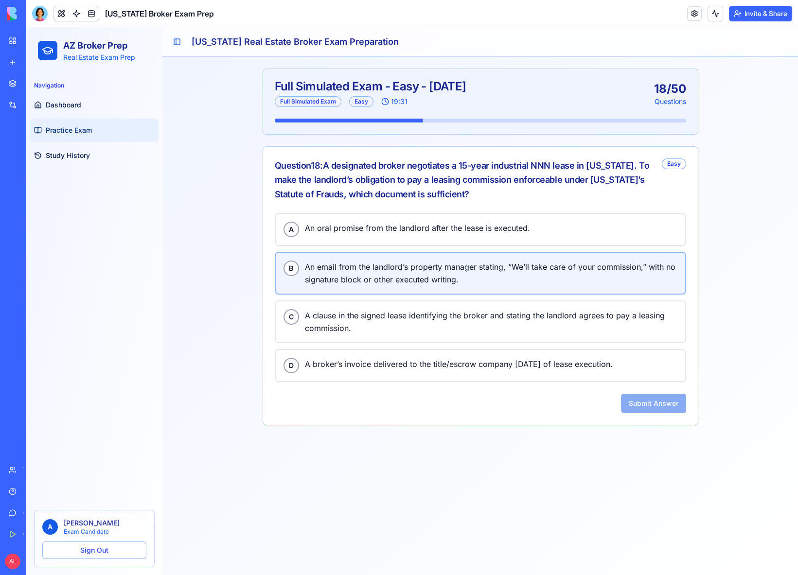
click at [411, 284] on button "B An email from the landlord’s property manager stating, “We’ll take care of yo…" at bounding box center [480, 273] width 411 height 43
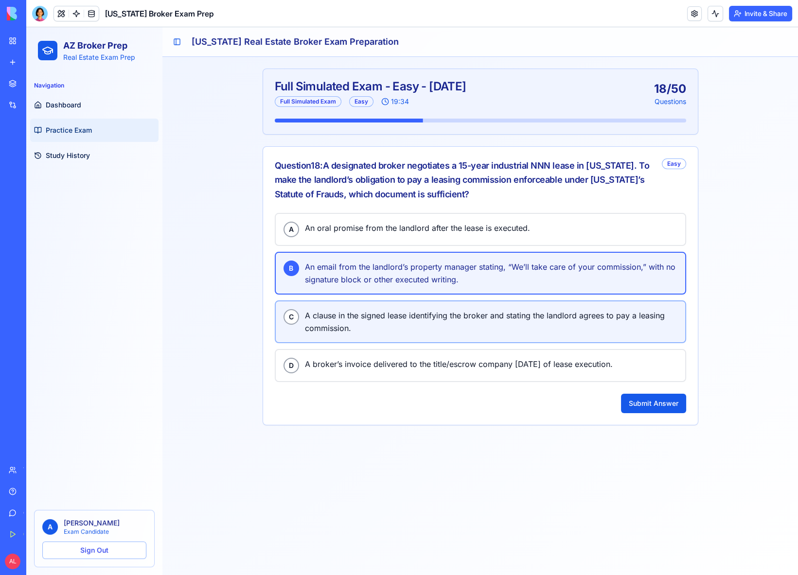
click at [417, 318] on span "A clause in the signed lease identifying the broker and stating the landlord ag…" at bounding box center [491, 321] width 373 height 25
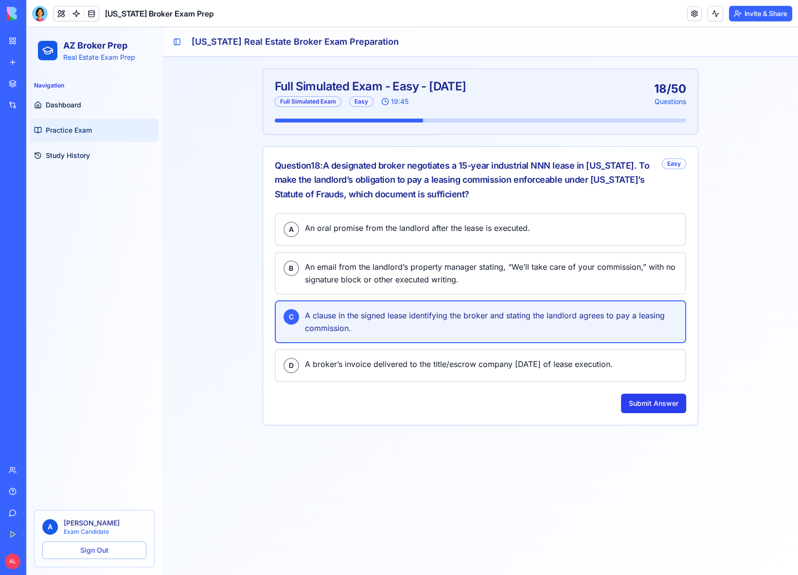
click at [638, 406] on button "Submit Answer" at bounding box center [653, 403] width 65 height 19
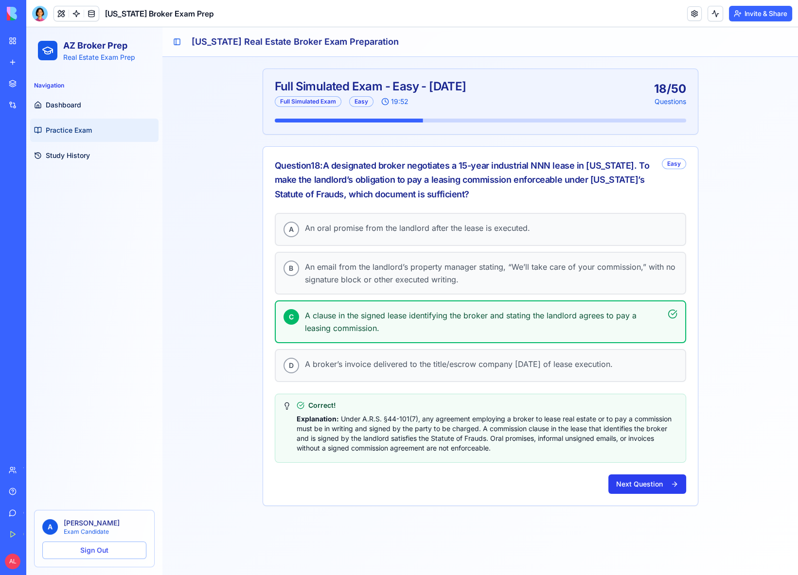
click at [644, 485] on button "Next Question" at bounding box center [647, 484] width 78 height 19
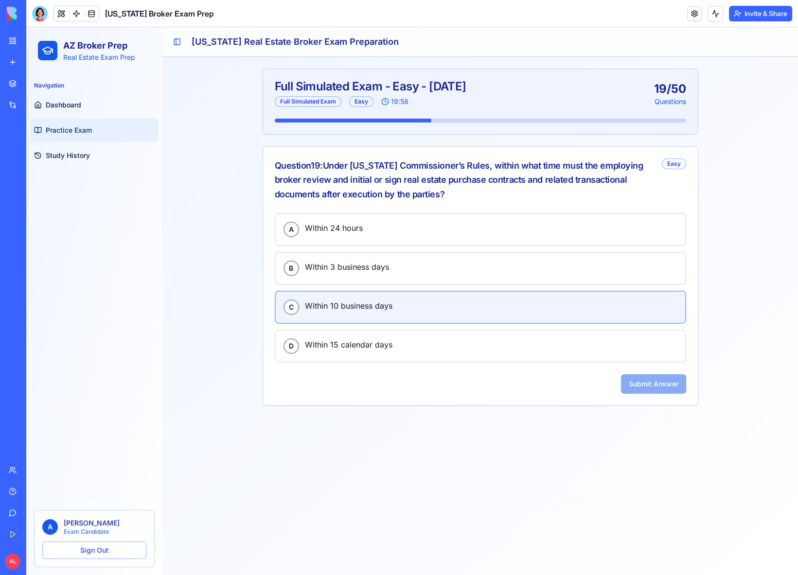
click at [367, 304] on span "Within 10 business days" at bounding box center [491, 306] width 373 height 13
click at [634, 383] on button "Submit Answer" at bounding box center [653, 383] width 65 height 19
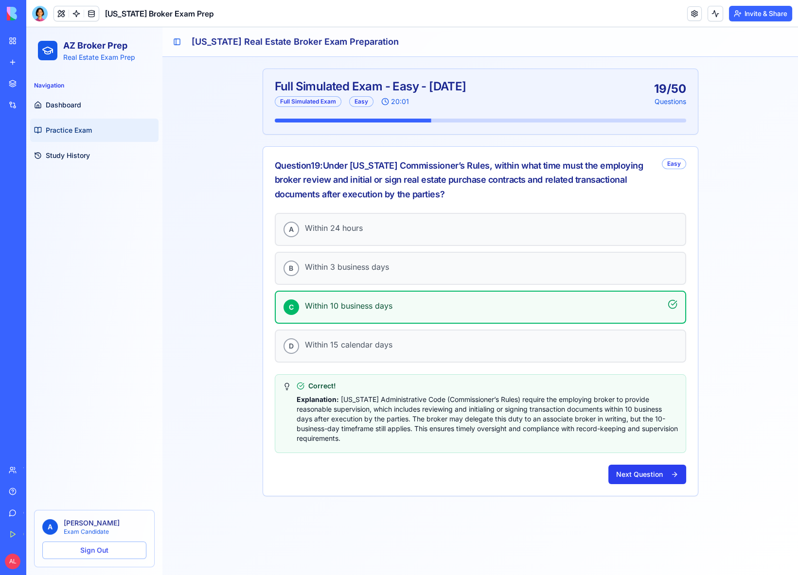
click at [645, 475] on button "Next Question" at bounding box center [647, 474] width 78 height 19
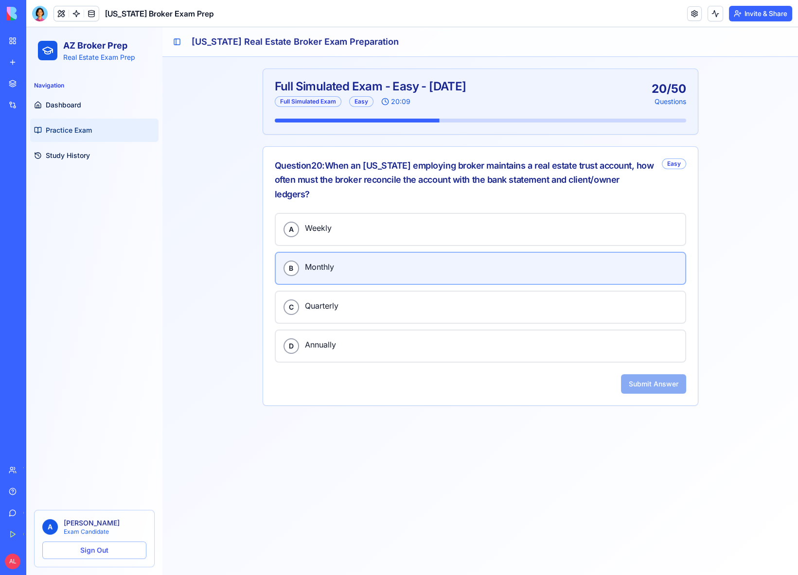
click at [385, 273] on div "B Monthly" at bounding box center [481, 269] width 394 height 16
click at [666, 385] on button "Submit Answer" at bounding box center [653, 383] width 65 height 19
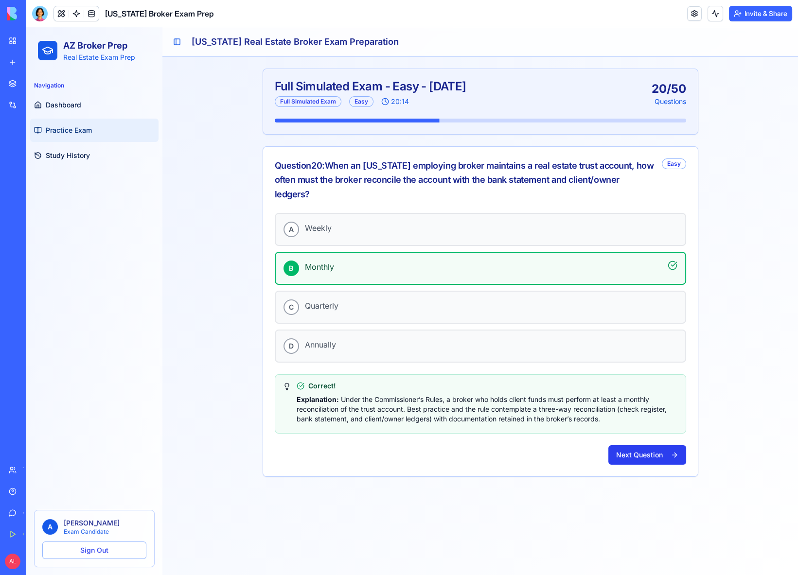
click at [631, 448] on button "Next Question" at bounding box center [647, 454] width 78 height 19
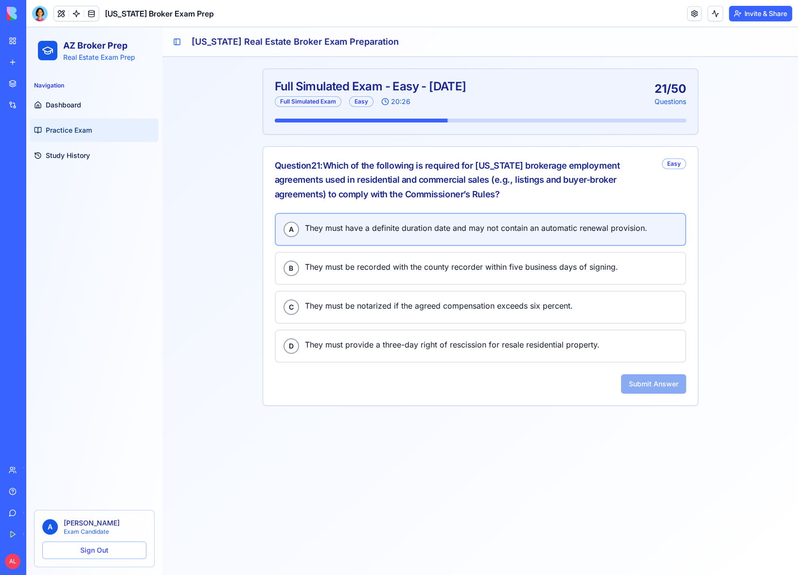
click at [397, 233] on div "A They must have a definite duration date and may not contain an automatic rene…" at bounding box center [481, 230] width 394 height 16
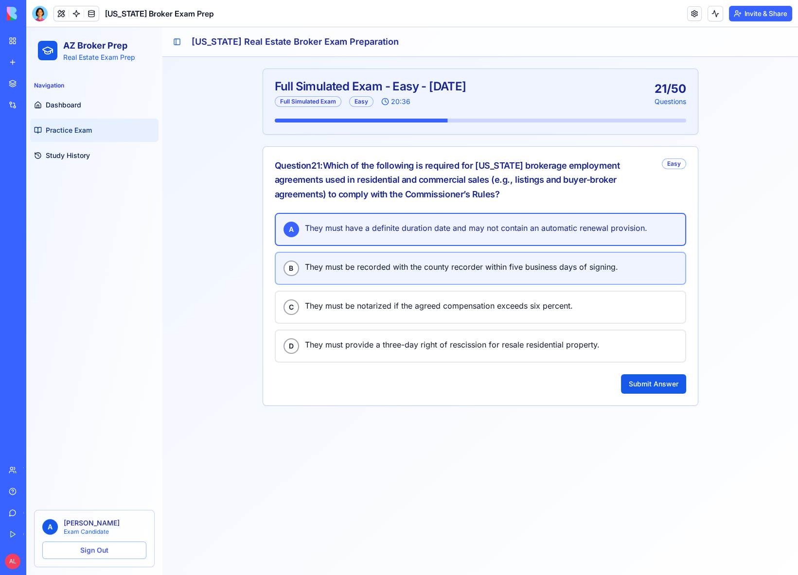
click at [402, 262] on span "They must be recorded with the county recorder within five business days of sig…" at bounding box center [491, 267] width 373 height 13
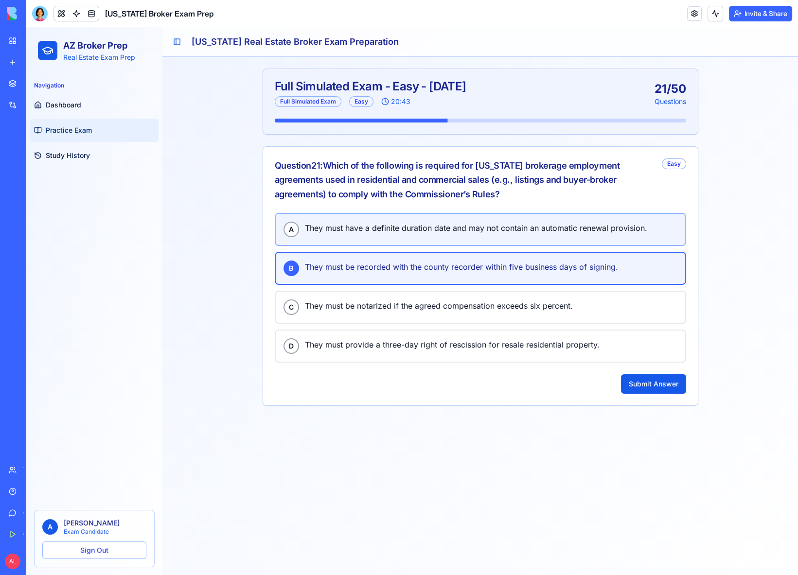
click at [393, 234] on div "A They must have a definite duration date and may not contain an automatic rene…" at bounding box center [481, 230] width 394 height 16
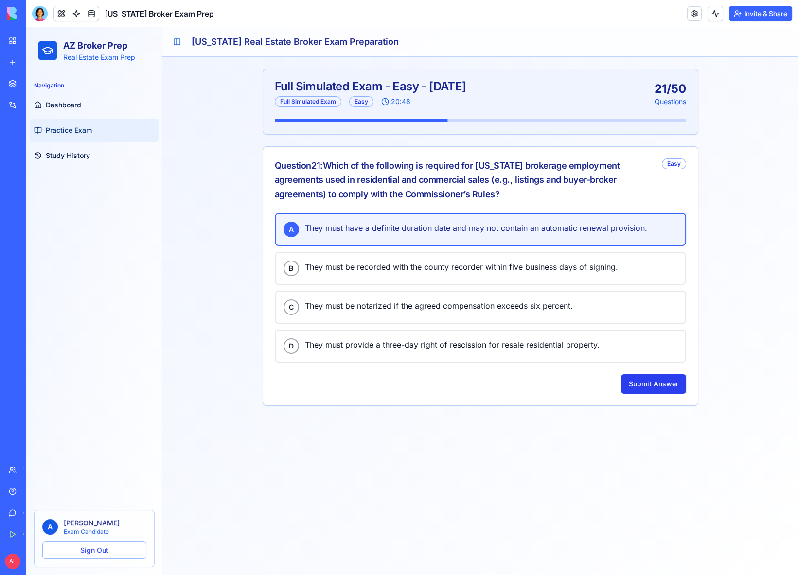
click at [649, 380] on button "Submit Answer" at bounding box center [653, 383] width 65 height 19
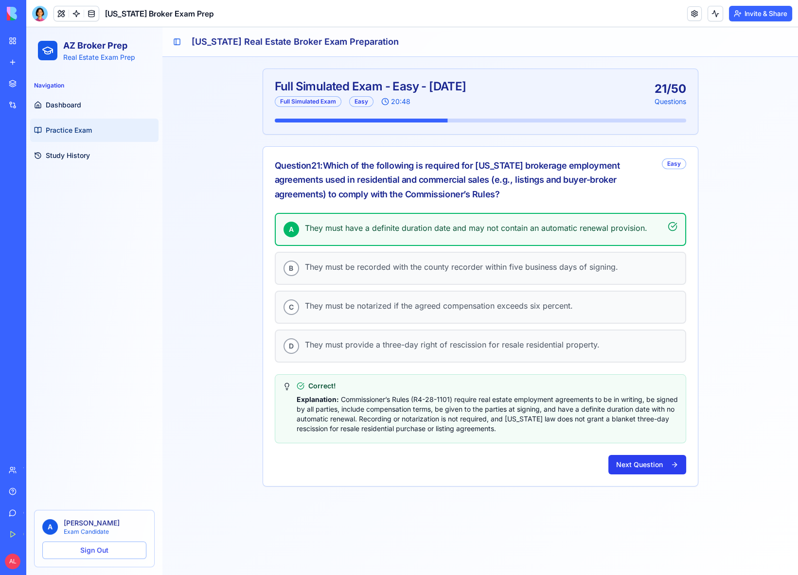
click at [642, 456] on button "Next Question" at bounding box center [647, 464] width 78 height 19
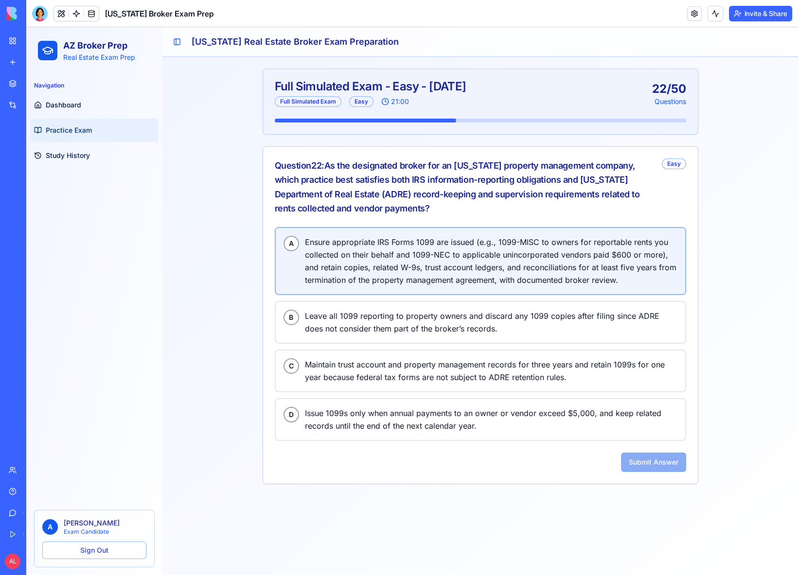
click at [400, 238] on span "Ensure appropriate IRS Forms 1099 are issued (e.g., 1099-MISC to owners for rep…" at bounding box center [491, 261] width 373 height 51
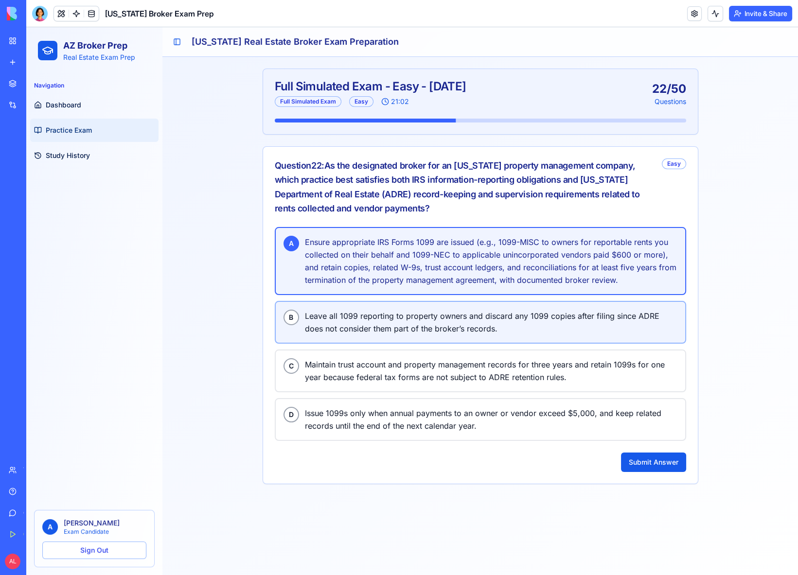
click at [414, 328] on span "Leave all 1099 reporting to property owners and discard any 1099 copies after f…" at bounding box center [491, 322] width 373 height 25
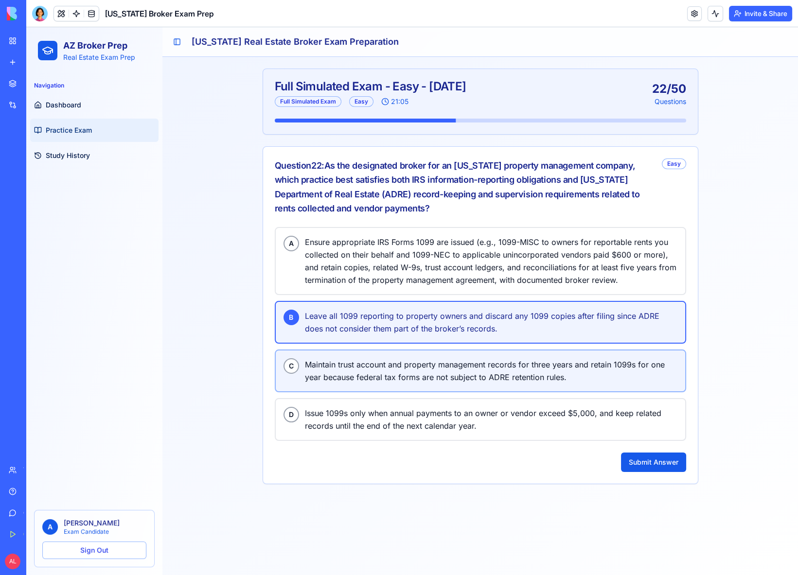
click at [414, 360] on span "Maintain trust account and property management records for three years and reta…" at bounding box center [491, 370] width 373 height 25
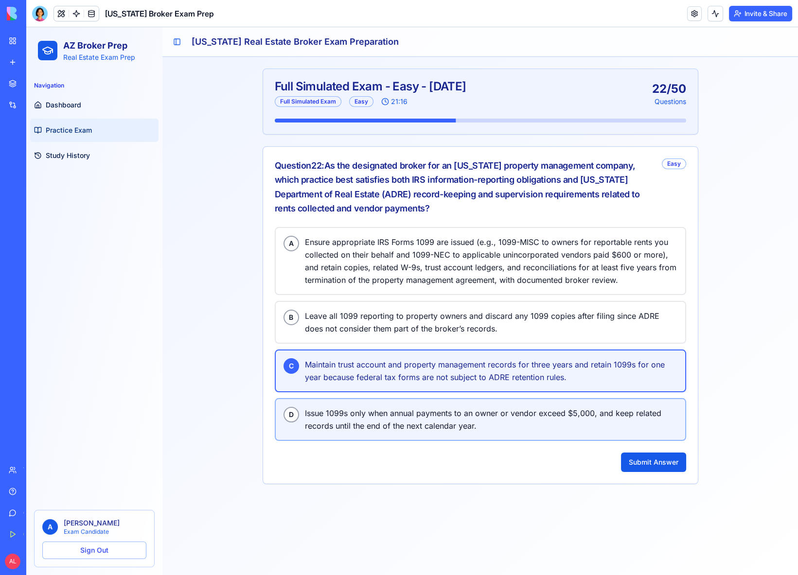
click at [475, 409] on span "Issue 1099s only when annual payments to an owner or vendor exceed $5,000, and …" at bounding box center [491, 419] width 373 height 25
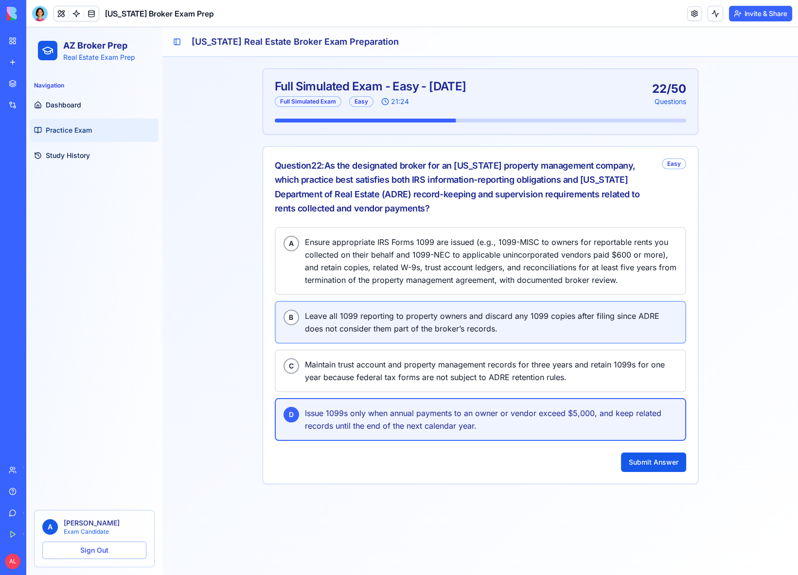
click at [409, 316] on span "Leave all 1099 reporting to property owners and discard any 1099 copies after f…" at bounding box center [491, 322] width 373 height 25
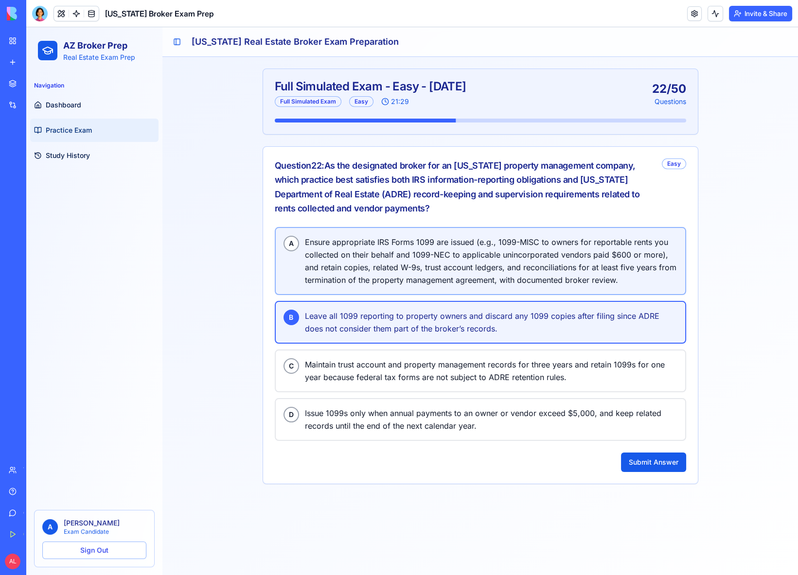
click at [421, 270] on span "Ensure appropriate IRS Forms 1099 are issued (e.g., 1099-MISC to owners for rep…" at bounding box center [491, 261] width 373 height 51
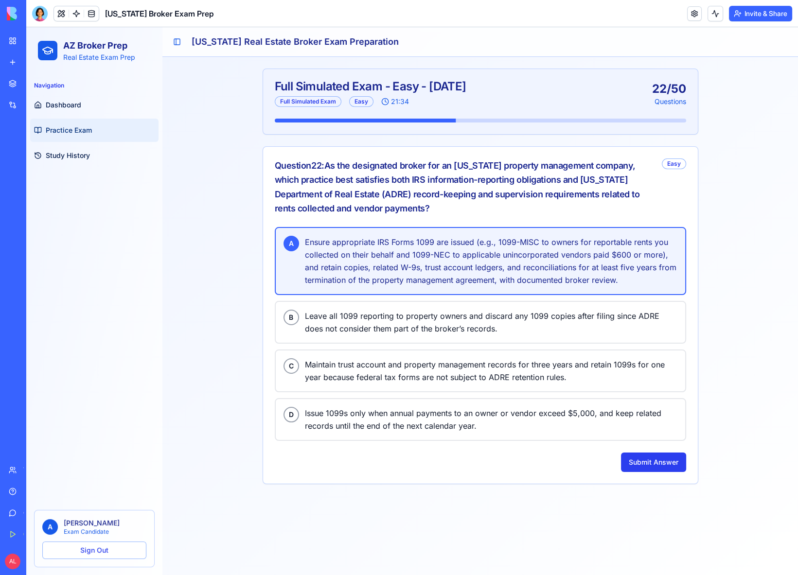
click at [640, 460] on button "Submit Answer" at bounding box center [653, 462] width 65 height 19
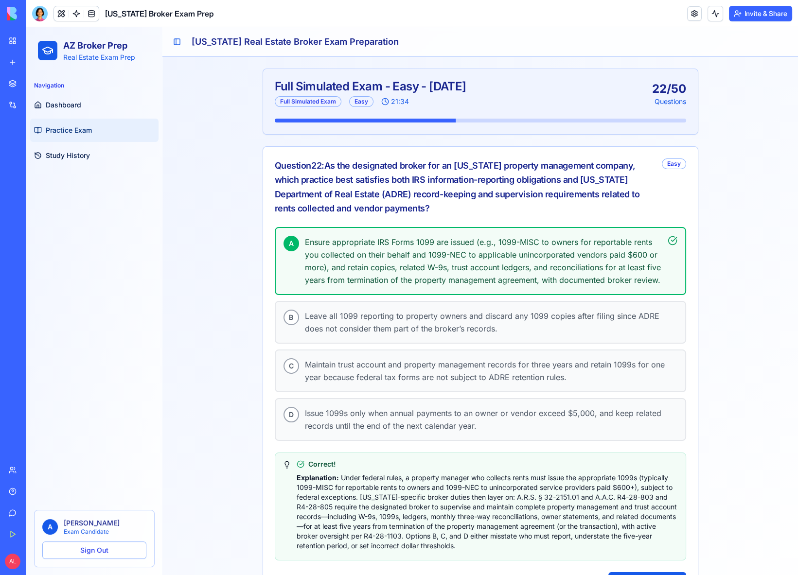
scroll to position [33, 0]
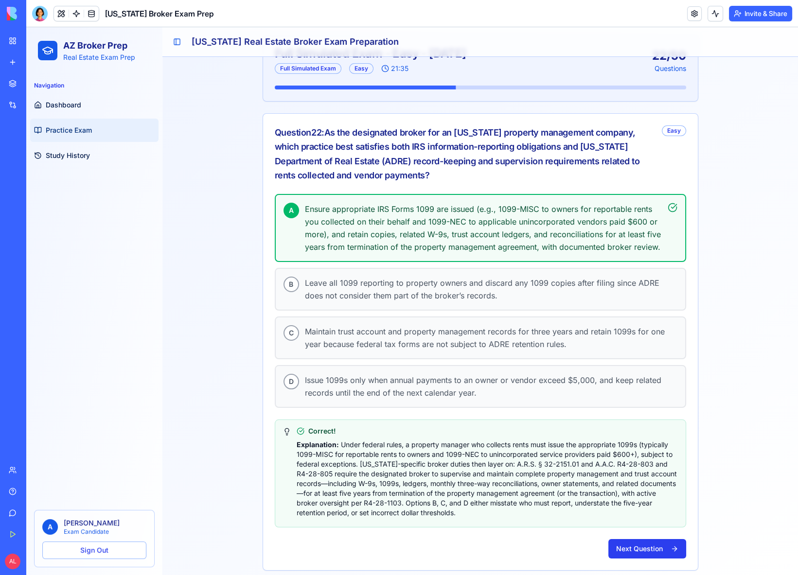
click at [632, 539] on button "Next Question" at bounding box center [647, 548] width 78 height 19
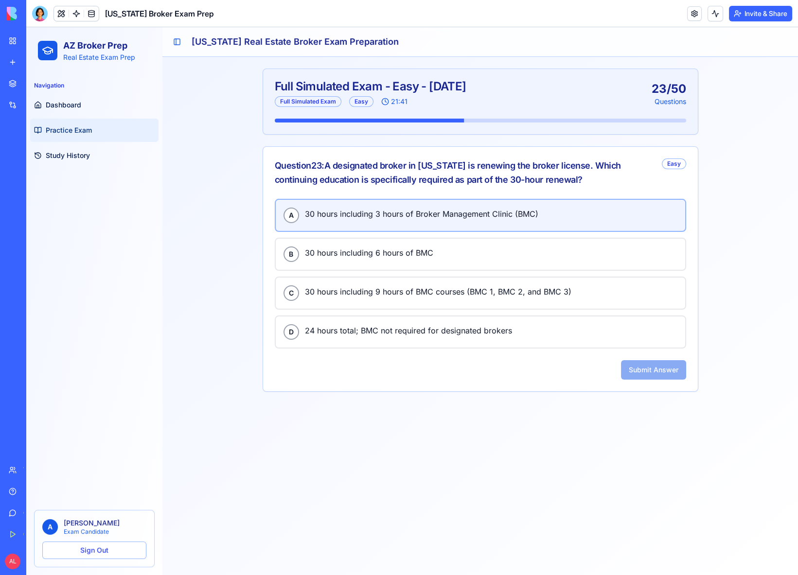
click at [402, 208] on span "30 hours including 3 hours of Broker Management Clinic (BMC)" at bounding box center [491, 214] width 373 height 13
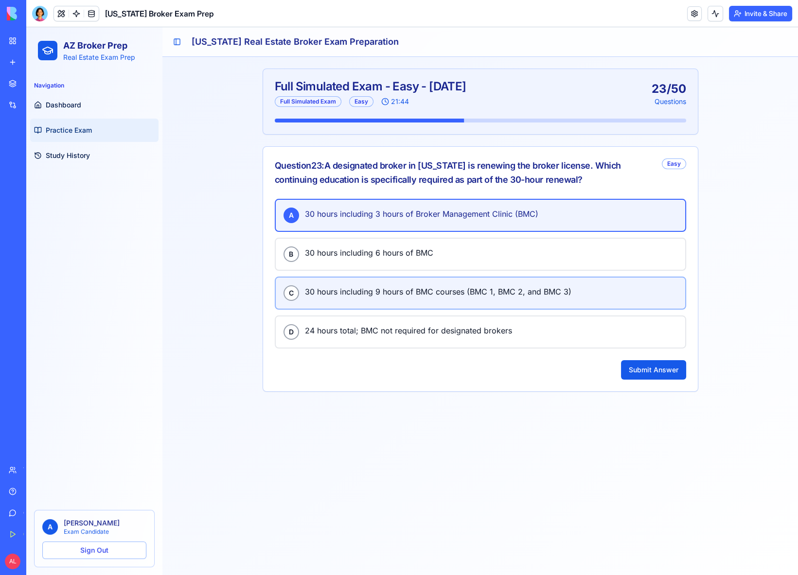
click at [419, 292] on span "30 hours including 9 hours of BMC courses (BMC 1, BMC 2, and BMC 3)" at bounding box center [491, 291] width 373 height 13
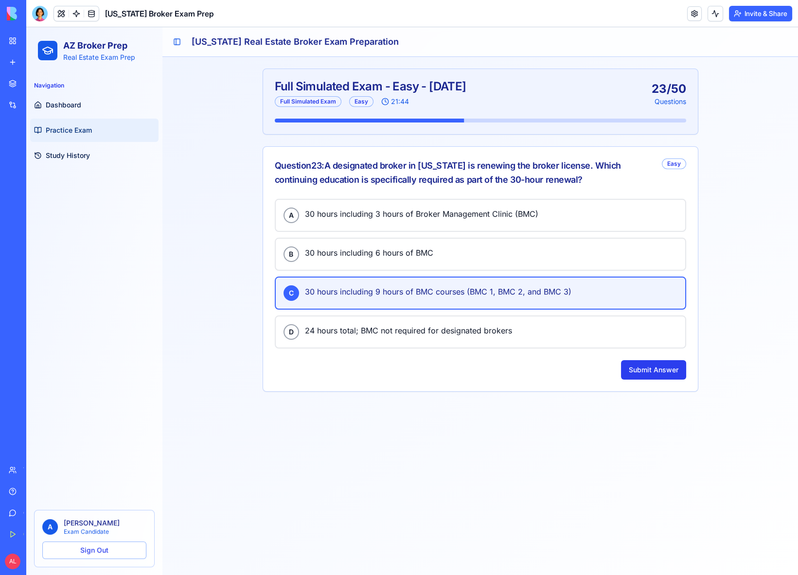
click at [641, 371] on button "Submit Answer" at bounding box center [653, 369] width 65 height 19
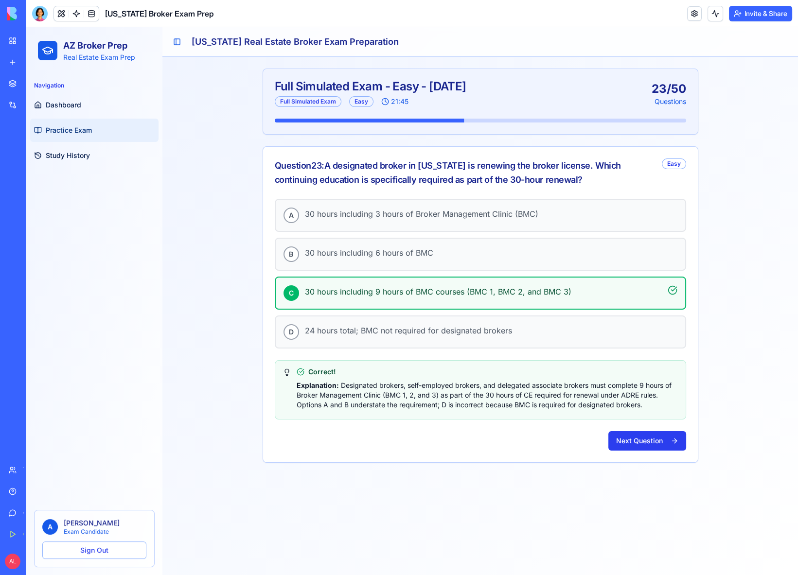
click at [638, 440] on button "Next Question" at bounding box center [647, 440] width 78 height 19
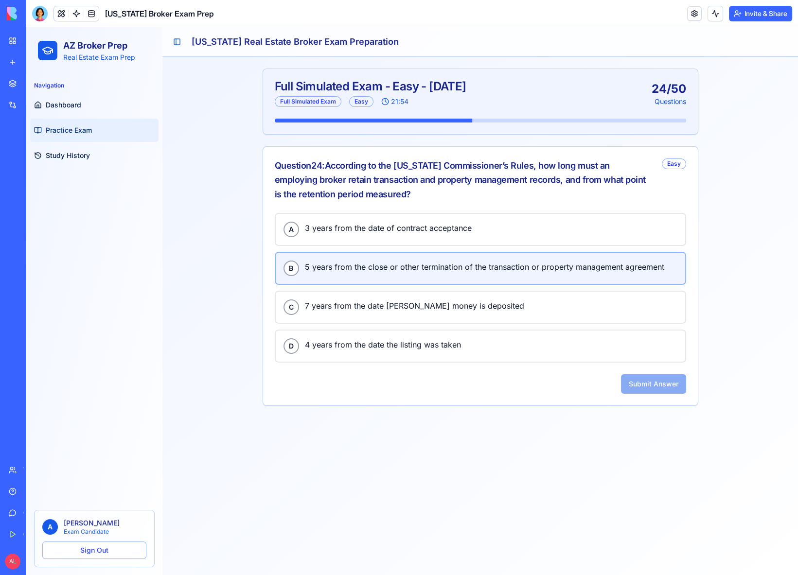
click at [373, 257] on button "B 5 years from the close or other termination of the transaction or property ma…" at bounding box center [480, 268] width 411 height 33
click at [647, 380] on button "Submit Answer" at bounding box center [653, 383] width 65 height 19
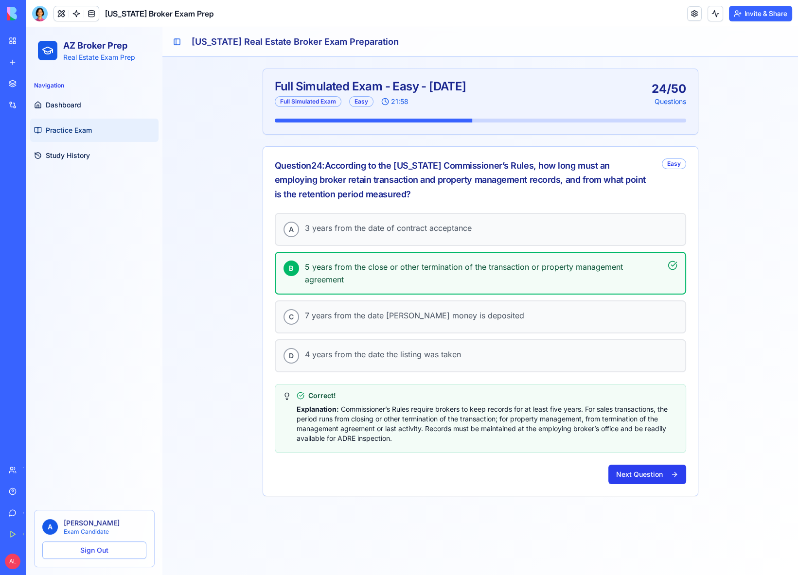
click at [642, 469] on button "Next Question" at bounding box center [647, 474] width 78 height 19
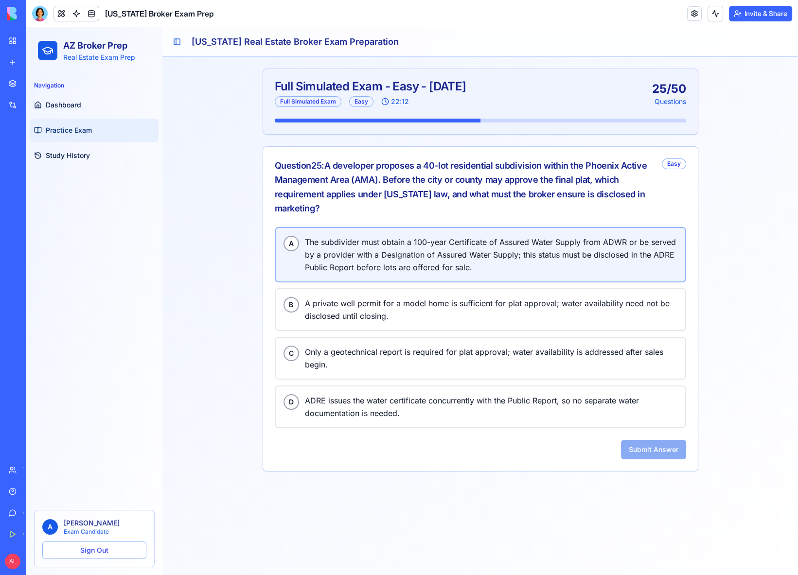
click at [427, 249] on span "The subdivider must obtain a 100-year Certificate of Assured Water Supply from …" at bounding box center [491, 255] width 373 height 38
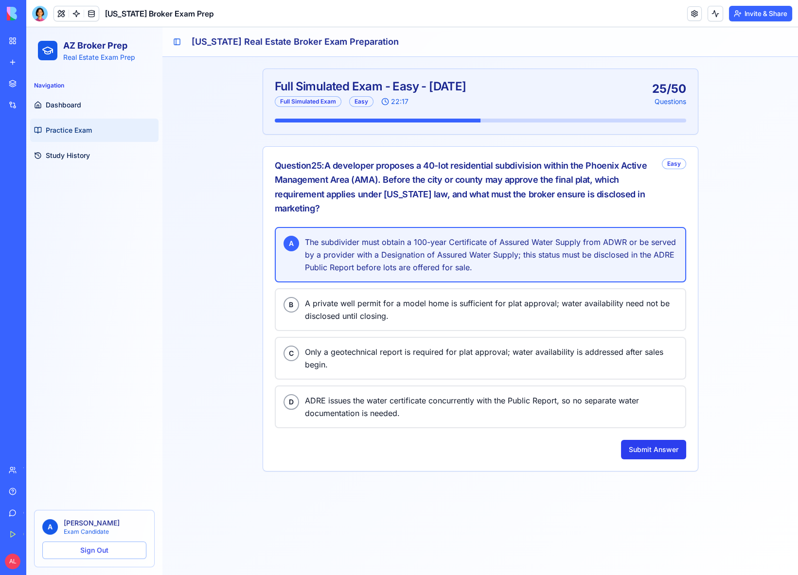
click at [629, 444] on button "Submit Answer" at bounding box center [653, 449] width 65 height 19
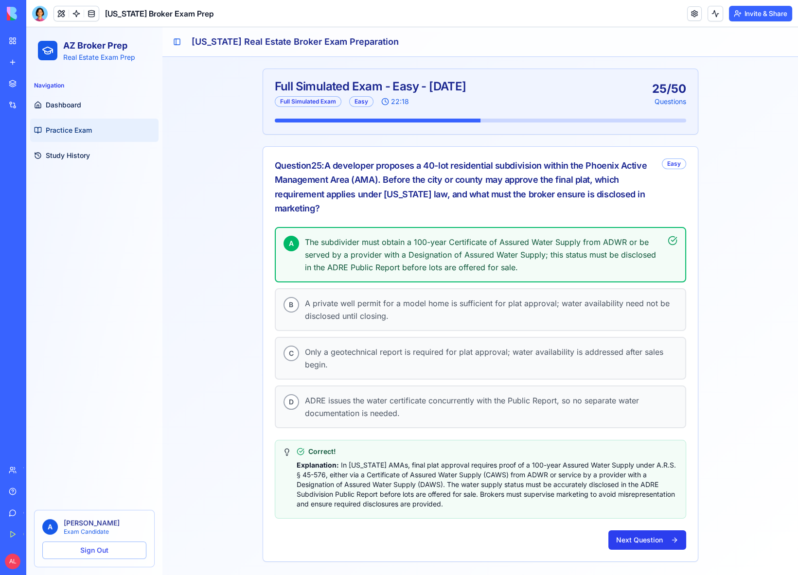
click at [630, 531] on button "Next Question" at bounding box center [647, 540] width 78 height 19
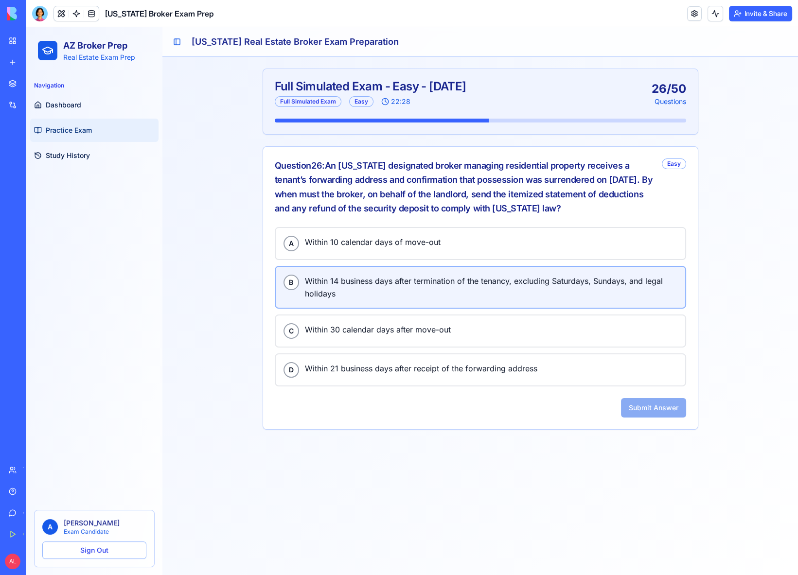
click at [368, 270] on button "B Within 14 business days after termination of the tenancy, excluding Saturdays…" at bounding box center [480, 287] width 411 height 43
click at [664, 398] on button "Submit Answer" at bounding box center [653, 407] width 65 height 19
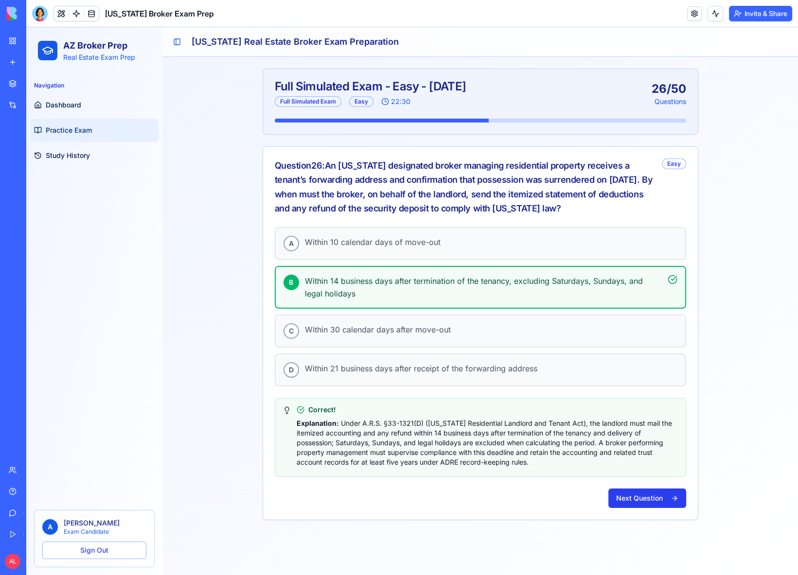
click at [653, 489] on button "Next Question" at bounding box center [647, 498] width 78 height 19
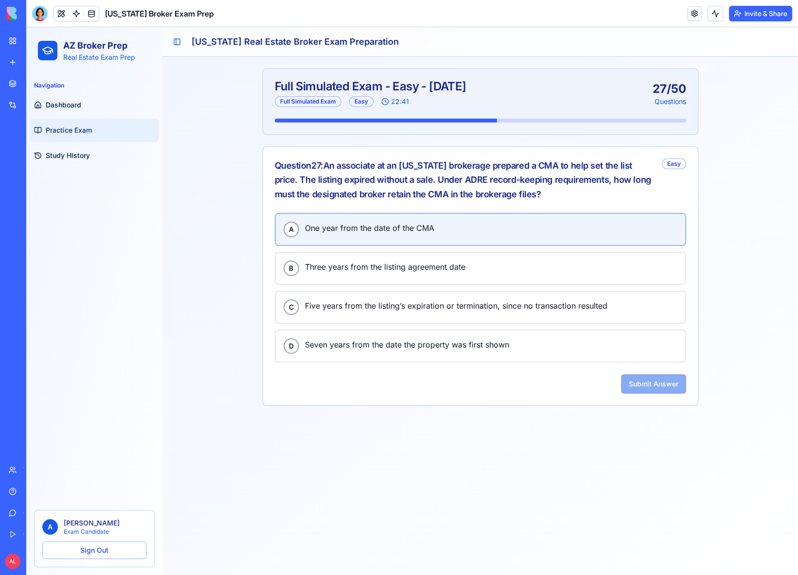
click at [407, 238] on button "A One year from the date of the CMA" at bounding box center [480, 229] width 411 height 33
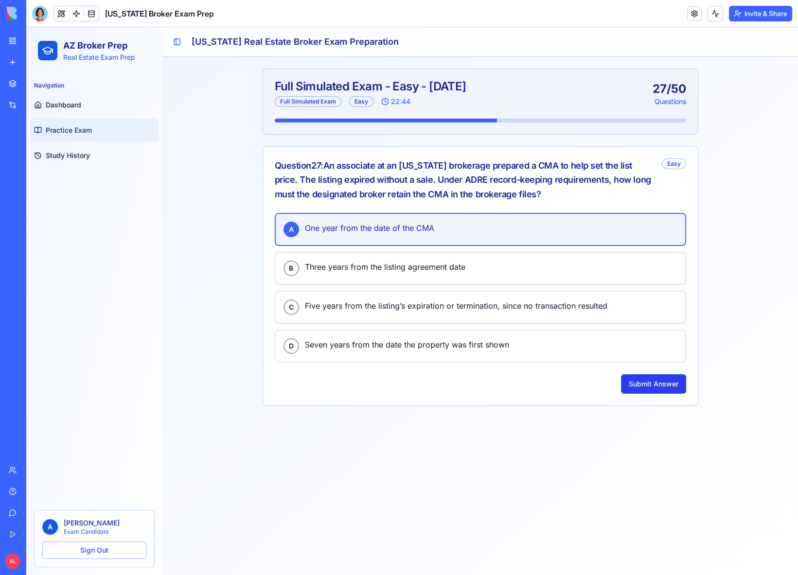
drag, startPoint x: 624, startPoint y: 368, endPoint x: 630, endPoint y: 384, distance: 17.2
click at [624, 368] on div "A One year from the date of the CMA B Three years from the listing agreement da…" at bounding box center [480, 309] width 435 height 193
click at [637, 393] on div "A One year from the date of the CMA B Three years from the listing agreement da…" at bounding box center [480, 309] width 435 height 193
click at [647, 379] on button "Submit Answer" at bounding box center [653, 383] width 65 height 19
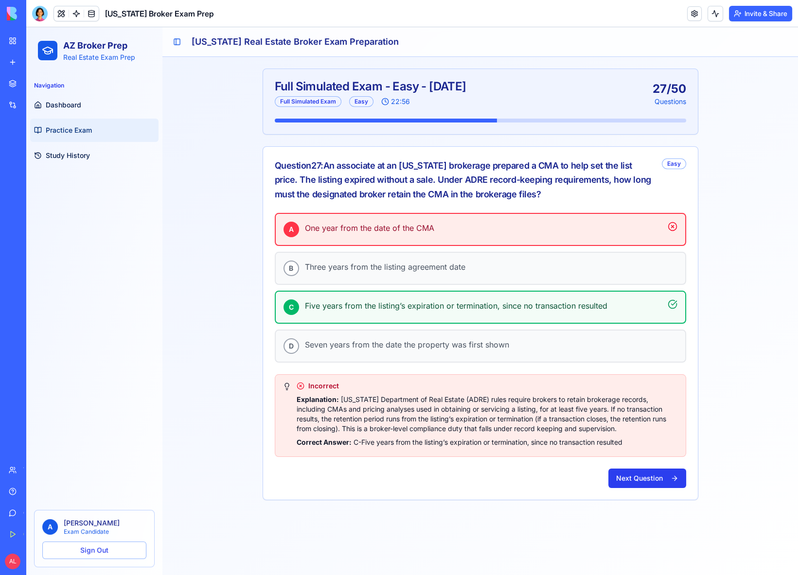
click at [634, 480] on button "Next Question" at bounding box center [647, 478] width 78 height 19
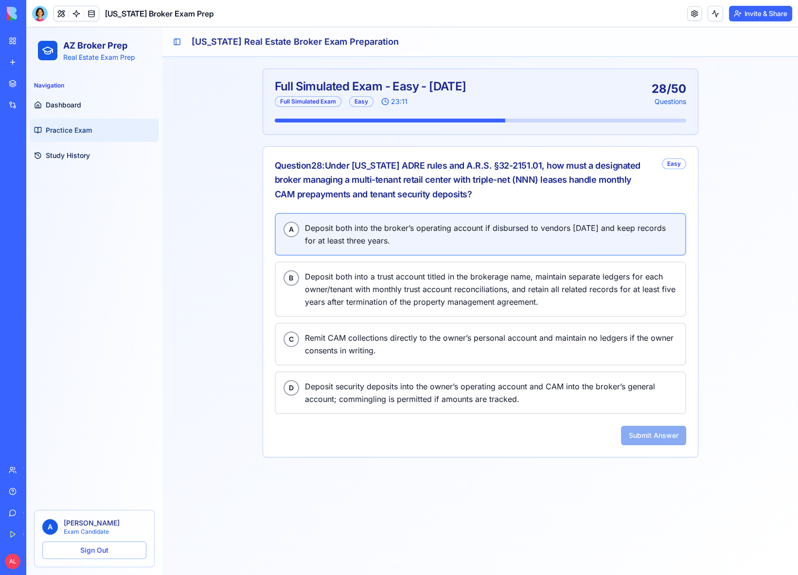
click at [369, 222] on span "Deposit both into the broker’s operating account if disbursed to vendors within…" at bounding box center [491, 234] width 373 height 25
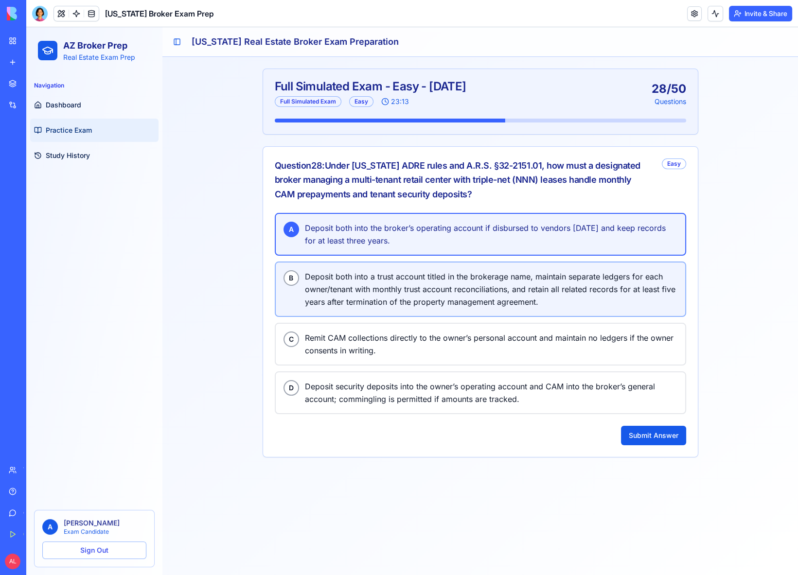
click at [419, 287] on span "Deposit both into a trust account titled in the brokerage name, maintain separa…" at bounding box center [491, 289] width 373 height 38
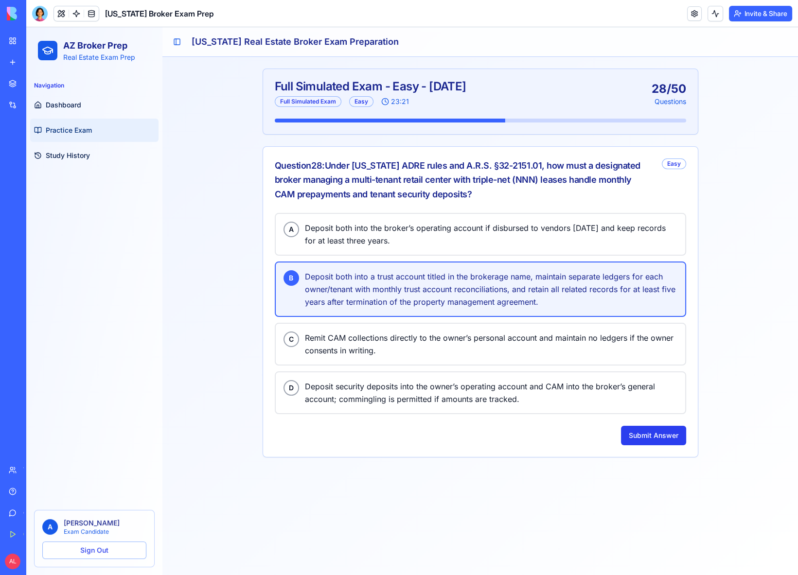
click at [642, 436] on button "Submit Answer" at bounding box center [653, 435] width 65 height 19
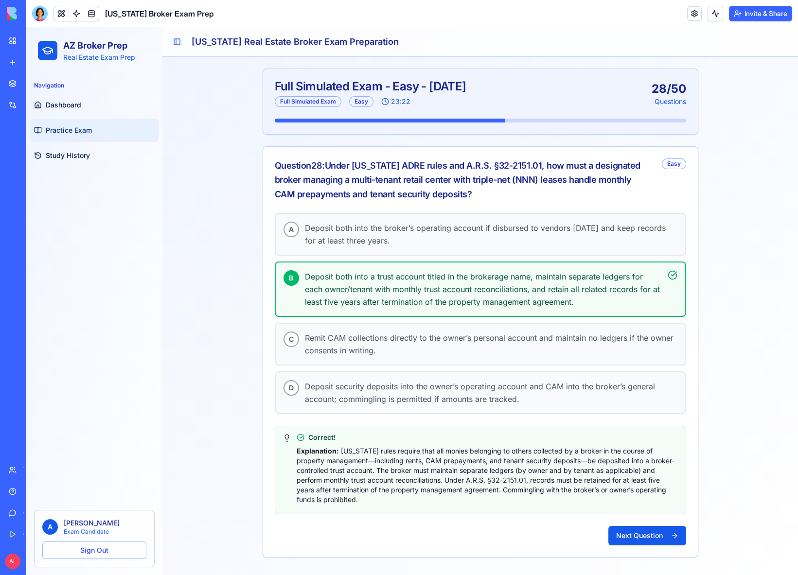
click at [642, 534] on button "Next Question" at bounding box center [647, 535] width 78 height 19
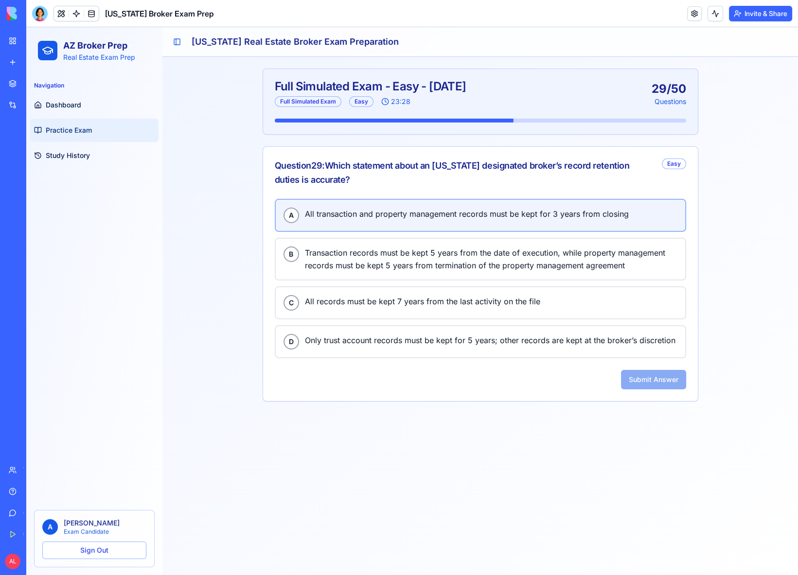
click at [333, 215] on span "All transaction and property management records must be kept for 3 years from c…" at bounding box center [491, 214] width 373 height 13
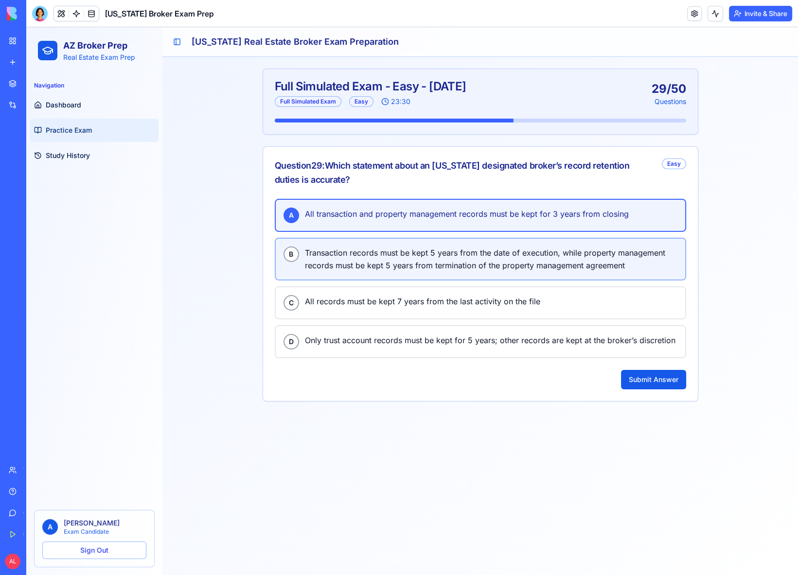
click at [363, 241] on button "B Transaction records must be kept 5 years from the date of execution, while pr…" at bounding box center [480, 259] width 411 height 43
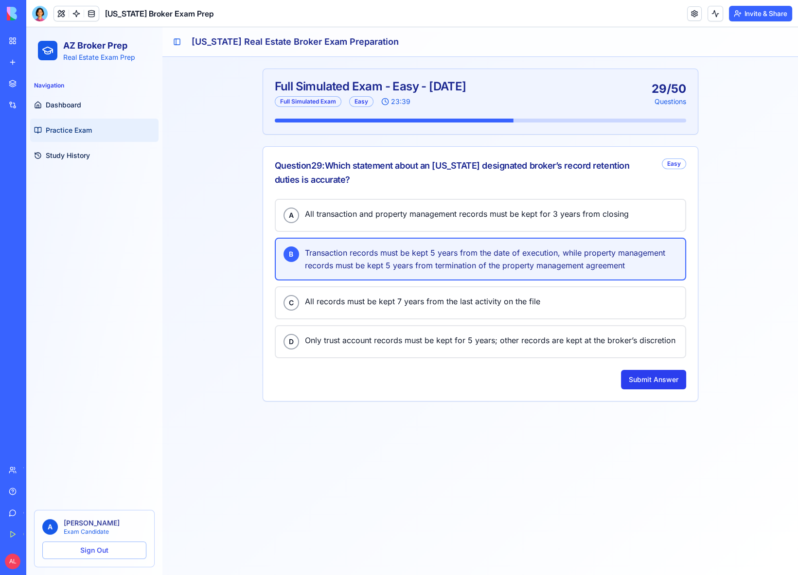
click at [666, 380] on button "Submit Answer" at bounding box center [653, 379] width 65 height 19
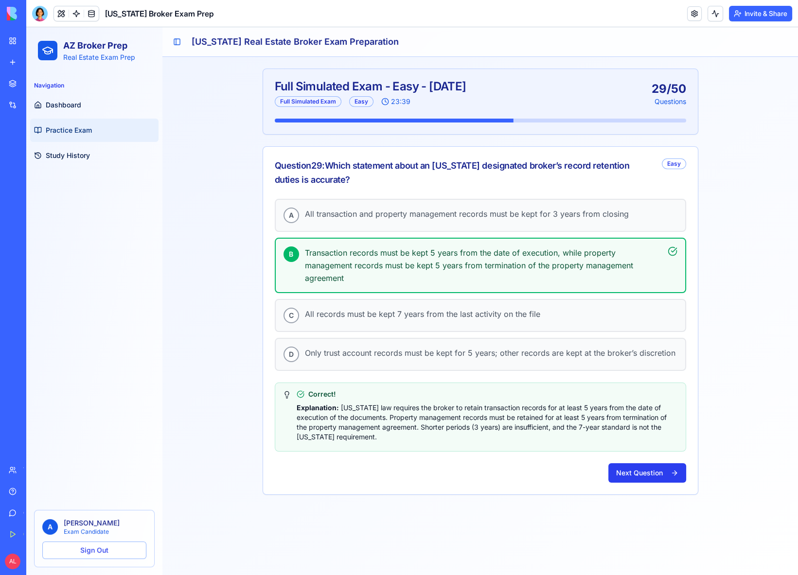
click at [616, 470] on button "Next Question" at bounding box center [647, 472] width 78 height 19
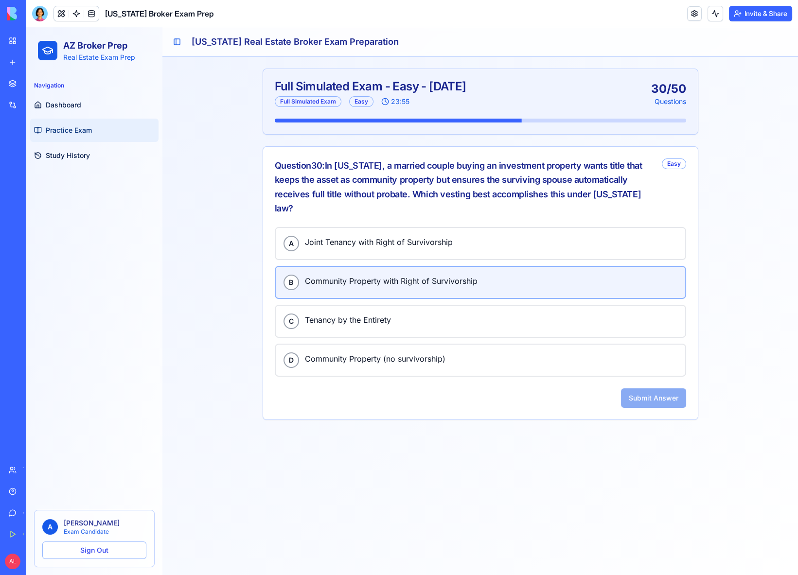
click at [410, 275] on span "Community Property with Right of Survivorship" at bounding box center [491, 281] width 373 height 13
click at [652, 389] on button "Submit Answer" at bounding box center [653, 398] width 65 height 19
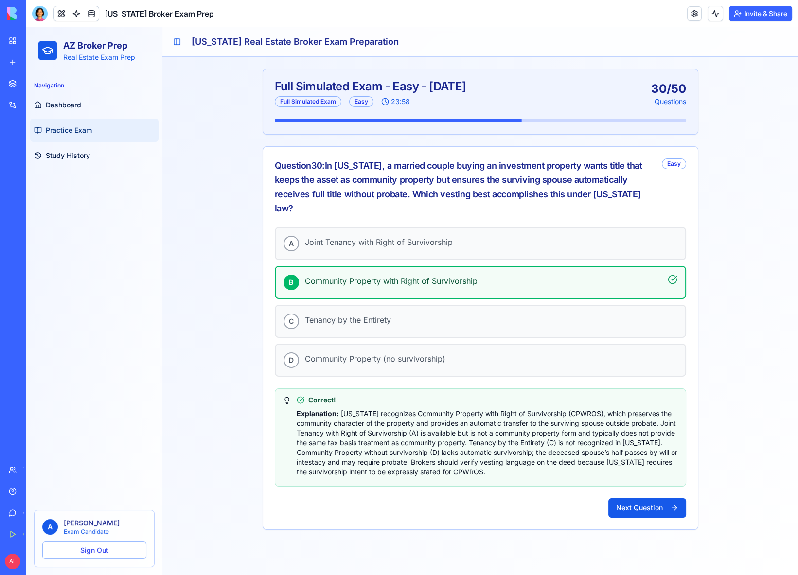
click at [634, 498] on button "Next Question" at bounding box center [647, 507] width 78 height 19
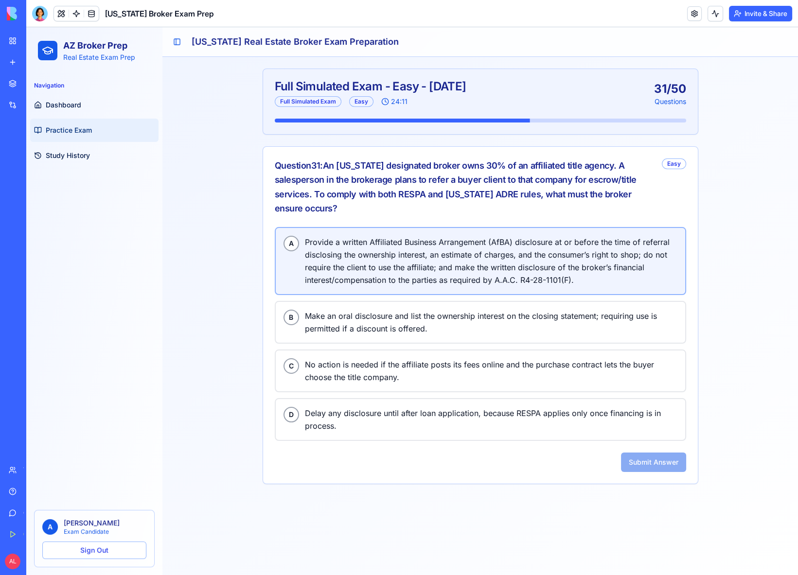
click at [428, 251] on span "Provide a written Affiliated Business Arrangement (AfBA) disclosure at or befor…" at bounding box center [491, 261] width 373 height 51
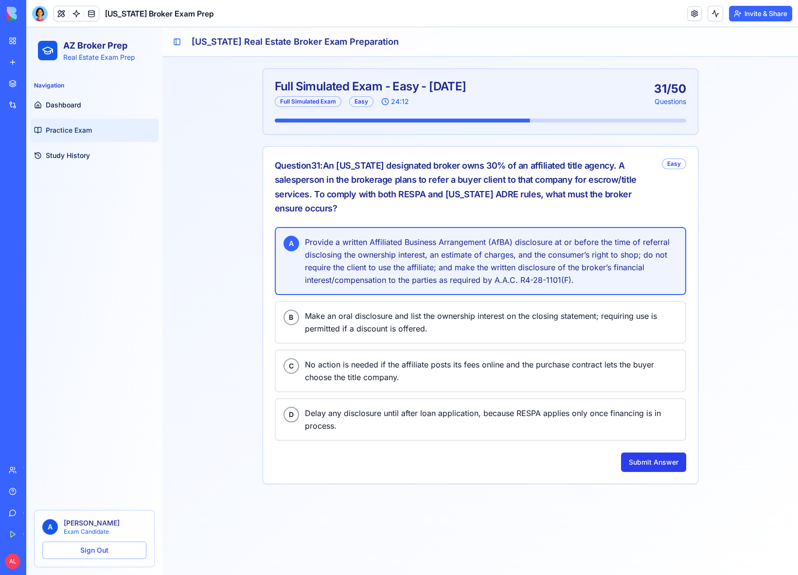
click at [660, 457] on button "Submit Answer" at bounding box center [653, 462] width 65 height 19
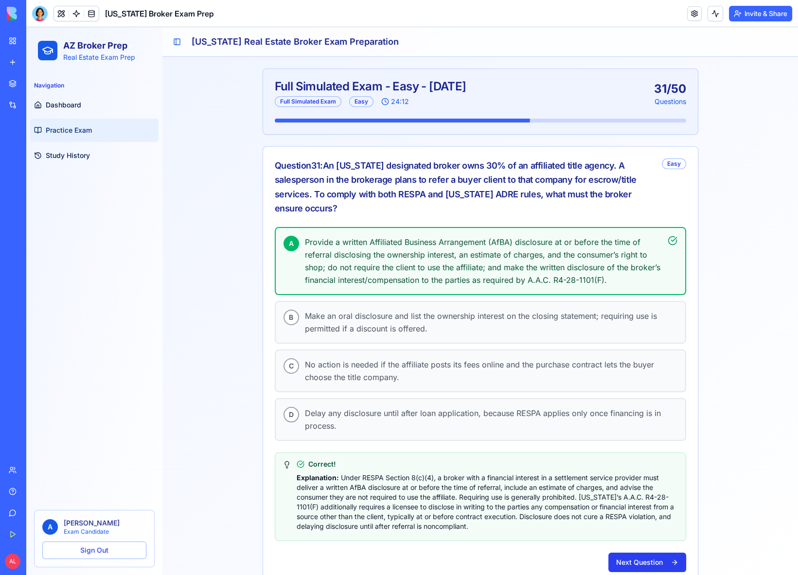
click at [639, 553] on button "Next Question" at bounding box center [647, 562] width 78 height 19
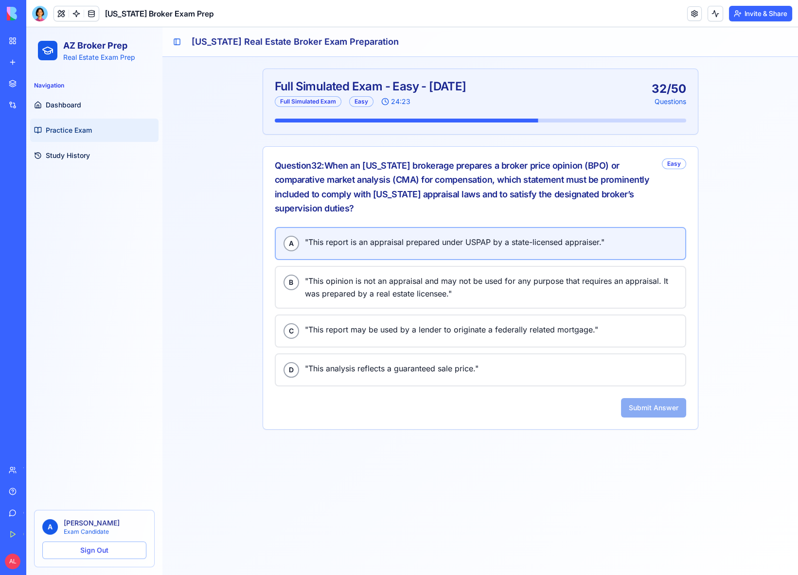
click at [388, 241] on span ""This report is an appraisal prepared under USPAP by a state-licensed appraiser…" at bounding box center [491, 242] width 373 height 13
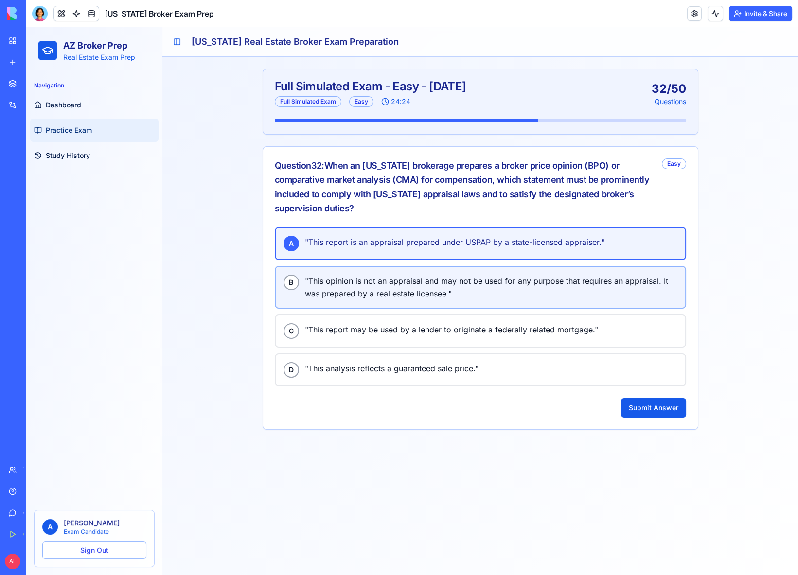
click at [396, 275] on span ""This opinion is not an appraisal and may not be used for any purpose that requ…" at bounding box center [491, 287] width 373 height 25
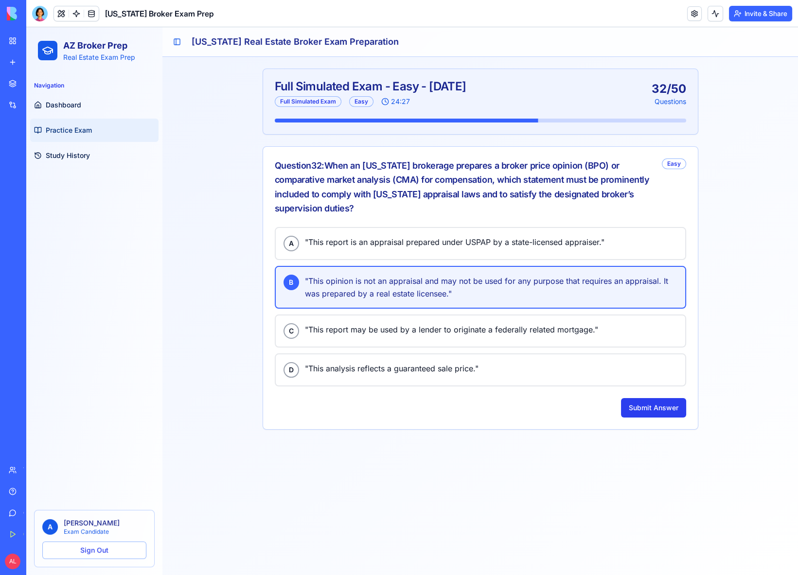
click at [656, 413] on button "Submit Answer" at bounding box center [653, 407] width 65 height 19
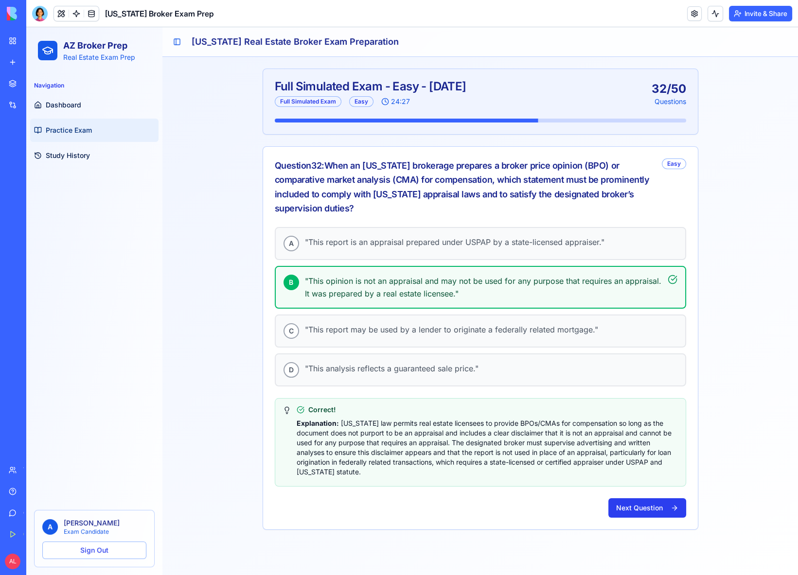
click at [649, 504] on button "Next Question" at bounding box center [647, 507] width 78 height 19
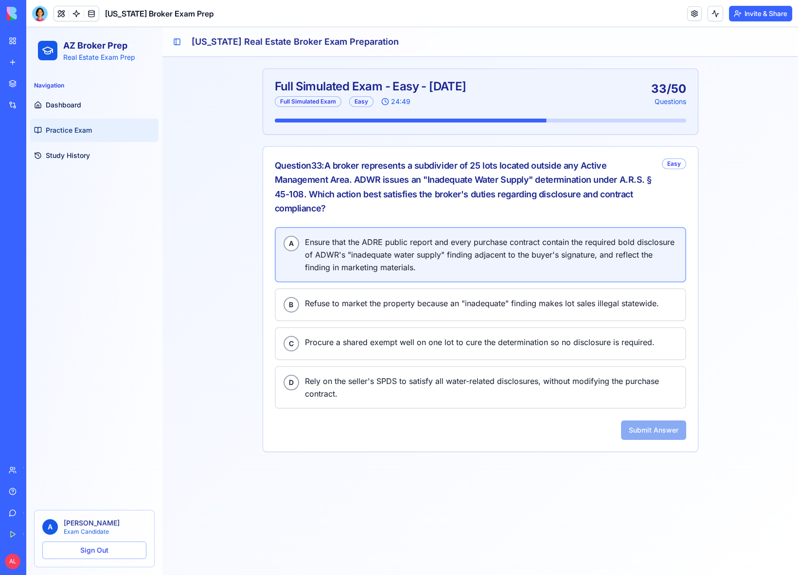
click at [356, 241] on span "Ensure that the ADRE public report and every purchase contract contain the requ…" at bounding box center [491, 255] width 373 height 38
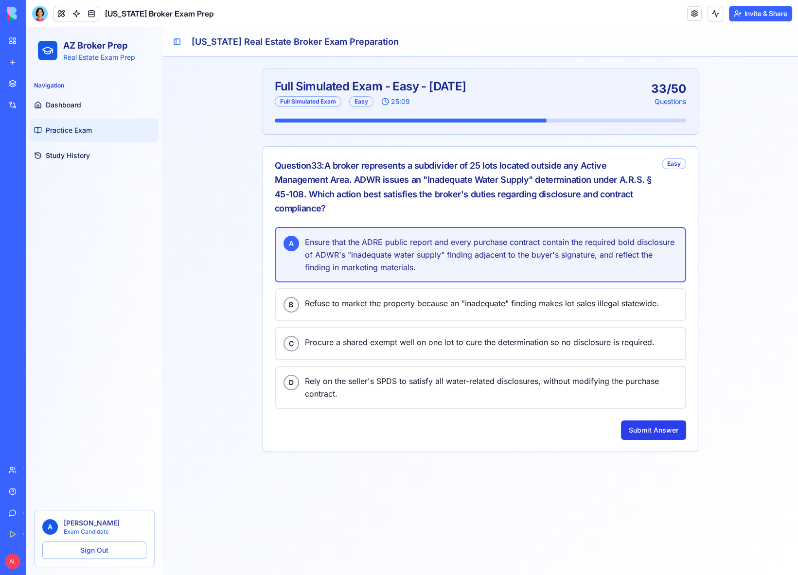
click at [647, 428] on button "Submit Answer" at bounding box center [653, 430] width 65 height 19
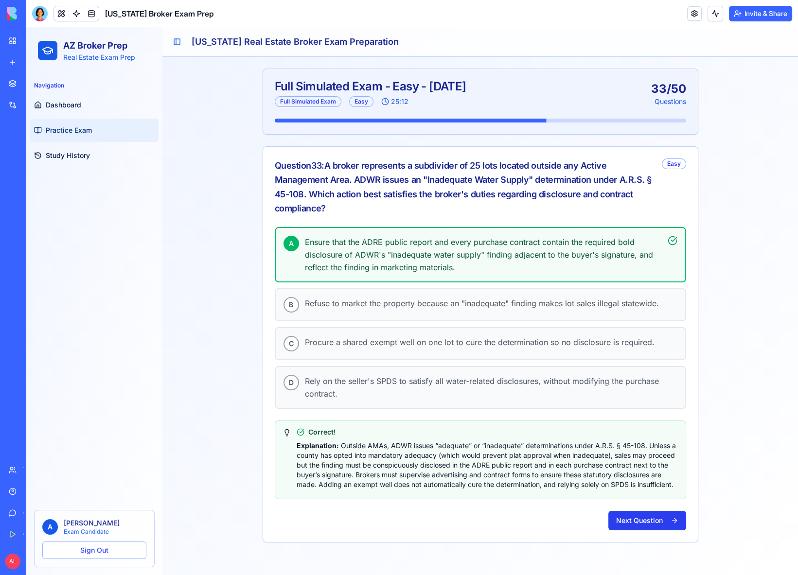
click at [645, 521] on button "Next Question" at bounding box center [647, 520] width 78 height 19
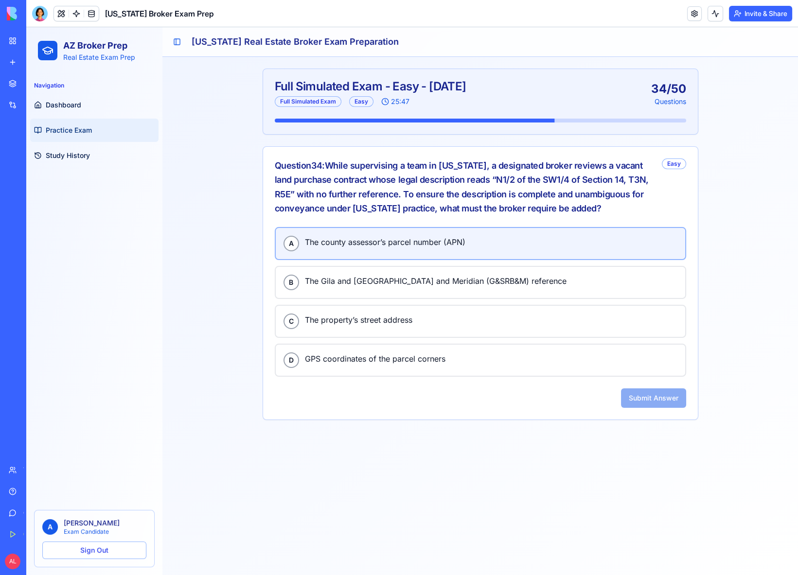
click at [403, 247] on div "A The county assessor’s parcel number (APN)" at bounding box center [481, 244] width 394 height 16
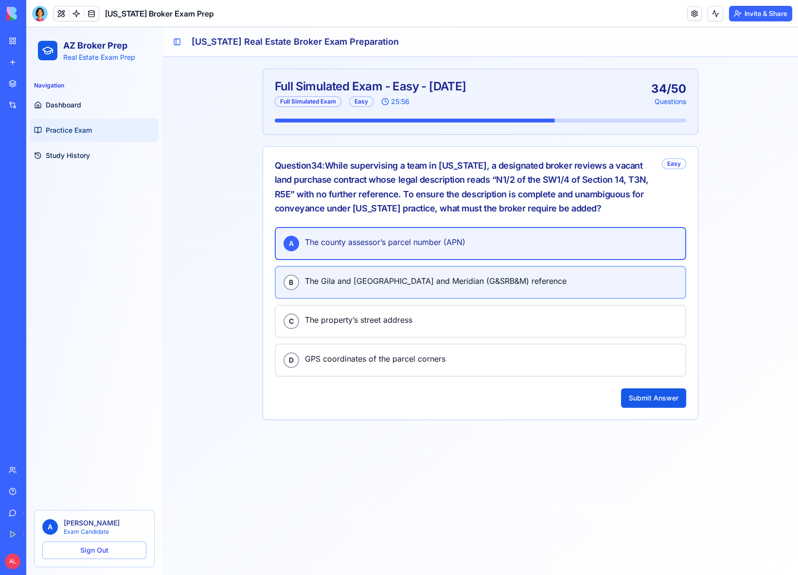
click at [466, 279] on span "The Gila and Salt River Base Line and Meridian (G&SRB&M) reference" at bounding box center [491, 281] width 373 height 13
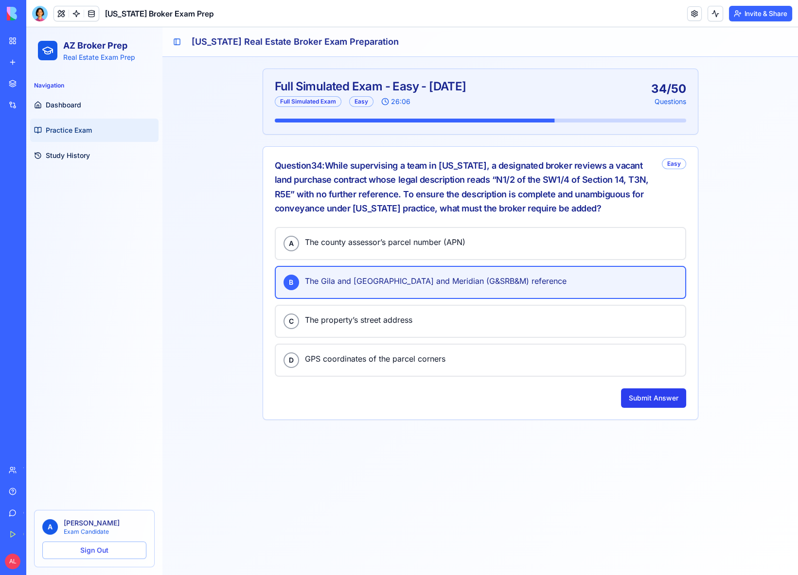
click at [652, 396] on button "Submit Answer" at bounding box center [653, 398] width 65 height 19
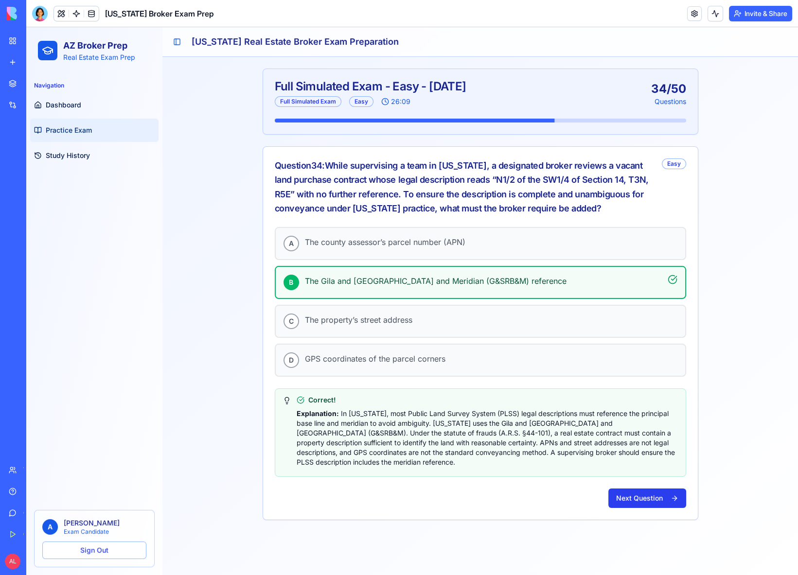
click at [642, 491] on button "Next Question" at bounding box center [647, 498] width 78 height 19
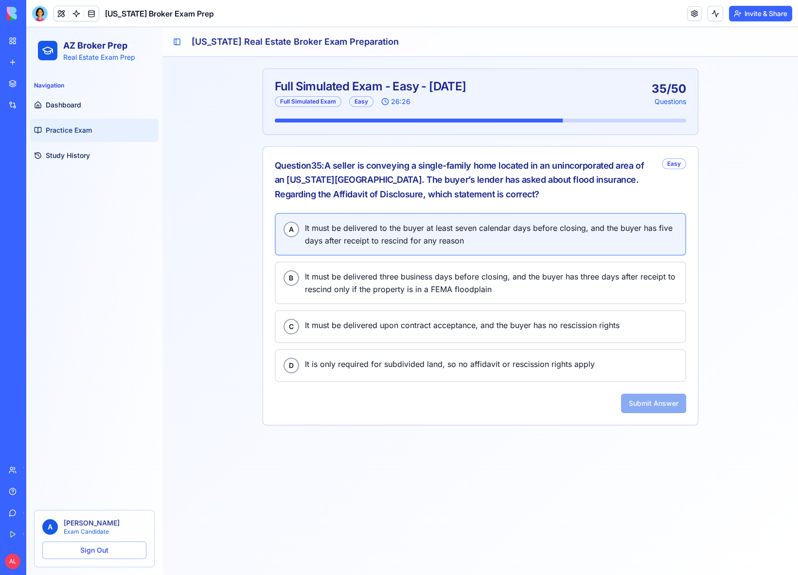
click at [362, 225] on span "It must be delivered to the buyer at least seven calendar days before closing, …" at bounding box center [491, 234] width 373 height 25
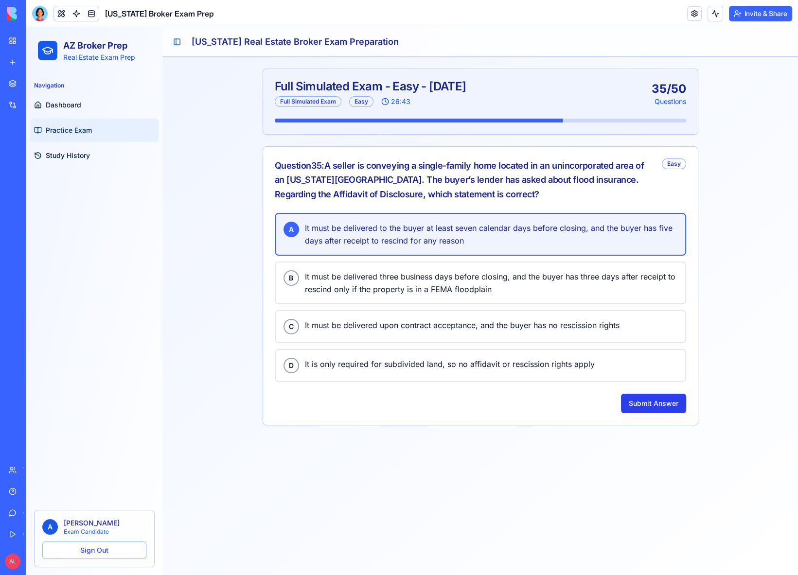
click at [654, 403] on button "Submit Answer" at bounding box center [653, 403] width 65 height 19
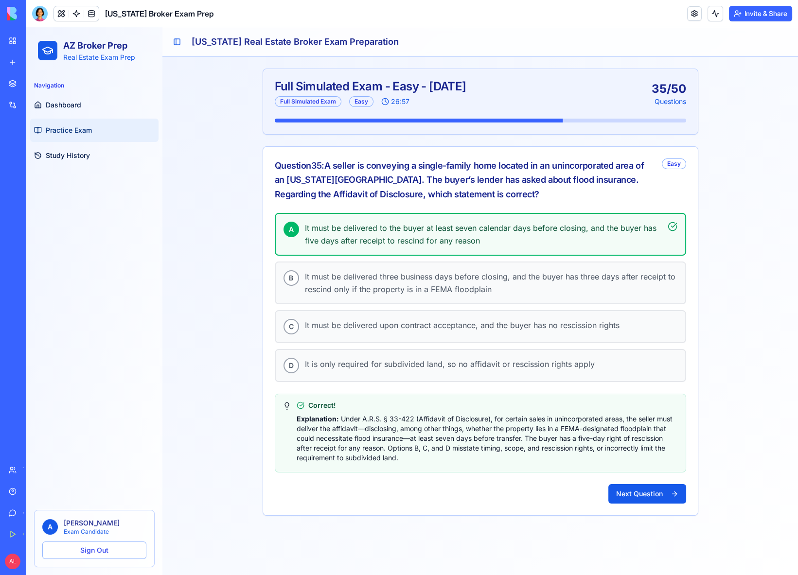
click at [632, 479] on div "A It must be delivered to the buyer at least seven calendar days before closing…" at bounding box center [480, 364] width 435 height 302
click at [633, 484] on button "Next Question" at bounding box center [647, 493] width 78 height 19
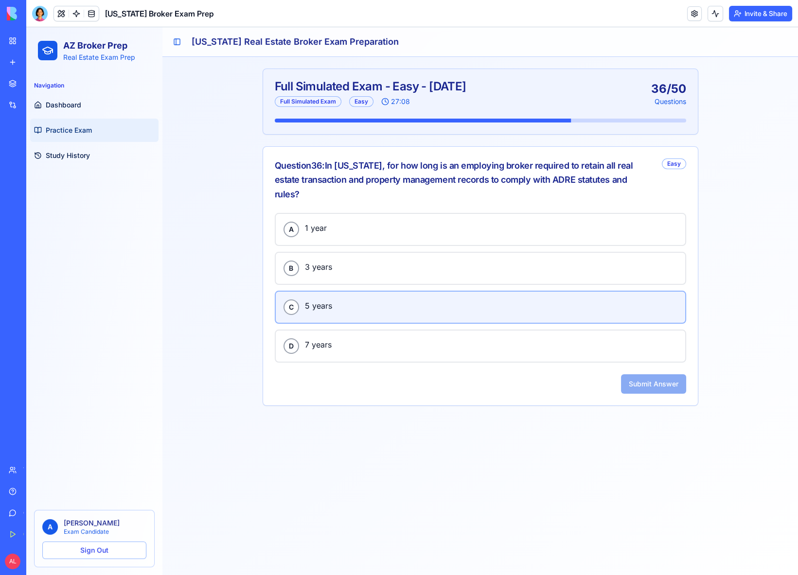
click at [397, 300] on span "5 years" at bounding box center [491, 306] width 373 height 13
click at [645, 374] on button "Submit Answer" at bounding box center [653, 383] width 65 height 19
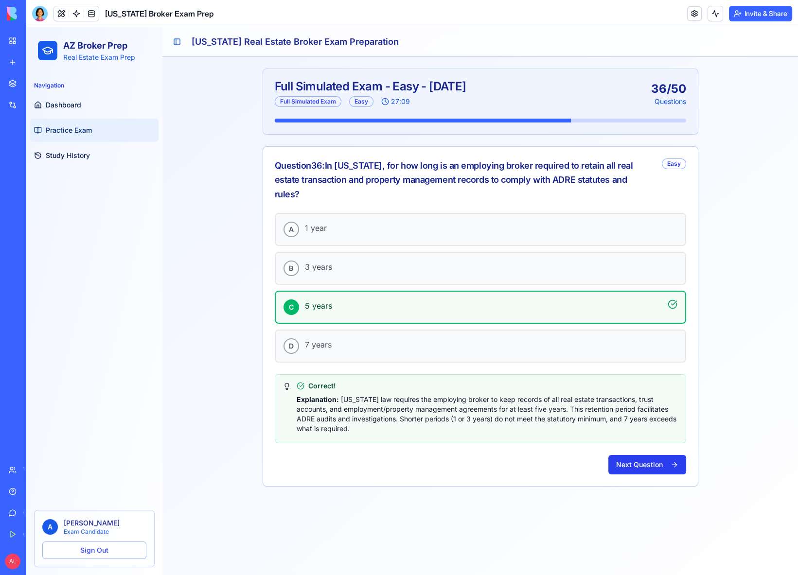
click at [664, 455] on button "Next Question" at bounding box center [647, 464] width 78 height 19
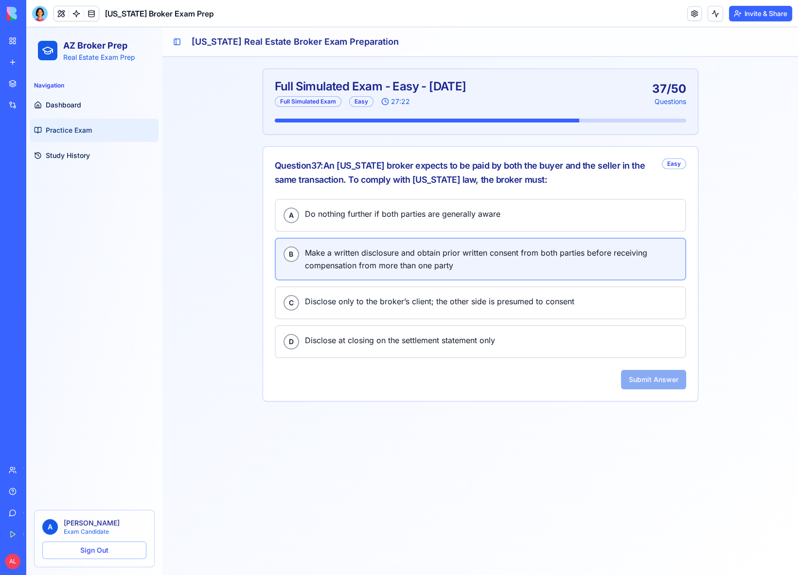
click at [411, 259] on span "Make a written disclosure and obtain prior written consent from both parties be…" at bounding box center [491, 259] width 373 height 25
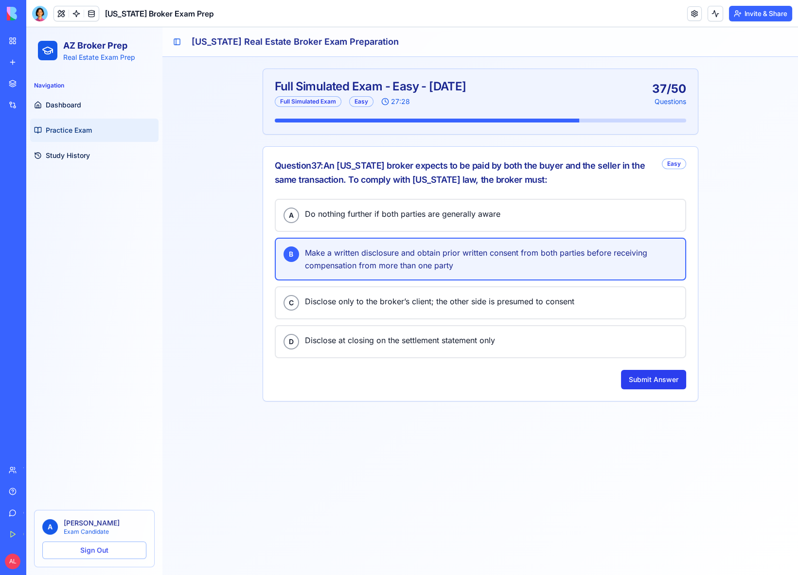
click at [679, 373] on button "Submit Answer" at bounding box center [653, 379] width 65 height 19
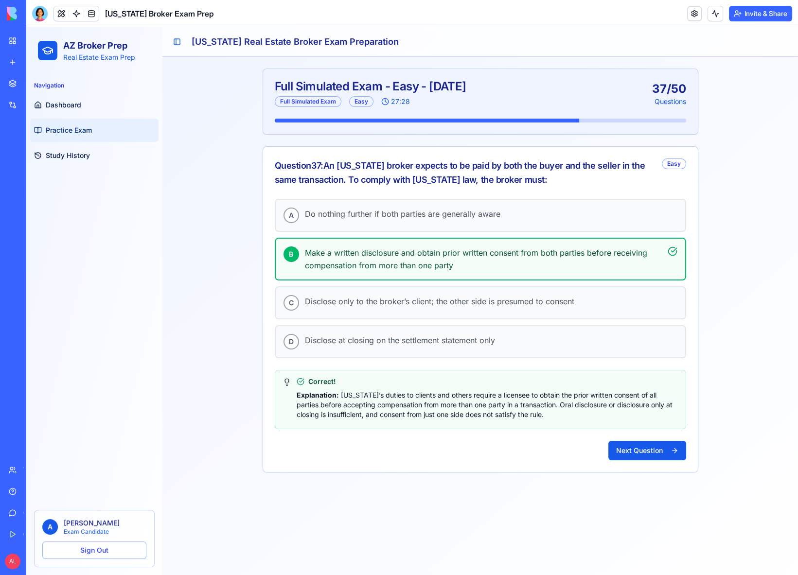
click at [645, 446] on button "Next Question" at bounding box center [647, 450] width 78 height 19
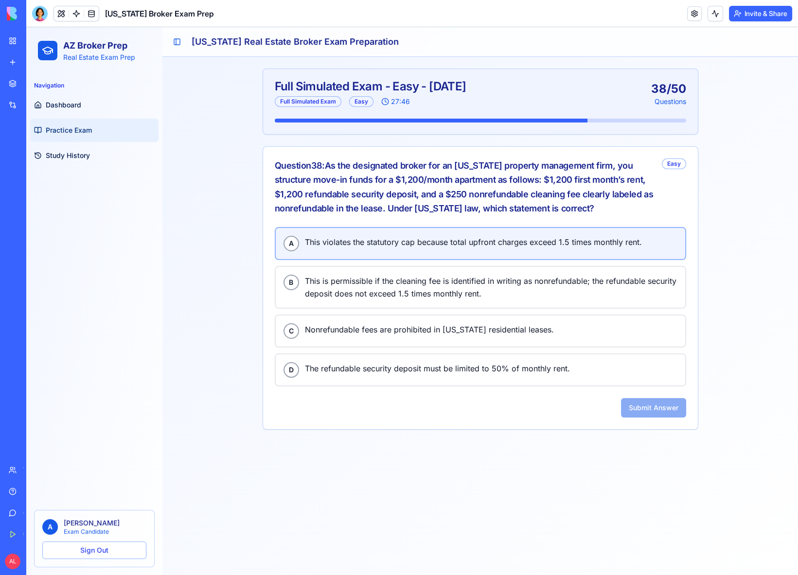
click at [398, 236] on span "This violates the statutory cap because total upfront charges exceed 1.5 times …" at bounding box center [491, 242] width 373 height 13
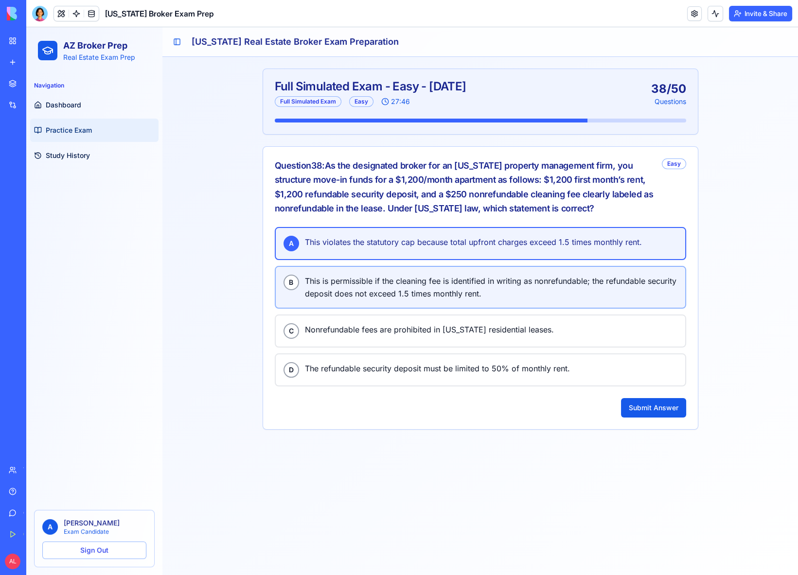
click at [387, 280] on span "This is permissible if the cleaning fee is identified in writing as nonrefundab…" at bounding box center [491, 287] width 373 height 25
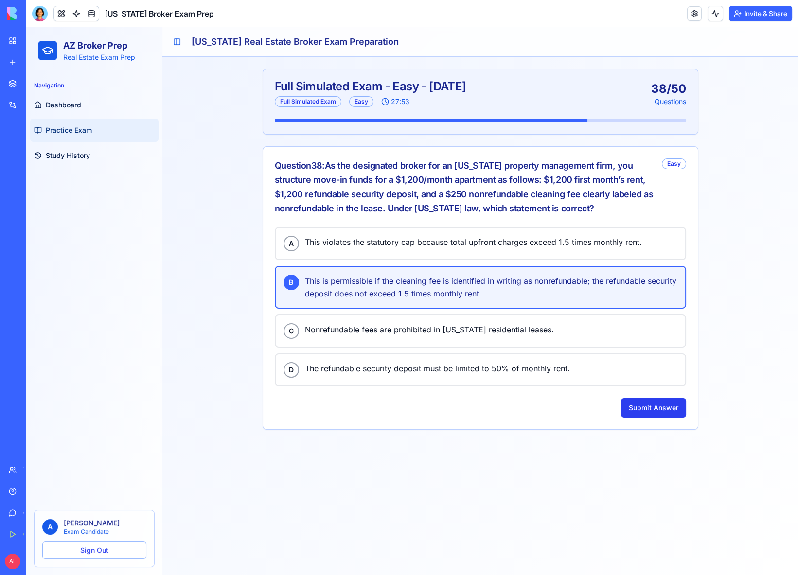
click at [667, 398] on button "Submit Answer" at bounding box center [653, 407] width 65 height 19
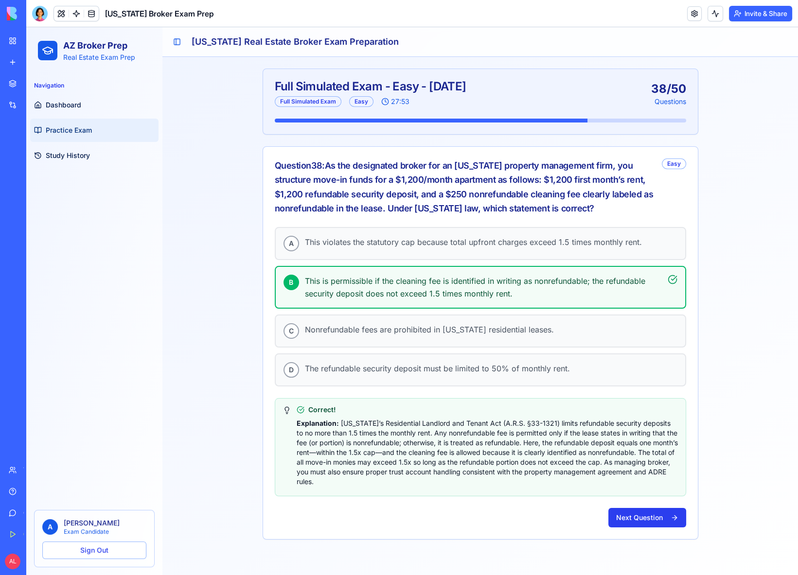
click at [632, 509] on button "Next Question" at bounding box center [647, 517] width 78 height 19
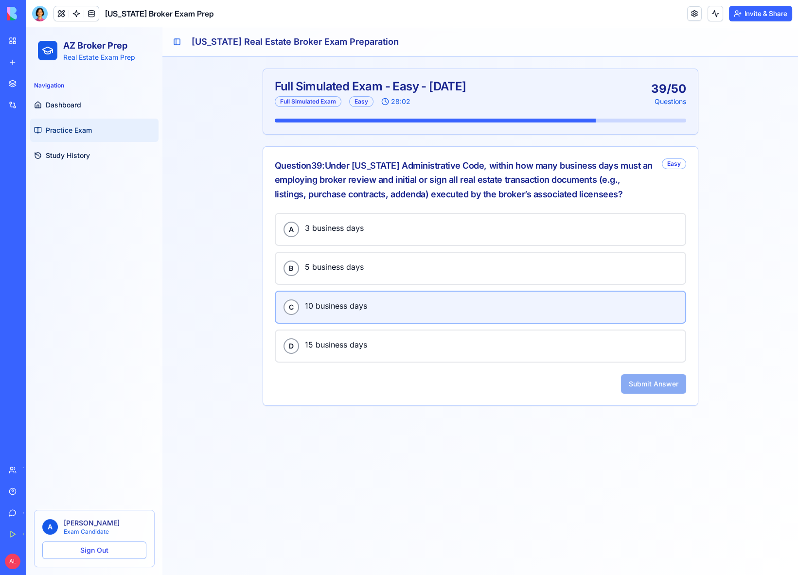
click at [400, 300] on span "10 business days" at bounding box center [491, 306] width 373 height 13
click at [644, 377] on button "Submit Answer" at bounding box center [653, 383] width 65 height 19
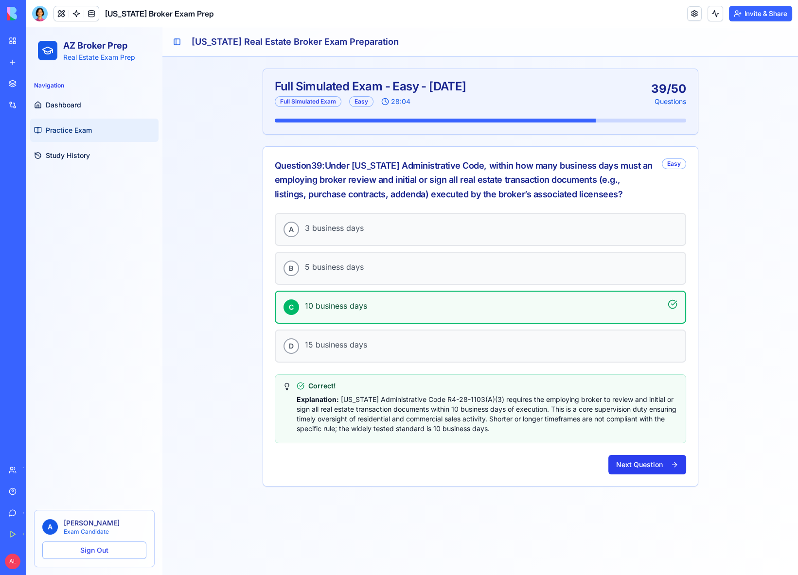
click at [652, 464] on button "Next Question" at bounding box center [647, 464] width 78 height 19
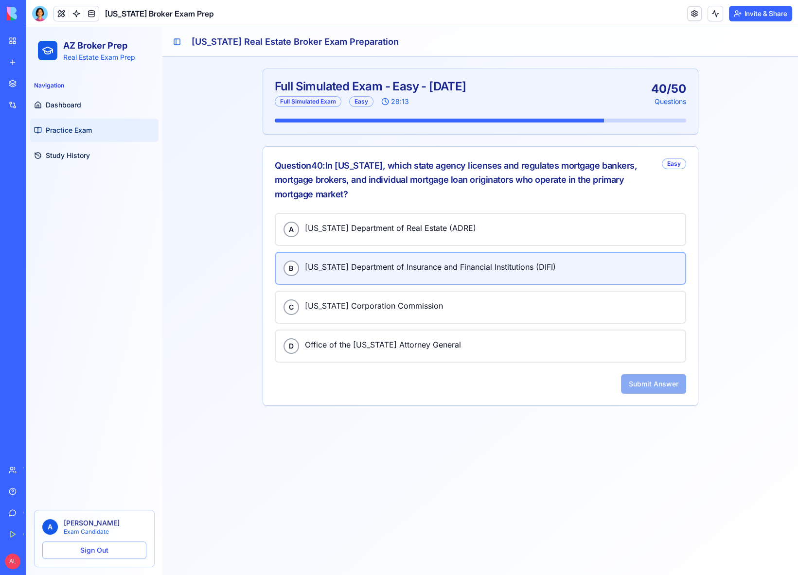
click at [389, 268] on span "Arizona Department of Insurance and Financial Institutions (DIFI)" at bounding box center [491, 267] width 373 height 13
click at [656, 374] on button "Submit Answer" at bounding box center [653, 383] width 65 height 19
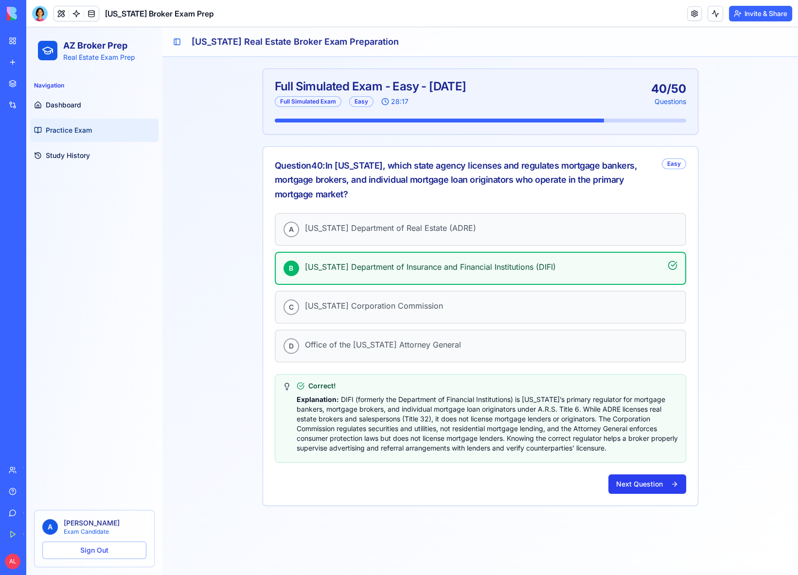
click at [658, 487] on button "Next Question" at bounding box center [647, 484] width 78 height 19
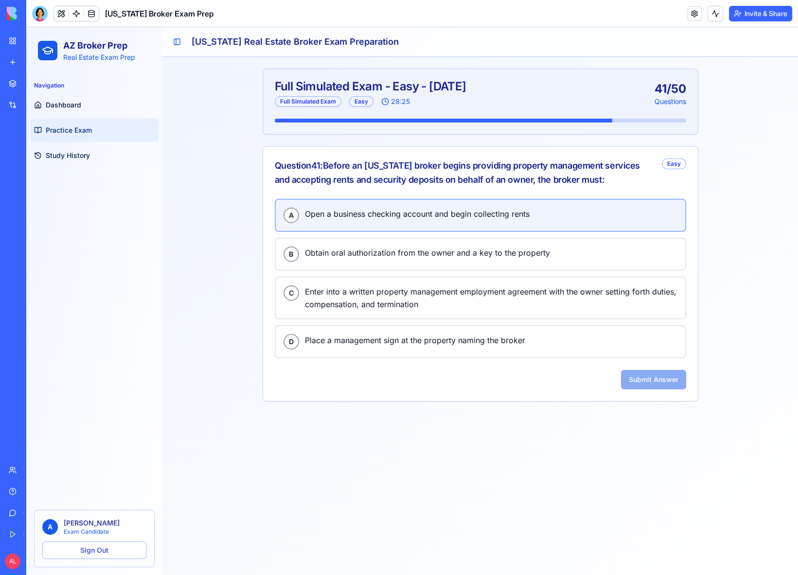
click at [416, 220] on div "A Open a business checking account and begin collecting rents" at bounding box center [481, 216] width 394 height 16
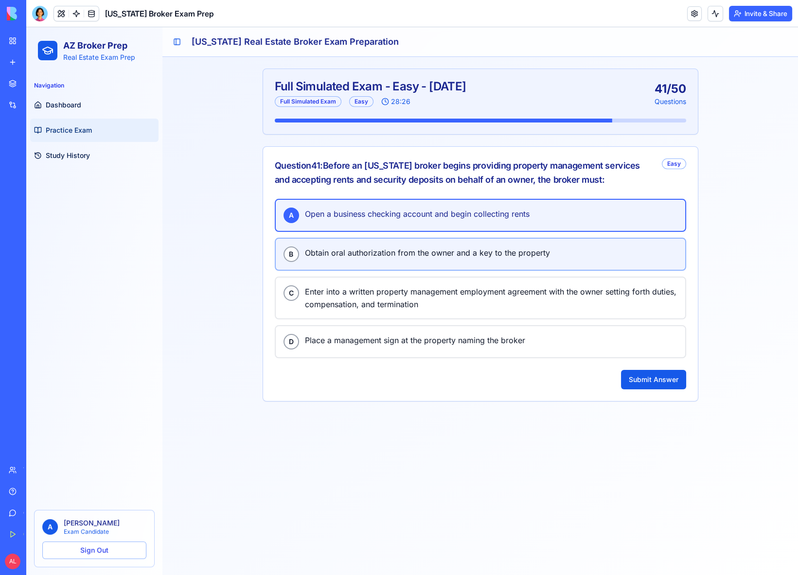
click at [419, 259] on div "B Obtain oral authorization from the owner and a key to the property" at bounding box center [481, 255] width 394 height 16
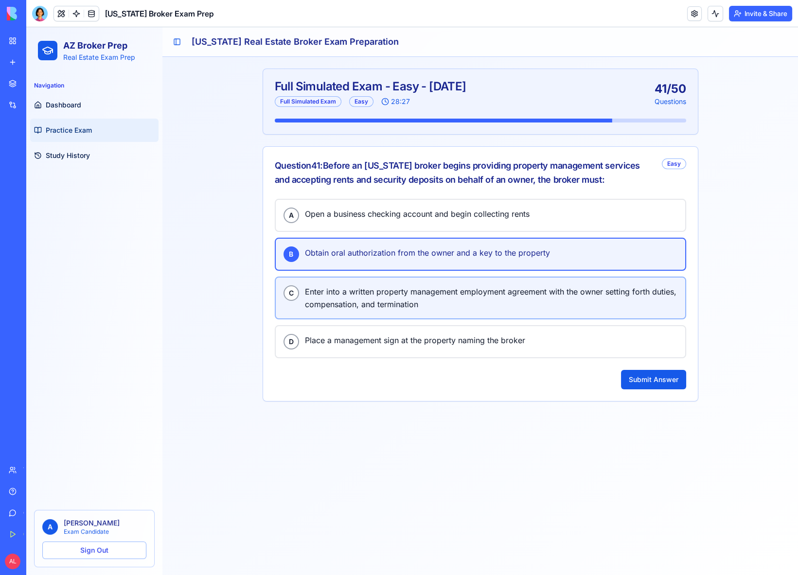
click at [426, 304] on span "Enter into a written property management employment agreement with the owner se…" at bounding box center [491, 297] width 373 height 25
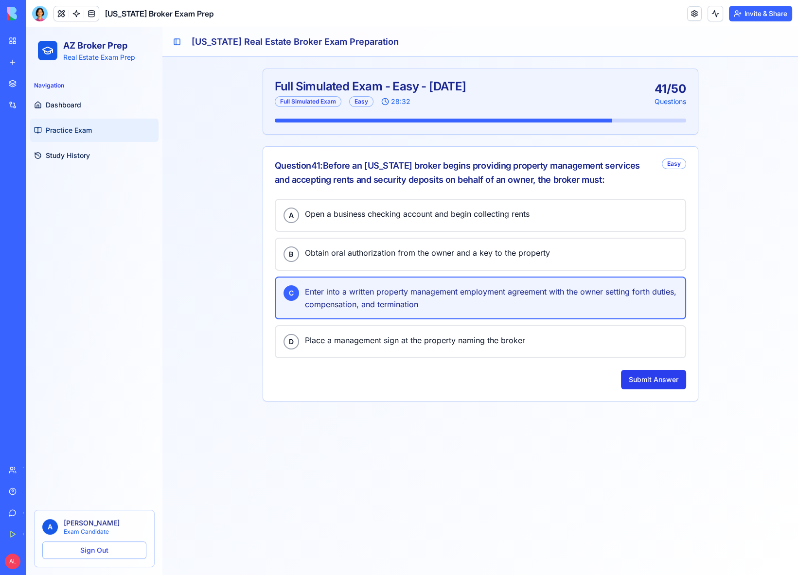
click at [651, 377] on button "Submit Answer" at bounding box center [653, 379] width 65 height 19
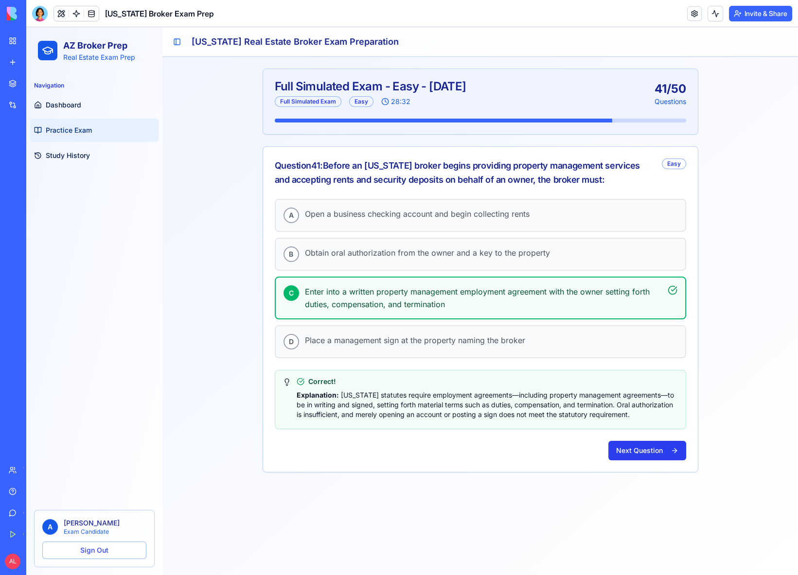
click at [645, 457] on button "Next Question" at bounding box center [647, 450] width 78 height 19
